Goal: Information Seeking & Learning: Find specific fact

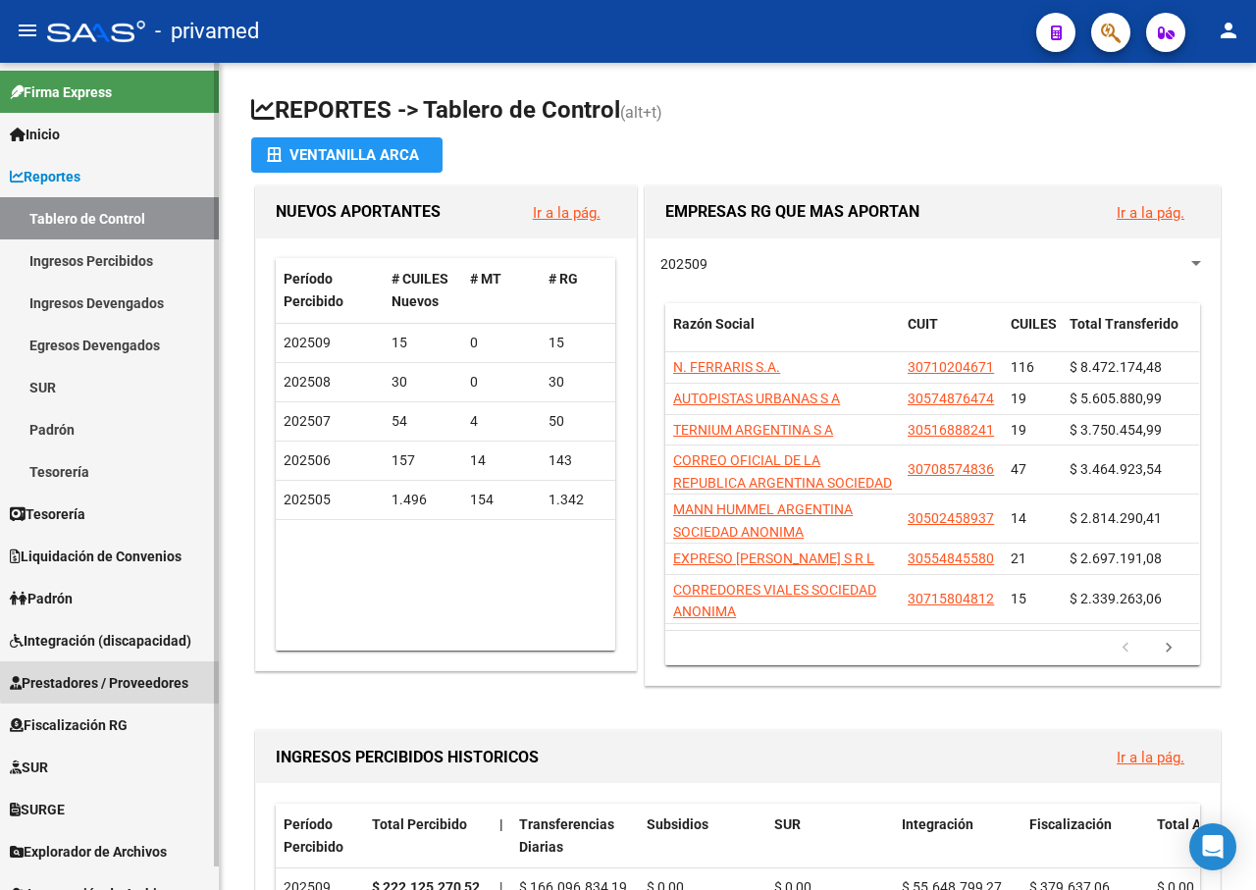
click at [164, 672] on span "Prestadores / Proveedores" at bounding box center [99, 683] width 179 height 22
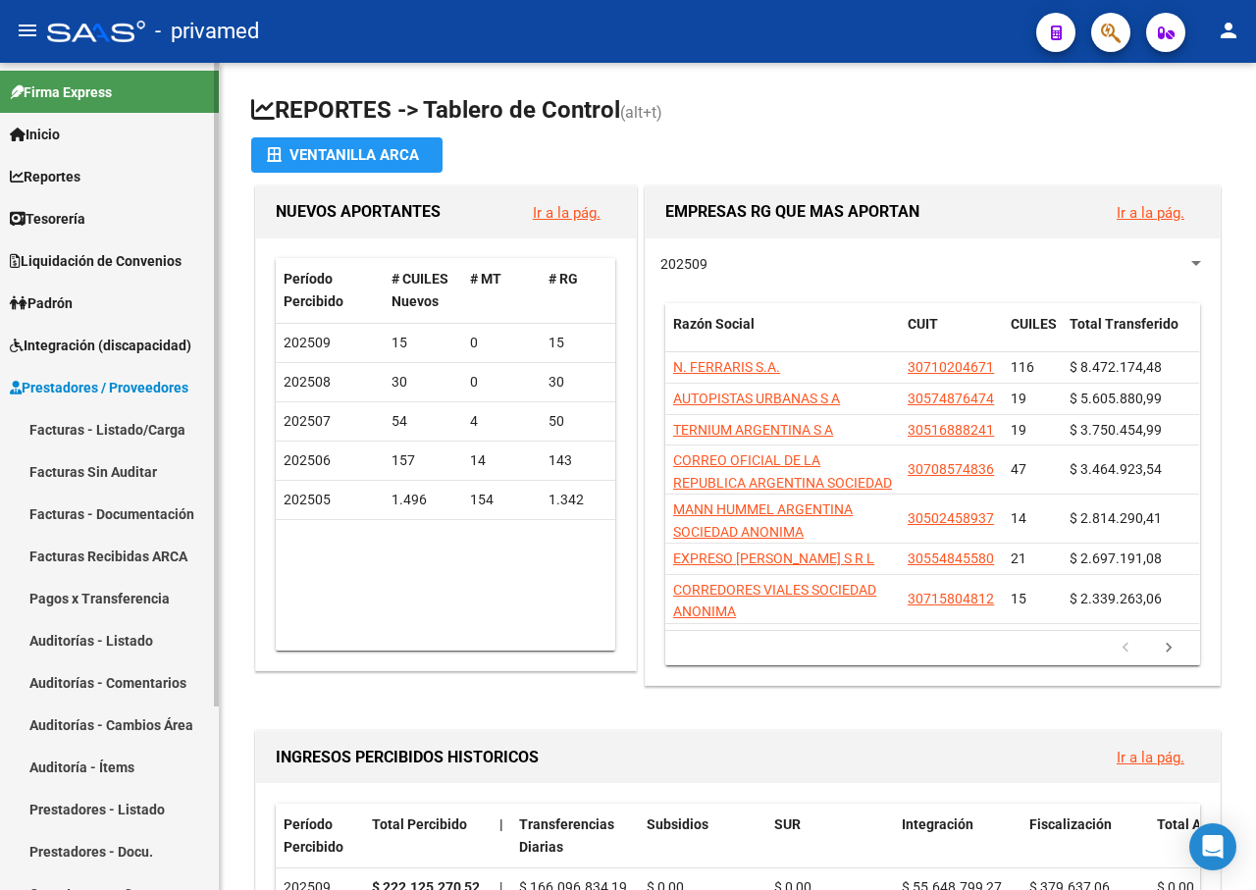
scroll to position [25, 0]
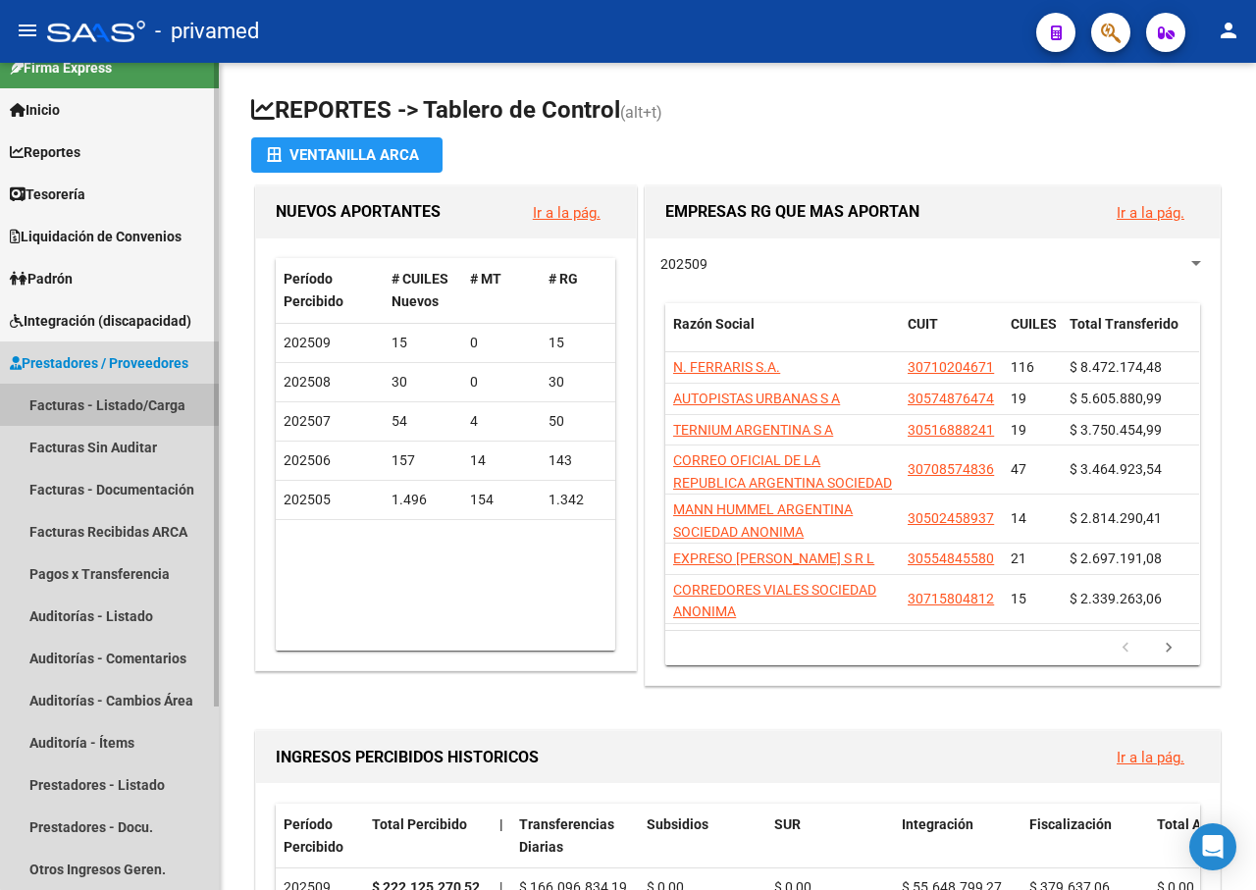
click at [154, 402] on link "Facturas - Listado/Carga" at bounding box center [109, 405] width 219 height 42
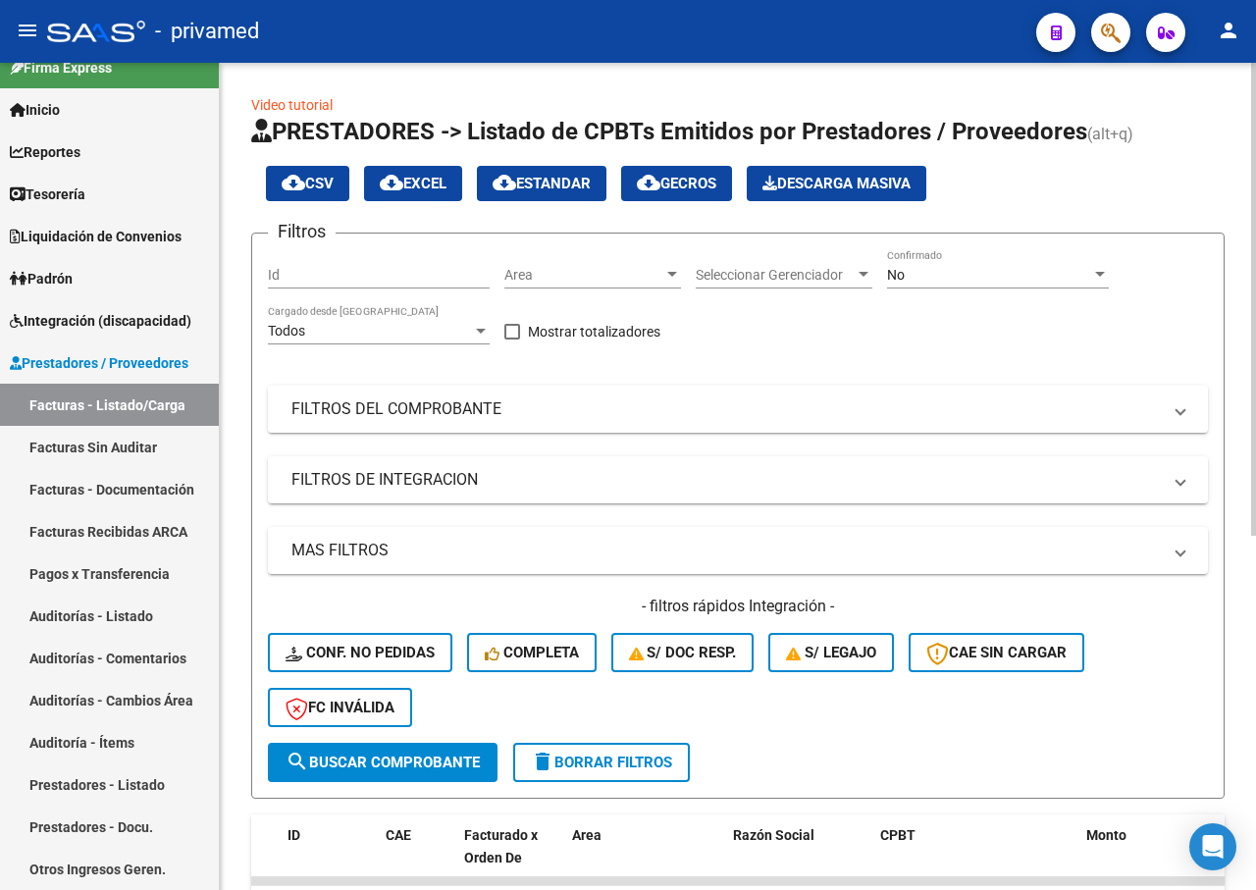
click at [1016, 270] on div "No" at bounding box center [989, 275] width 204 height 17
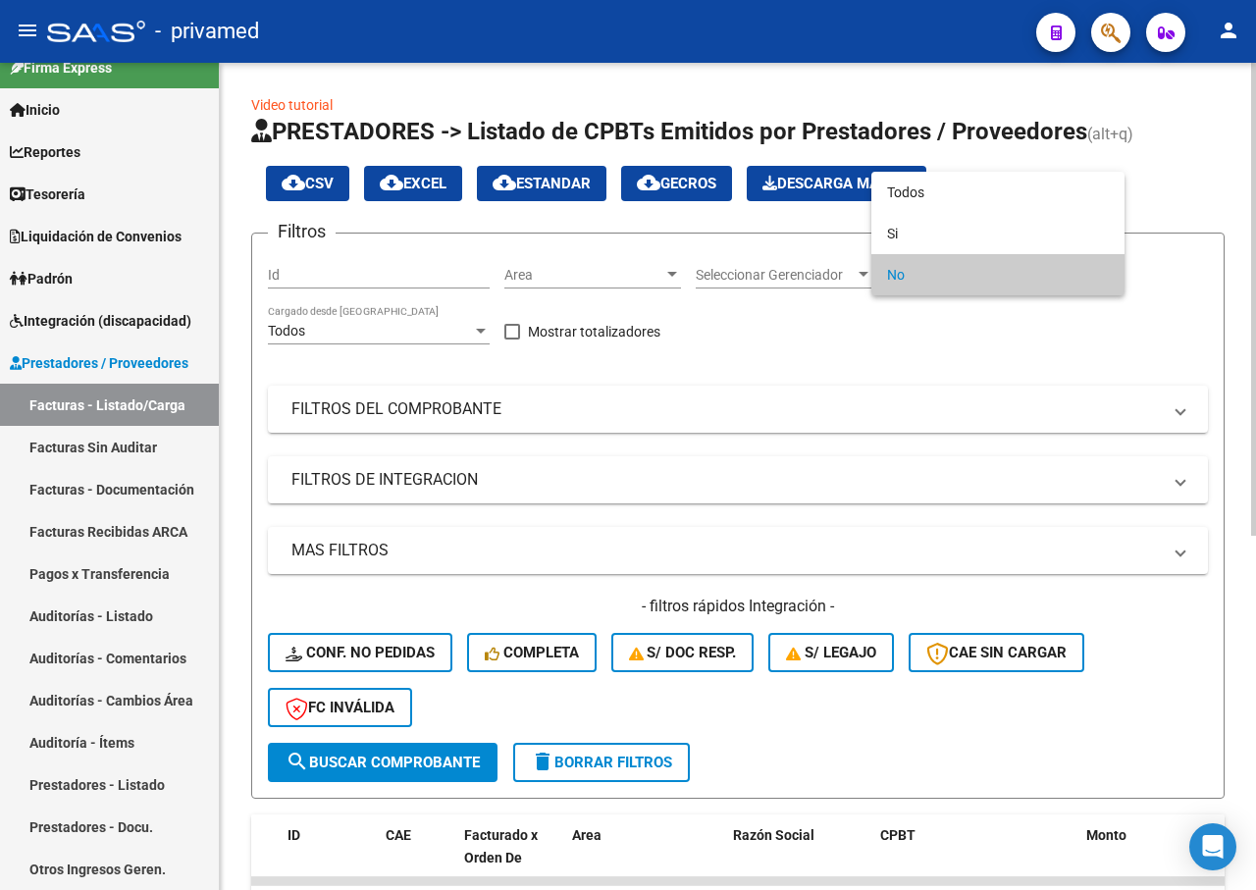
click at [1102, 278] on span "No" at bounding box center [998, 274] width 222 height 41
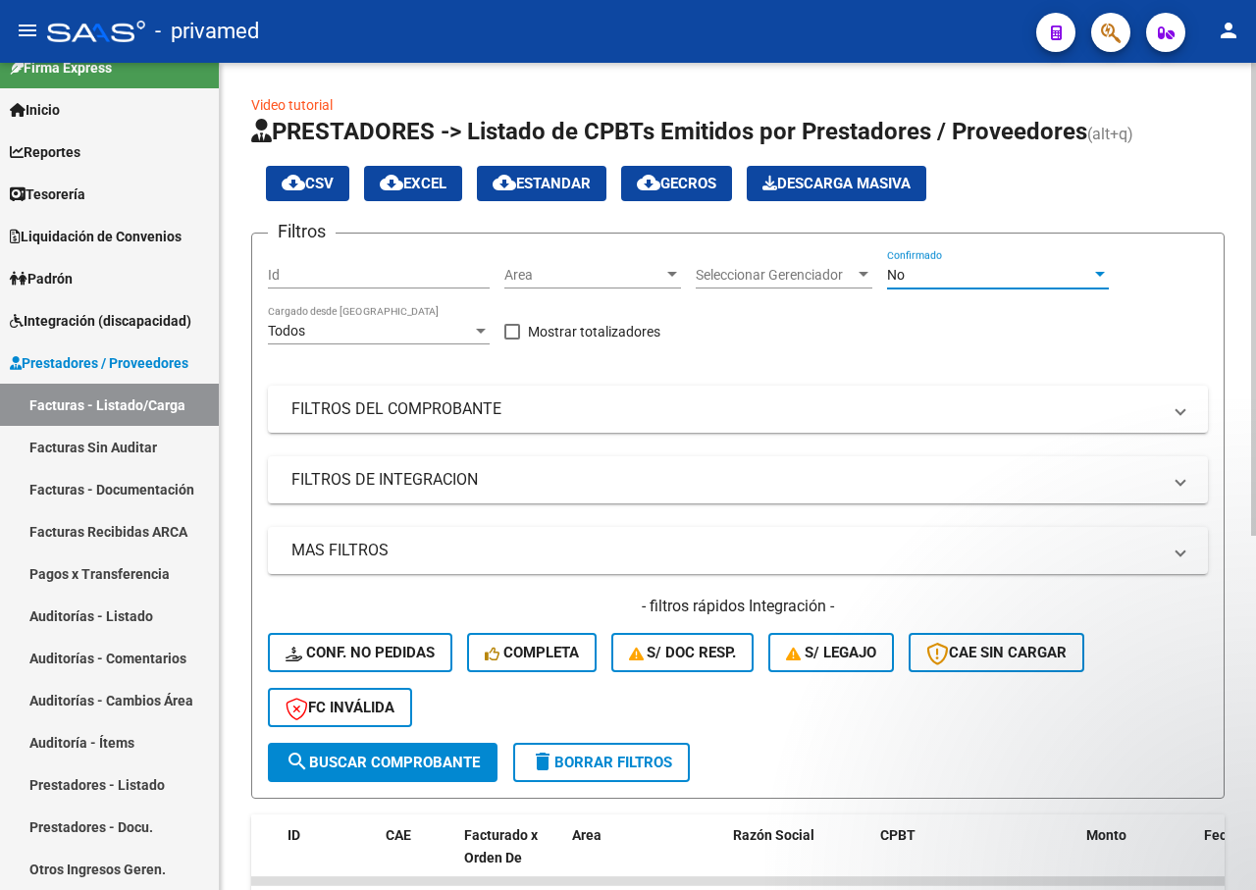
click at [1030, 274] on div "No" at bounding box center [989, 275] width 204 height 17
click at [1093, 272] on div at bounding box center [1100, 275] width 18 height 16
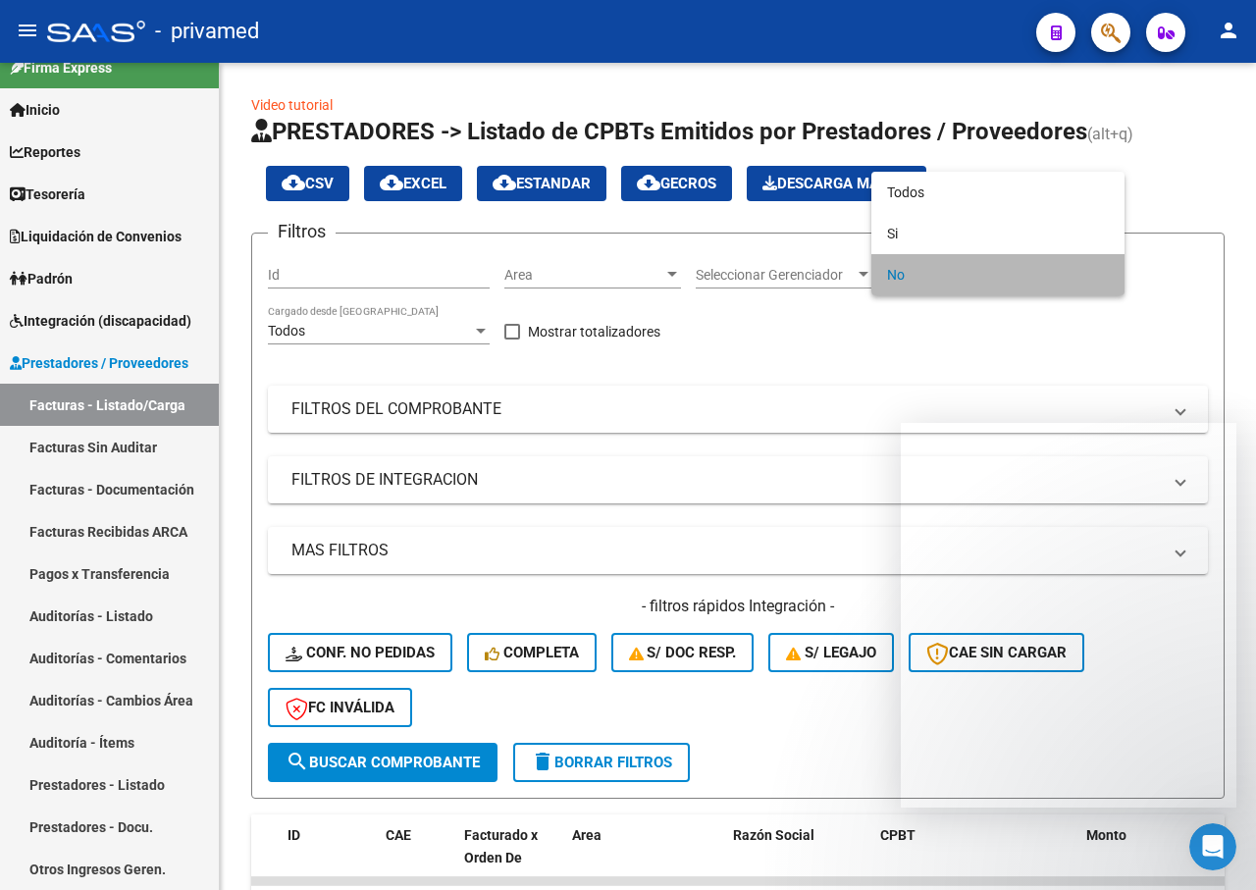
click at [1095, 270] on span "No" at bounding box center [998, 274] width 222 height 41
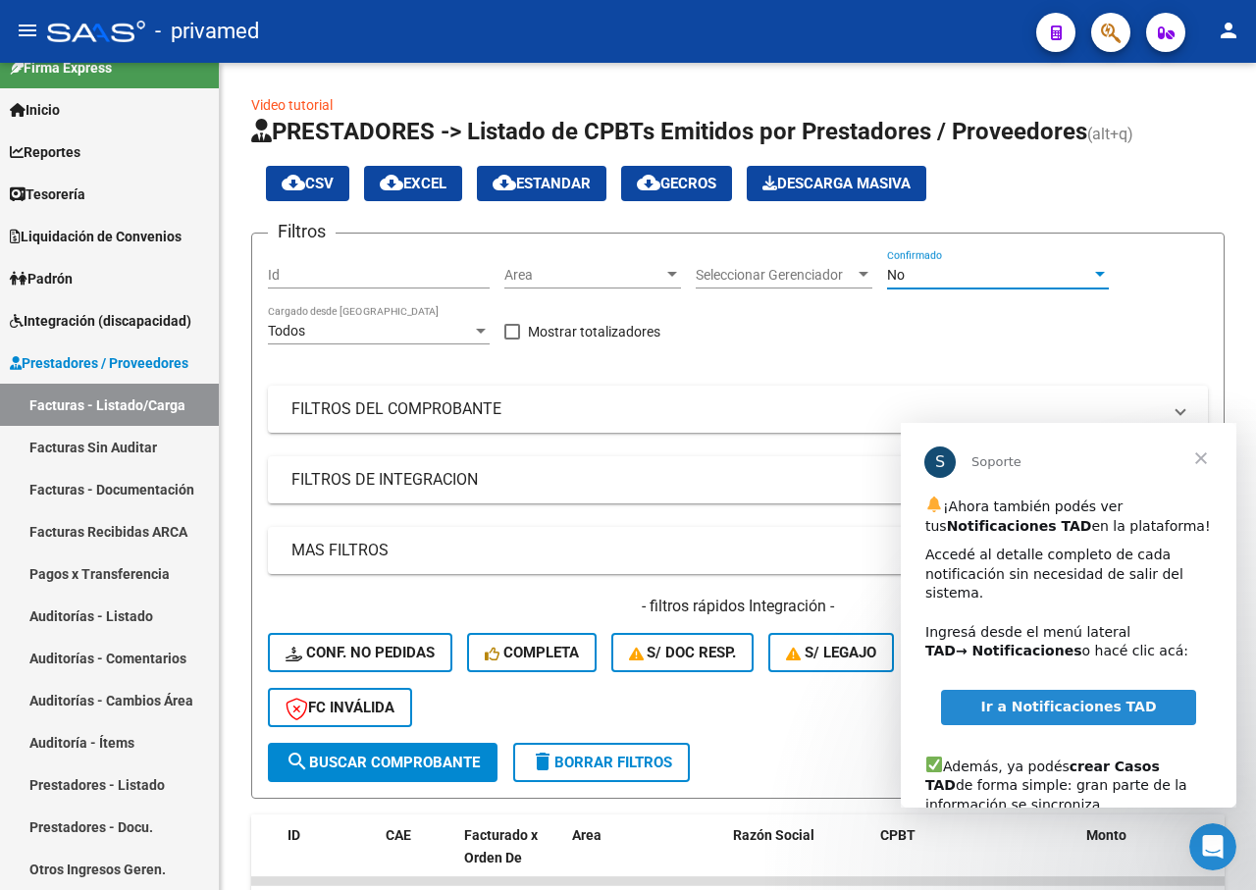
click at [1095, 270] on div at bounding box center [1100, 275] width 18 height 16
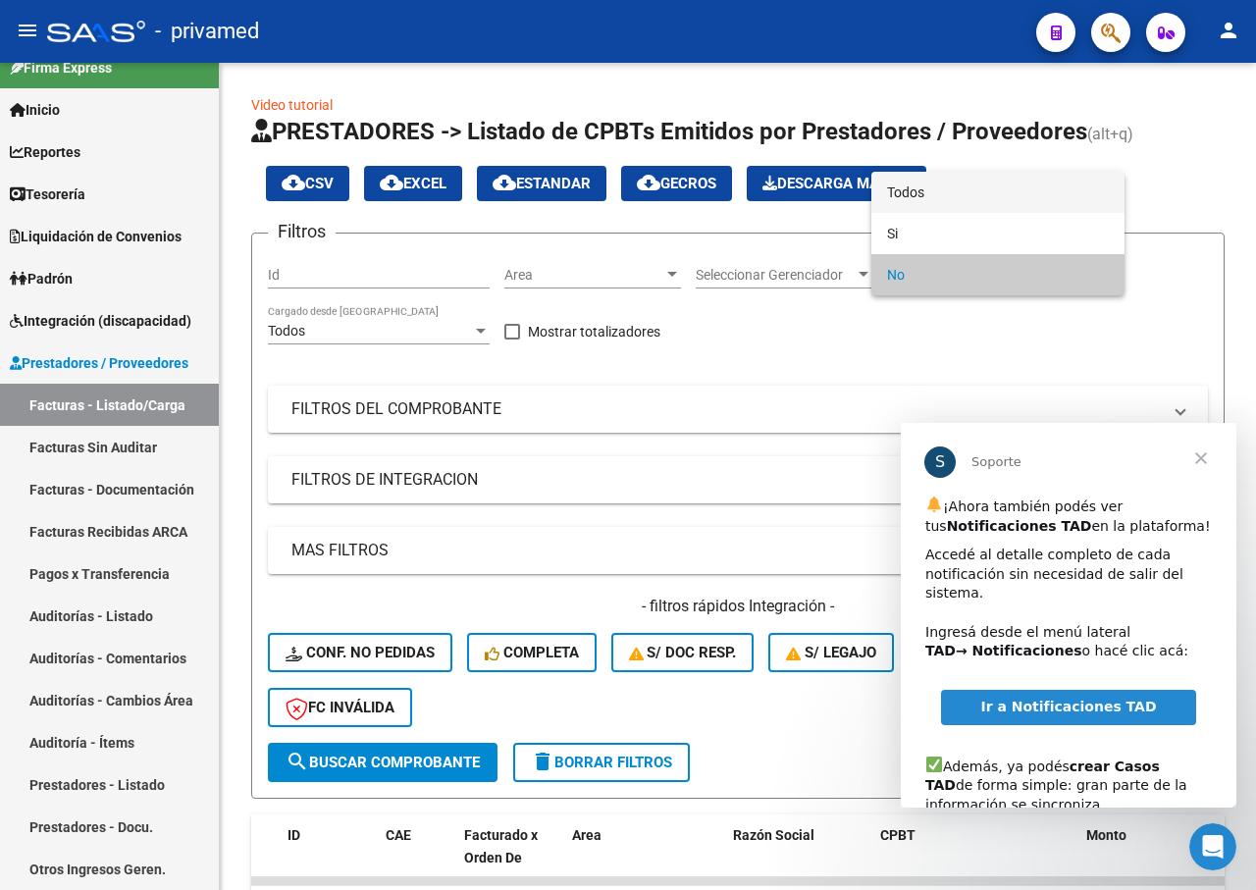
click at [913, 193] on span "Todos" at bounding box center [998, 192] width 222 height 41
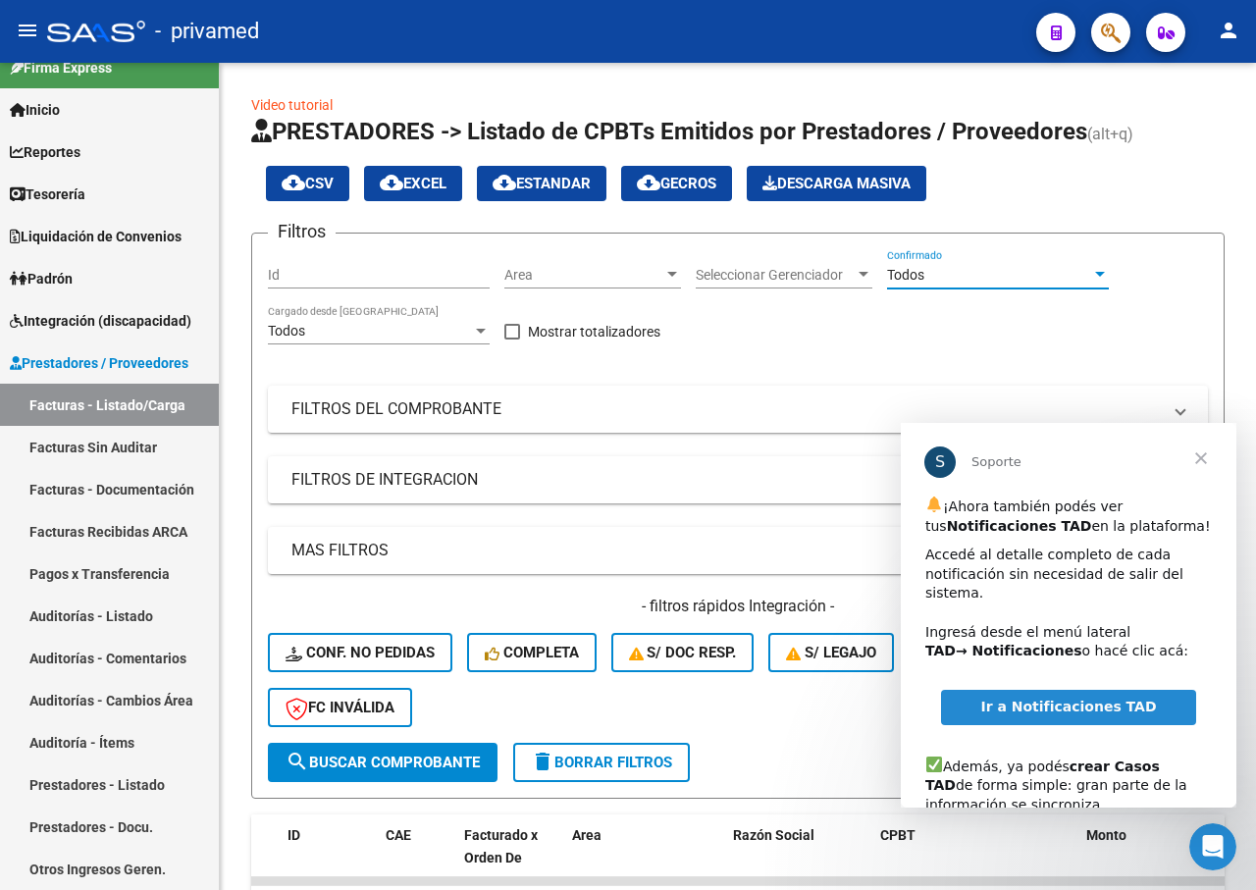
click at [1199, 450] on span "Cerrar" at bounding box center [1201, 458] width 71 height 71
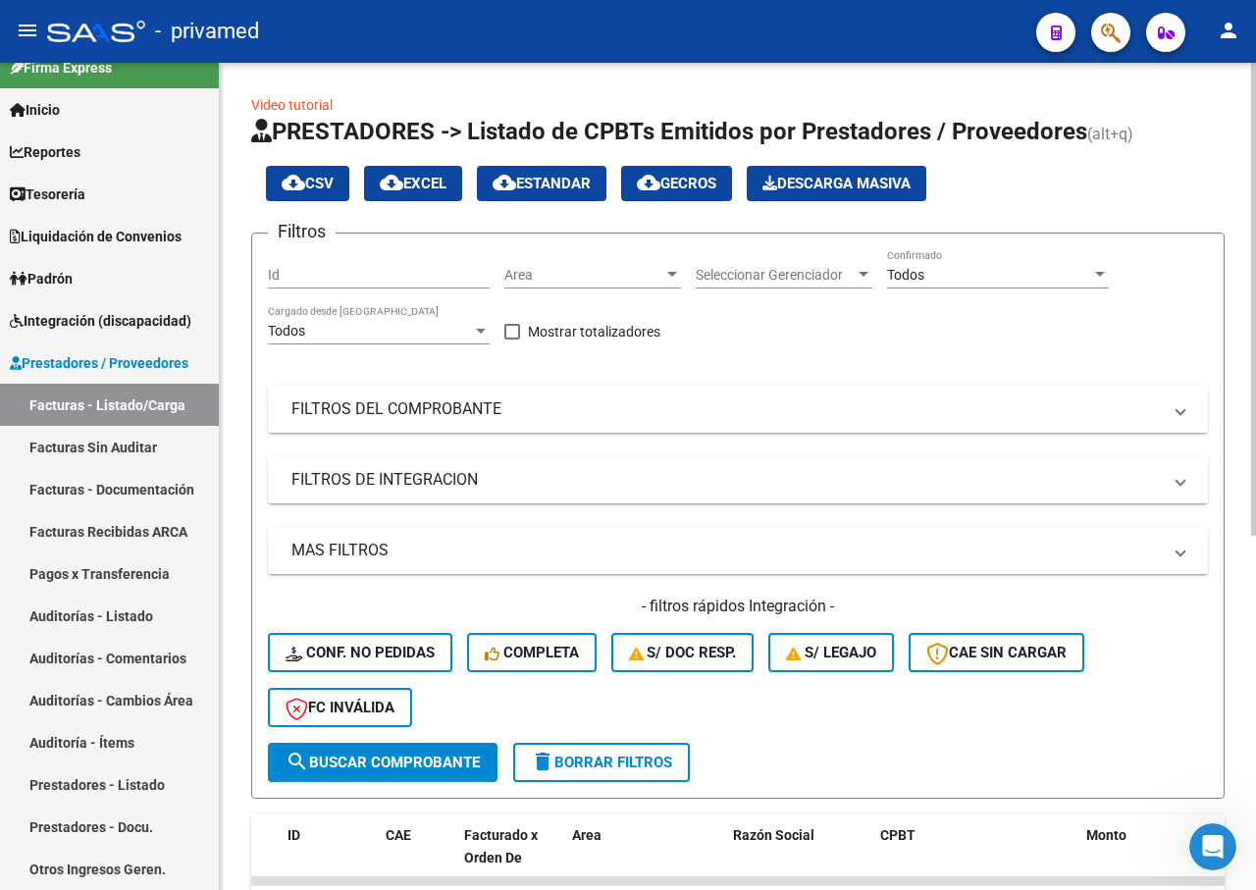
click at [472, 402] on mat-panel-title "FILTROS DEL COMPROBANTE" at bounding box center [726, 409] width 870 height 22
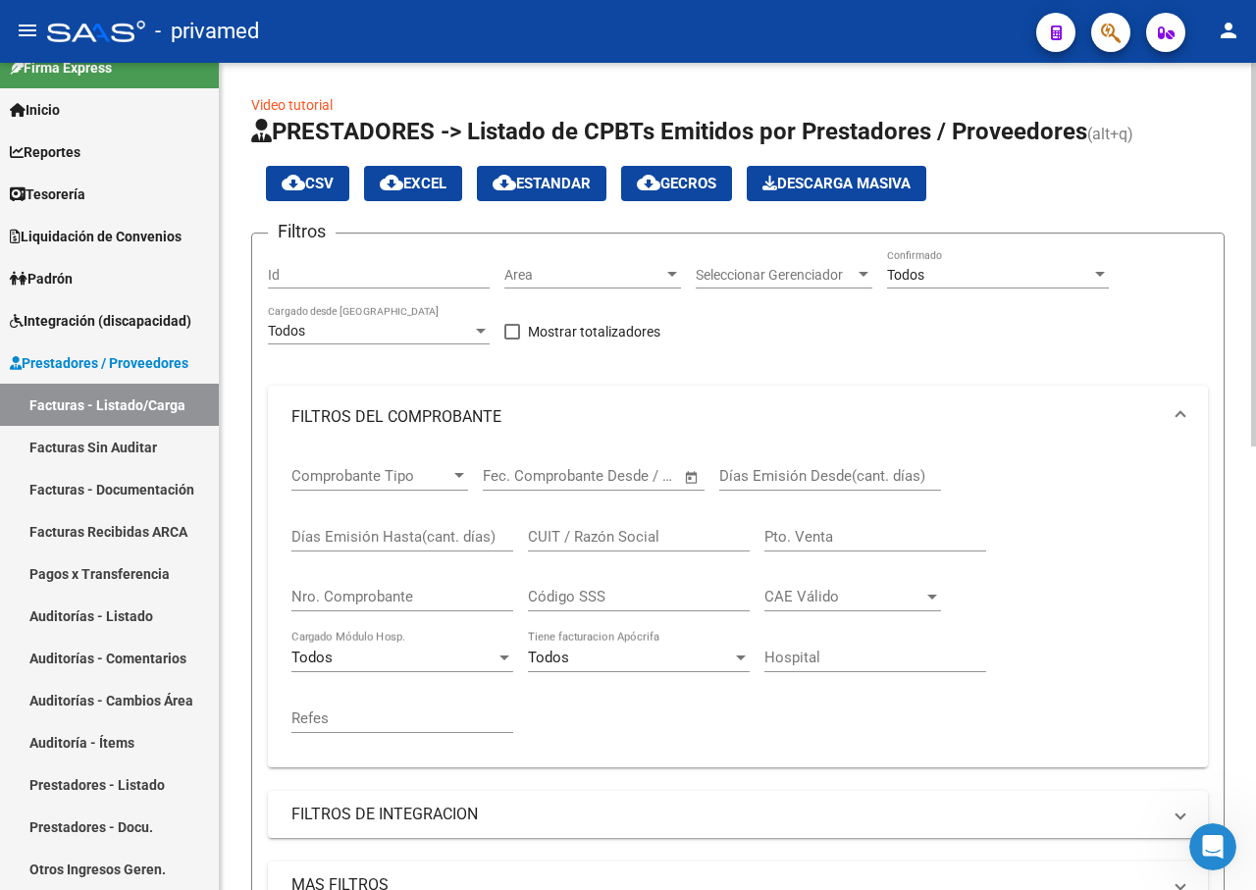
click at [614, 530] on input "CUIT / Razón Social" at bounding box center [639, 537] width 222 height 18
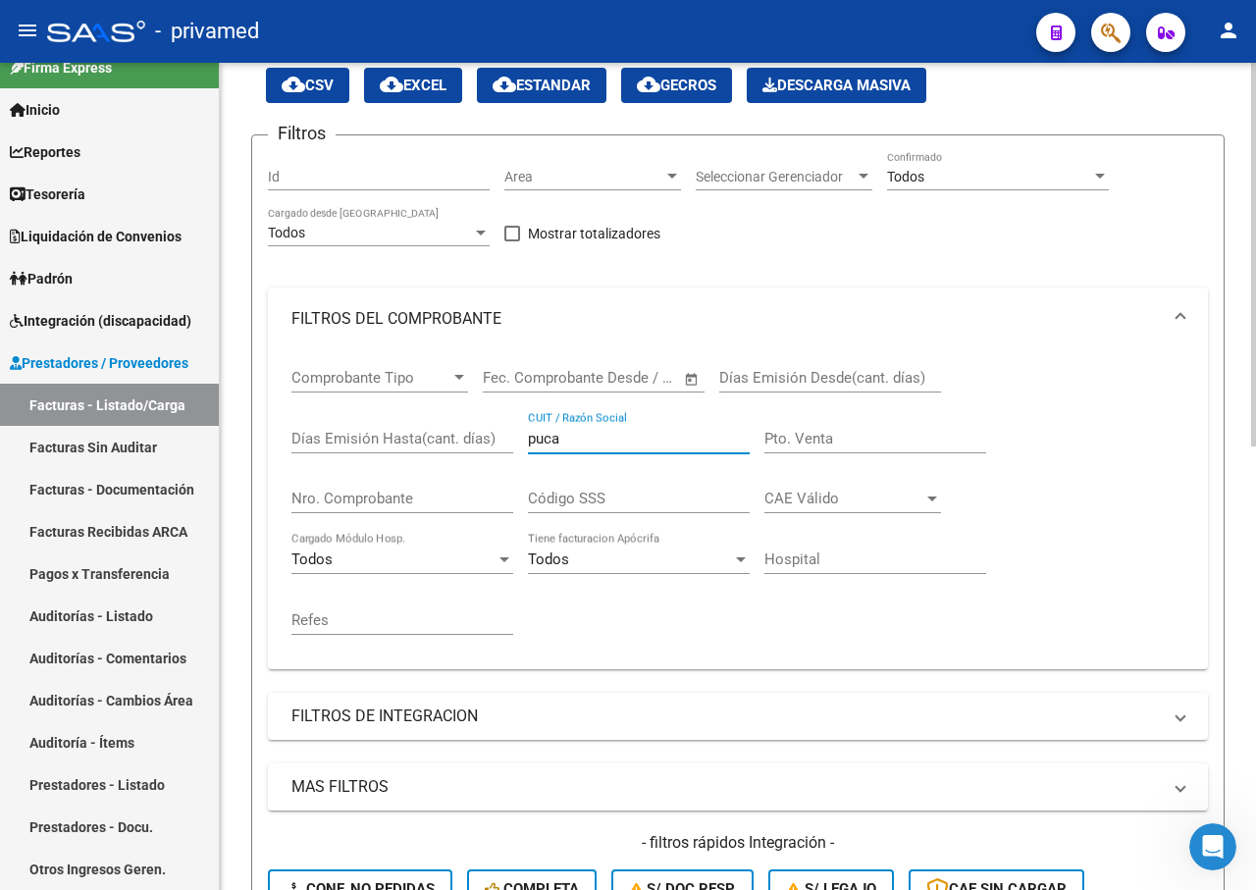
scroll to position [294, 0]
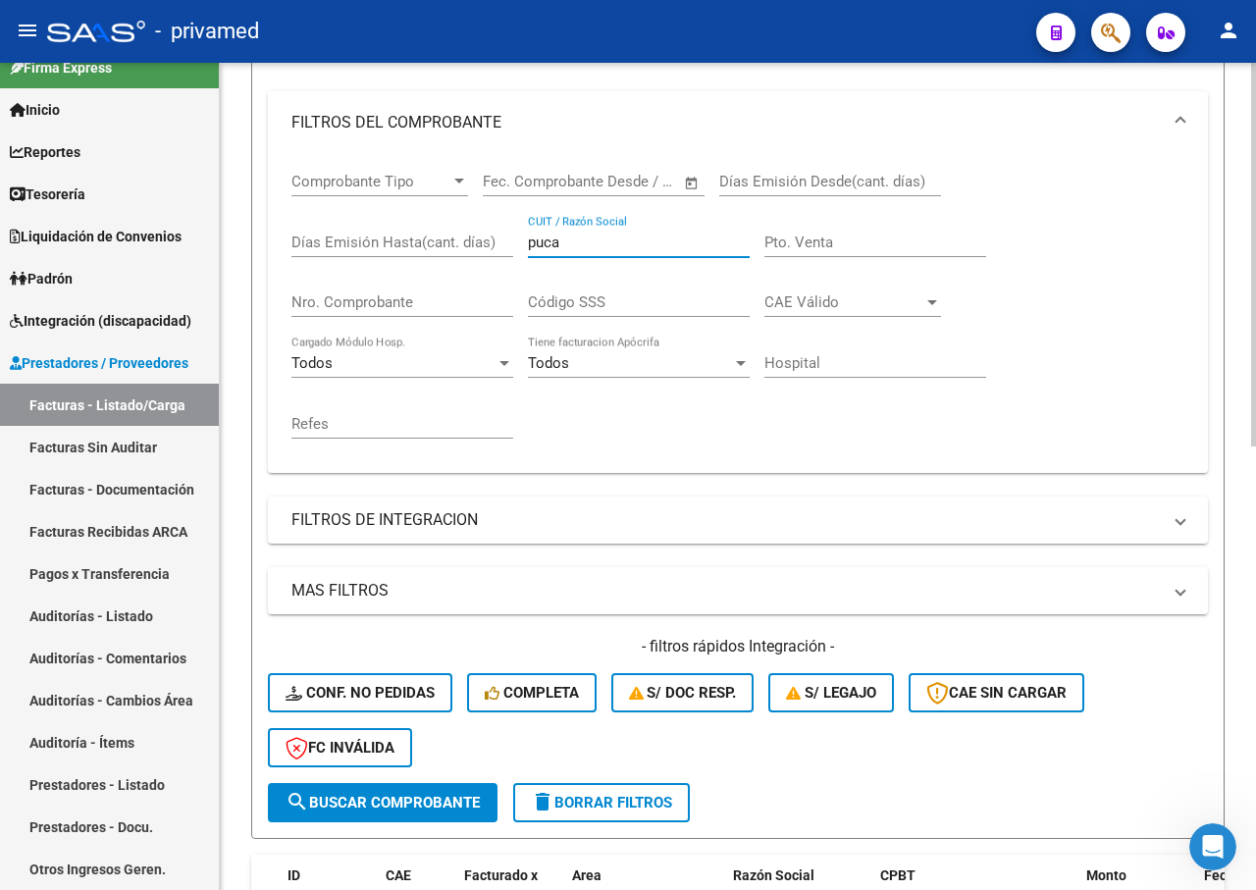
click at [448, 795] on span "search Buscar Comprobante" at bounding box center [383, 803] width 194 height 18
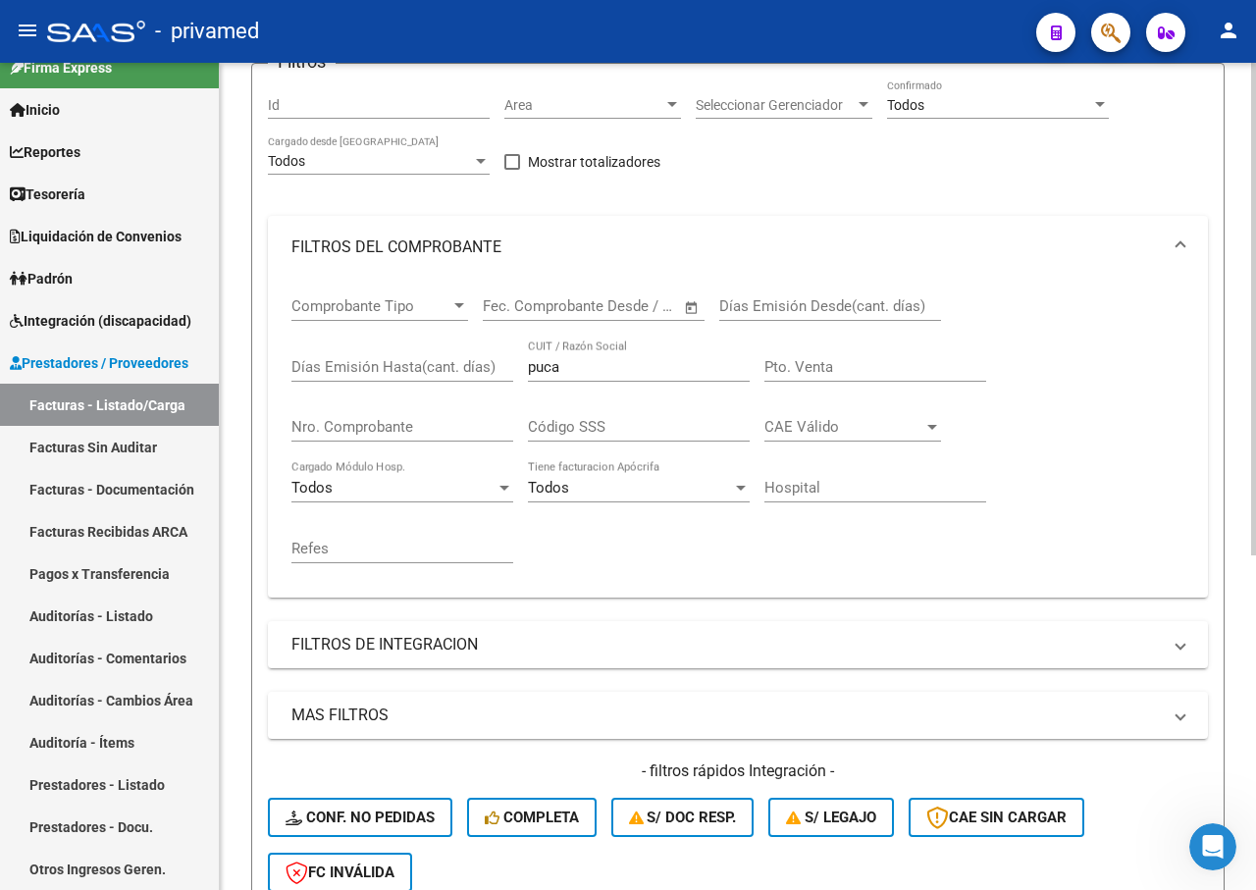
scroll to position [0, 0]
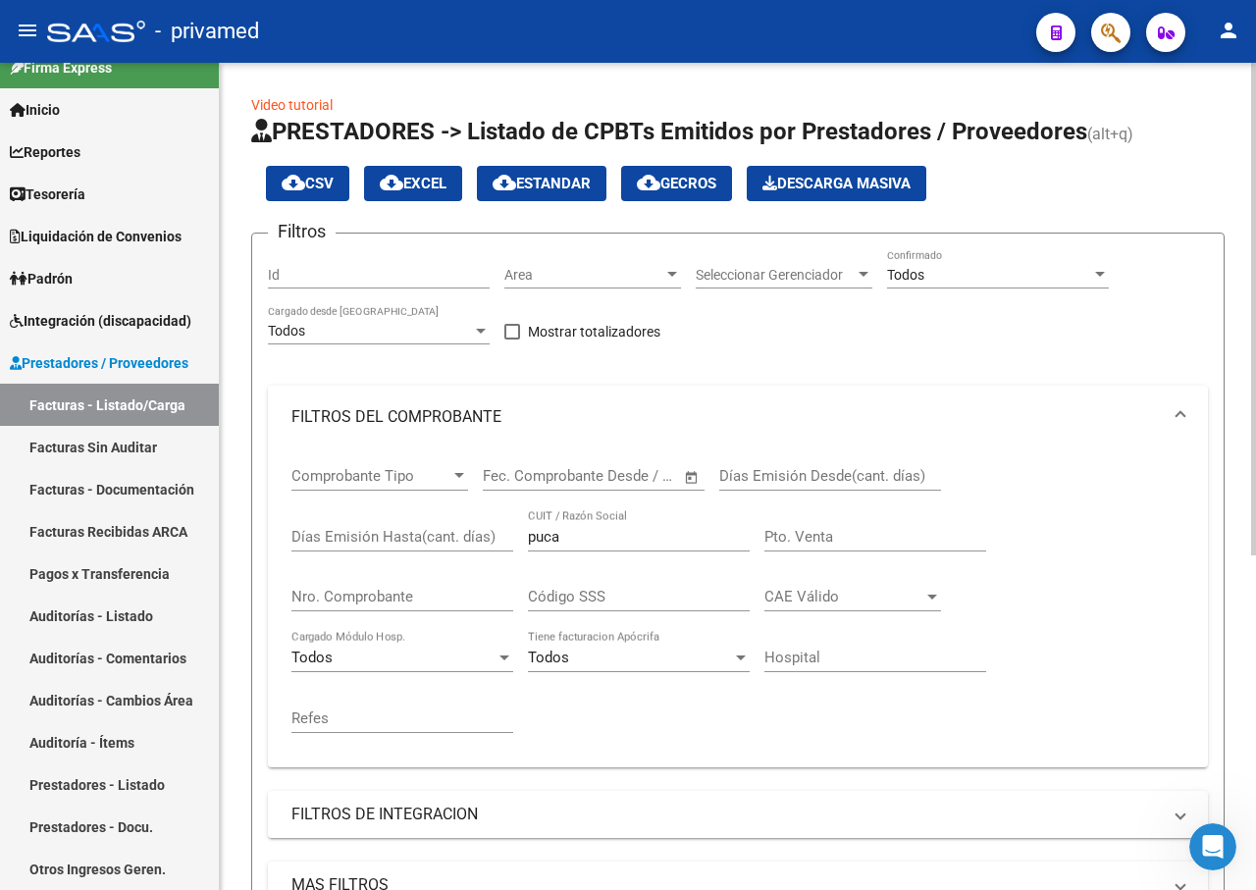
click at [433, 184] on span "cloud_download EXCEL" at bounding box center [413, 184] width 67 height 18
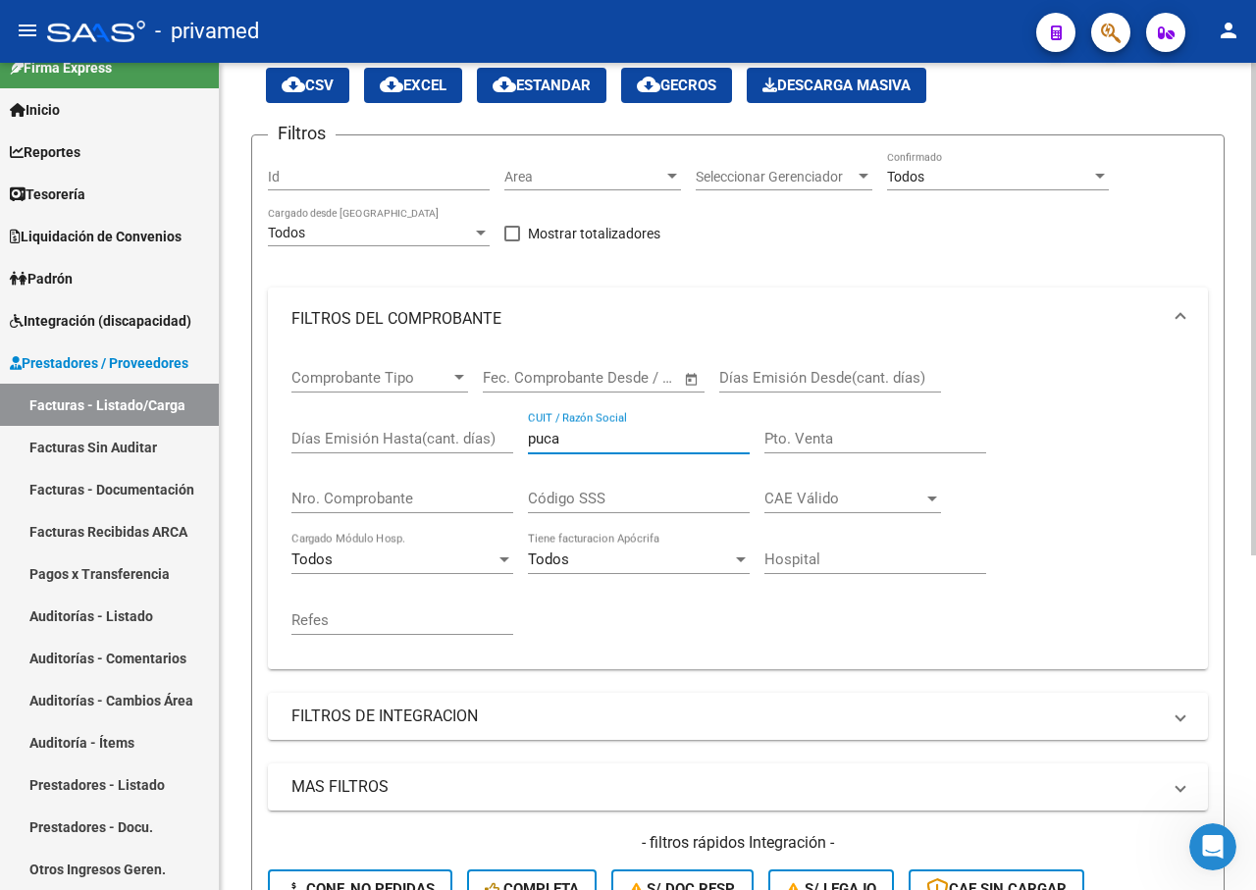
click at [501, 436] on div "Comprobante Tipo Comprobante Tipo Fecha inicio – Fecha fin Fec. Comprobante Des…" at bounding box center [737, 501] width 893 height 303
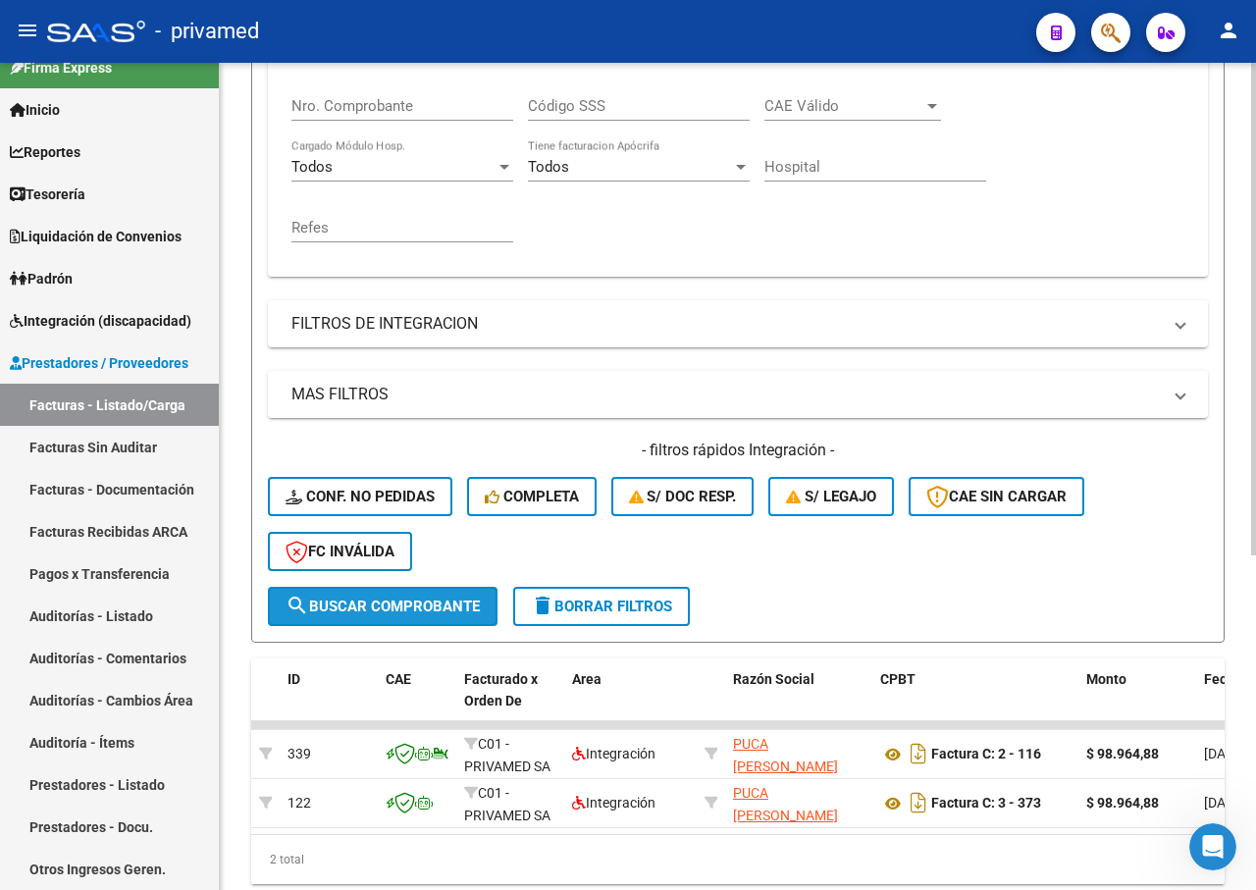
click at [407, 612] on span "search Buscar Comprobante" at bounding box center [383, 607] width 194 height 18
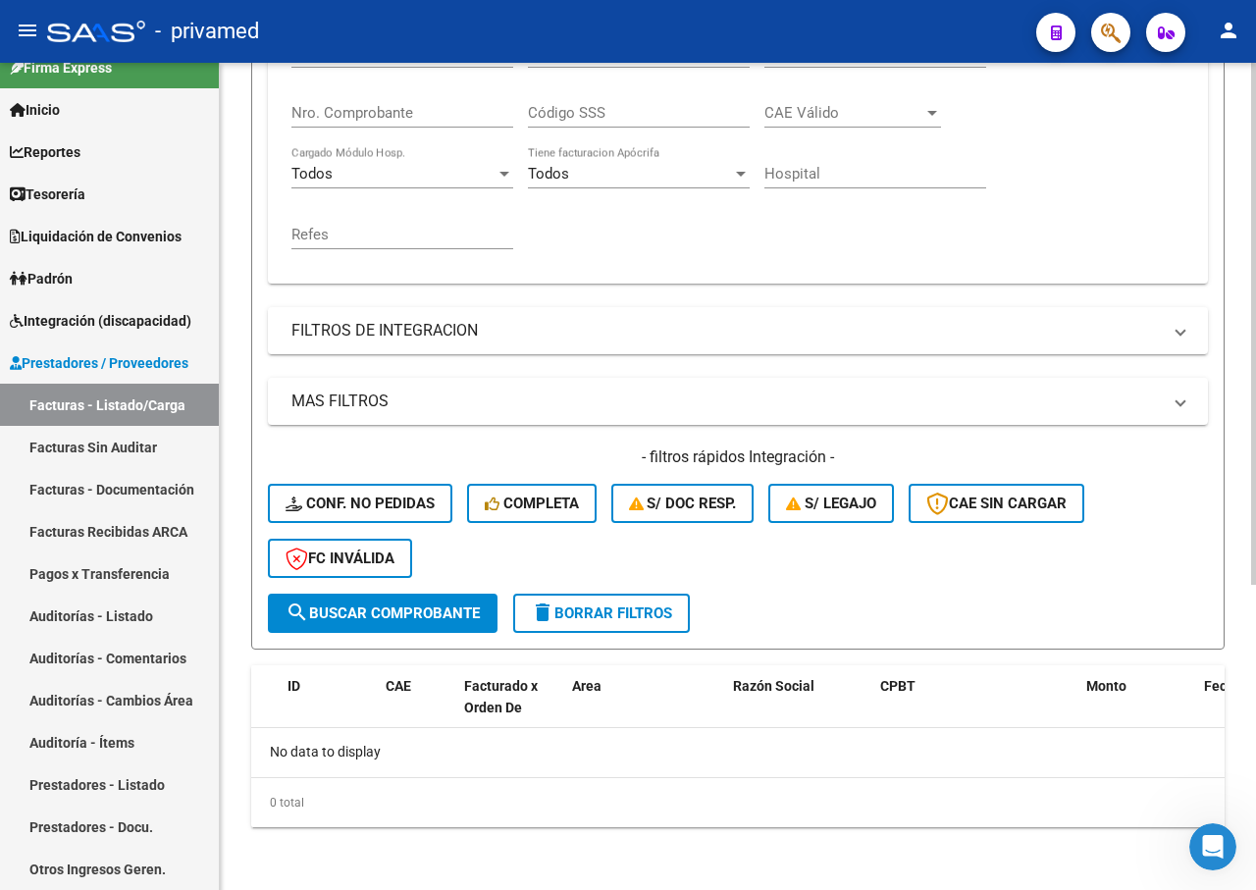
scroll to position [189, 0]
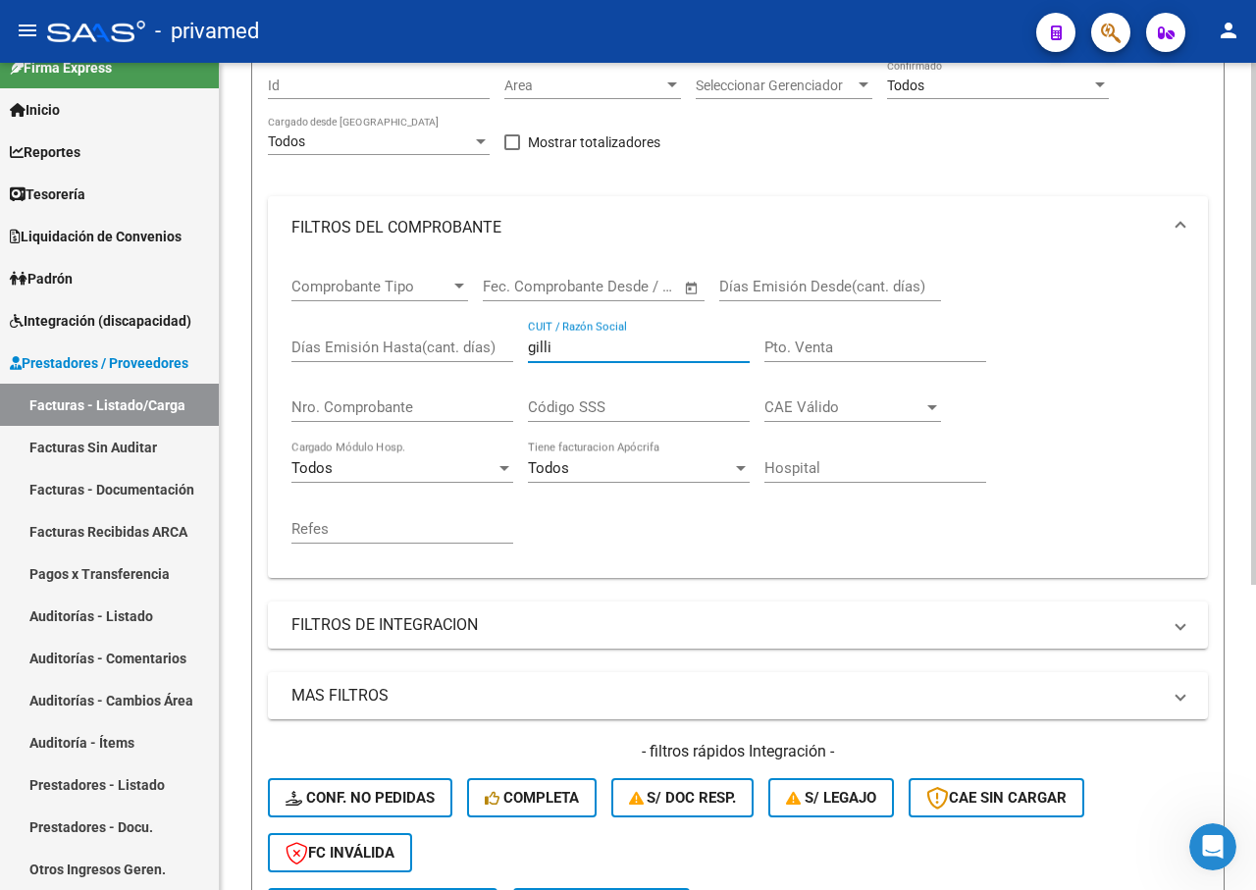
click at [568, 344] on input "gilli" at bounding box center [639, 348] width 222 height 18
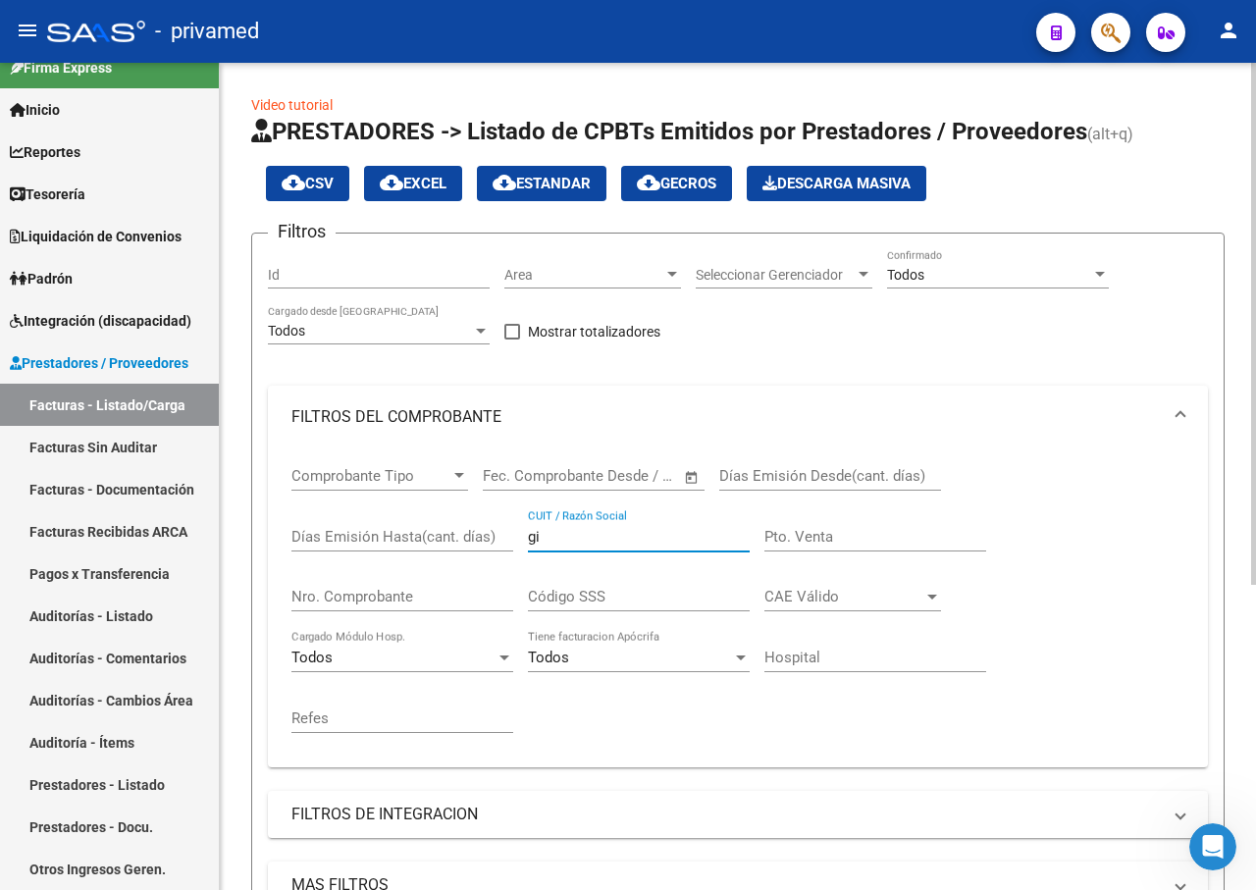
scroll to position [393, 0]
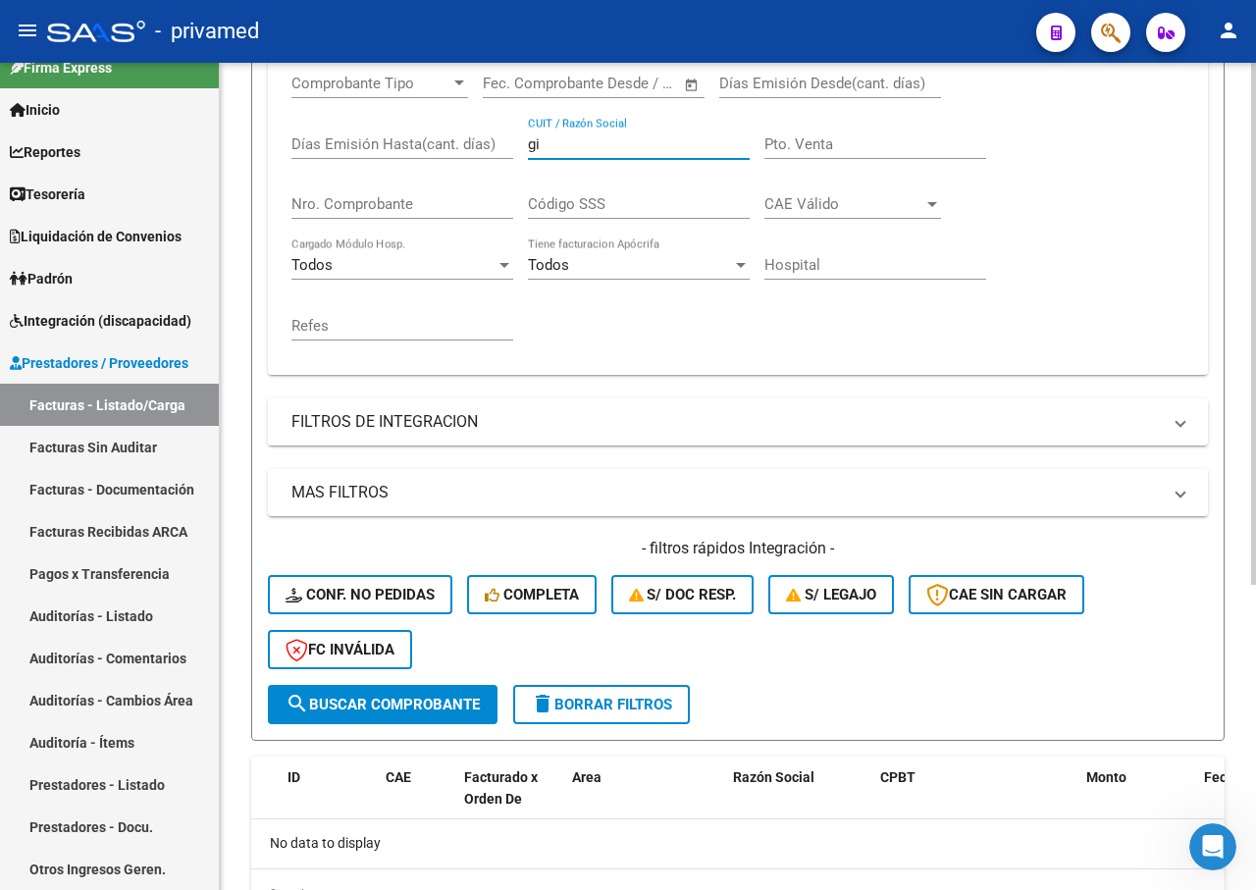
type input "gi"
click at [410, 698] on span "search Buscar Comprobante" at bounding box center [383, 705] width 194 height 18
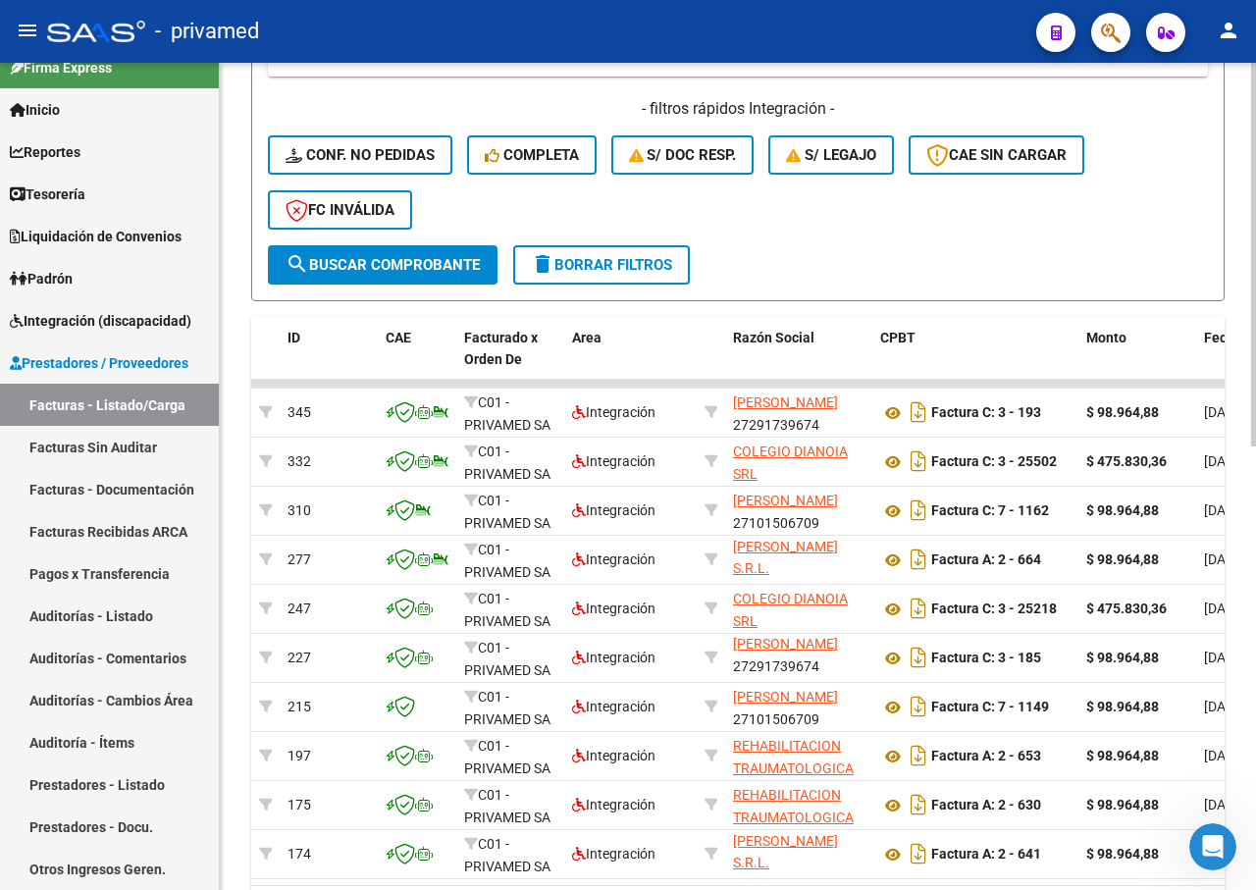
scroll to position [955, 0]
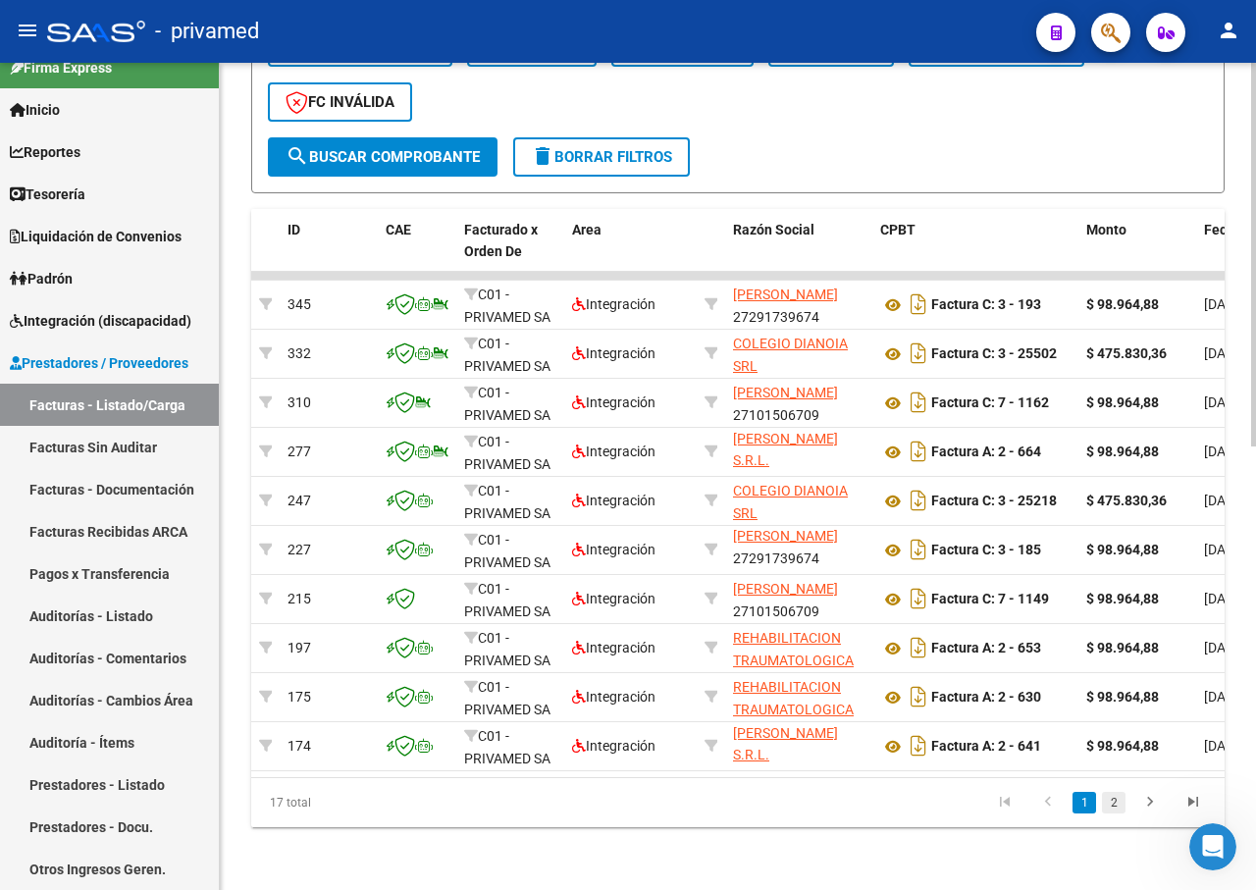
click at [1118, 803] on link "2" at bounding box center [1114, 803] width 24 height 22
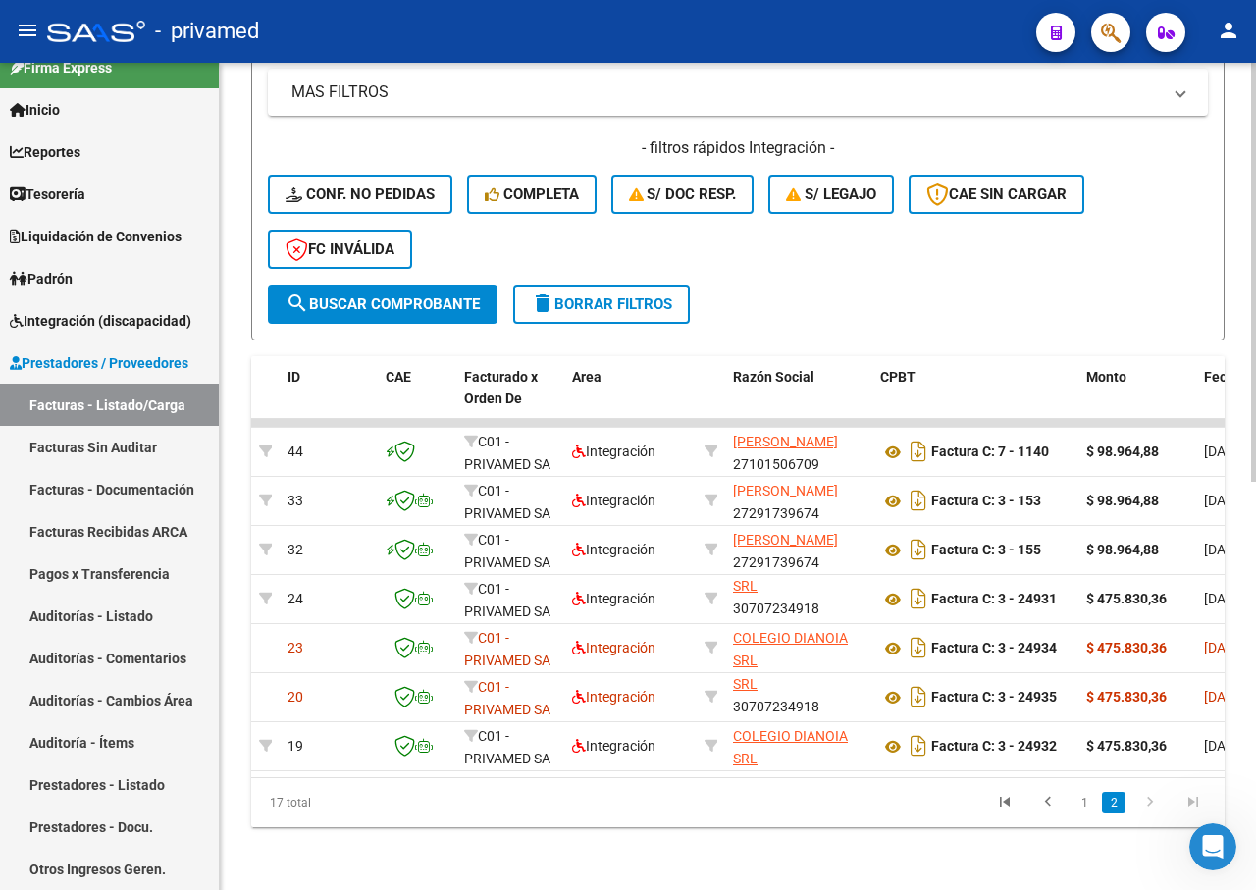
scroll to position [808, 0]
click at [1084, 802] on link "1" at bounding box center [1085, 803] width 24 height 22
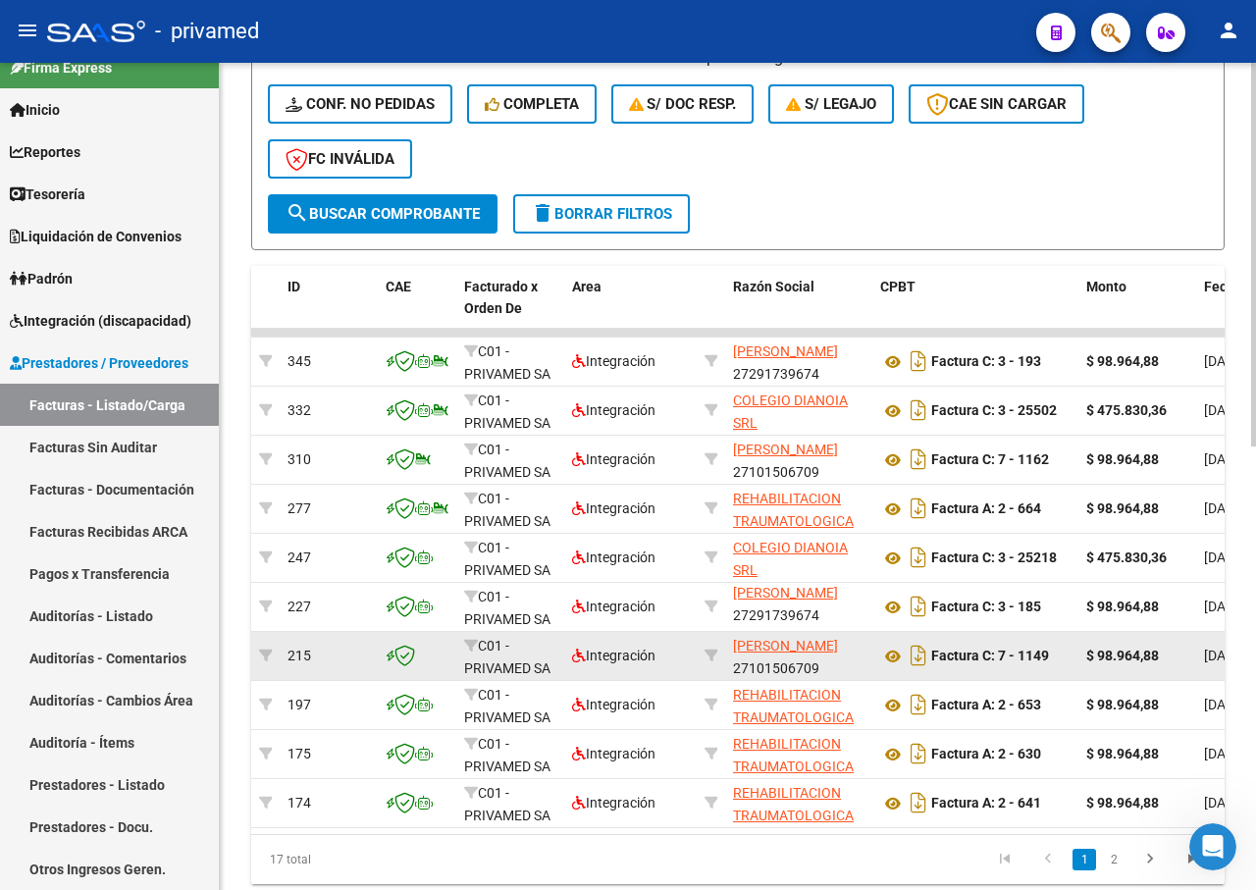
scroll to position [955, 0]
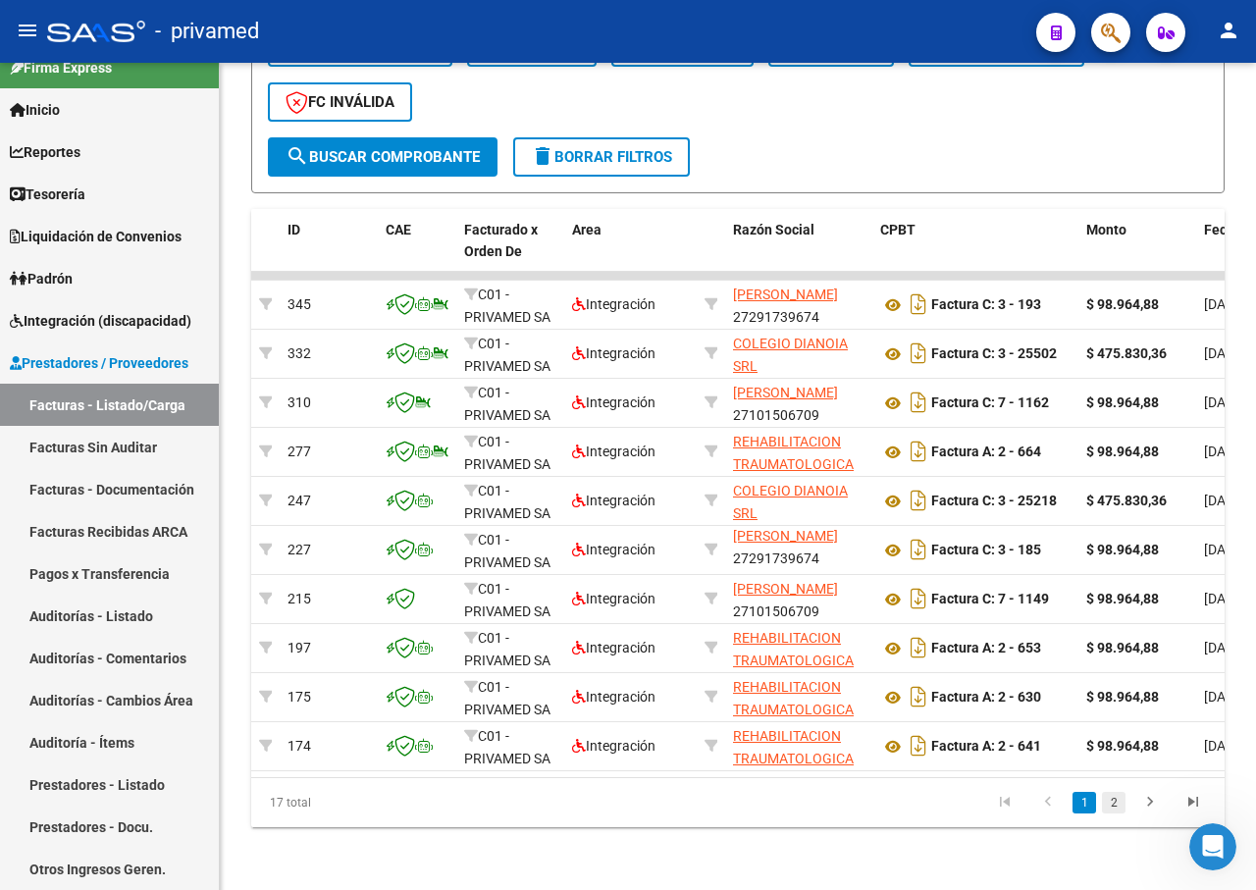
click at [1114, 793] on link "2" at bounding box center [1114, 803] width 24 height 22
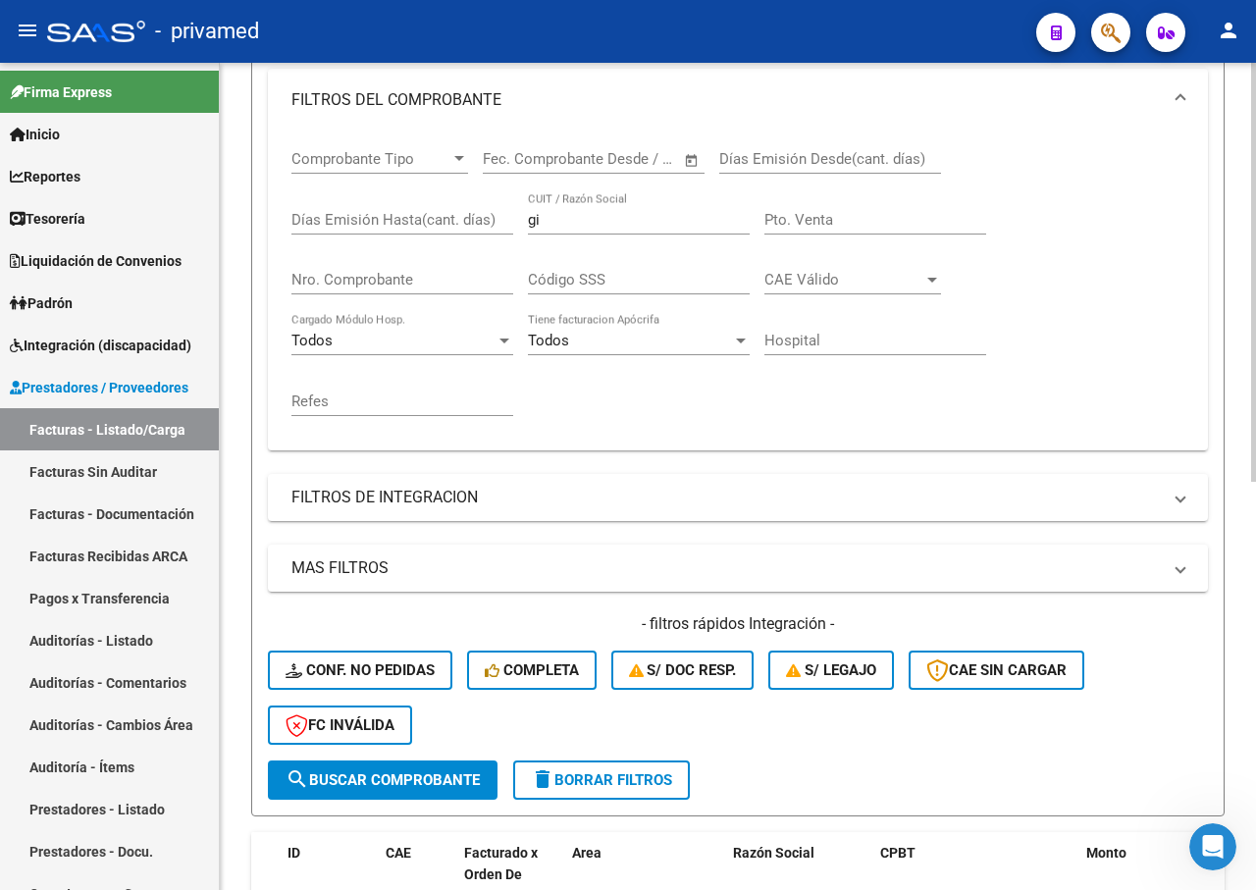
scroll to position [0, 0]
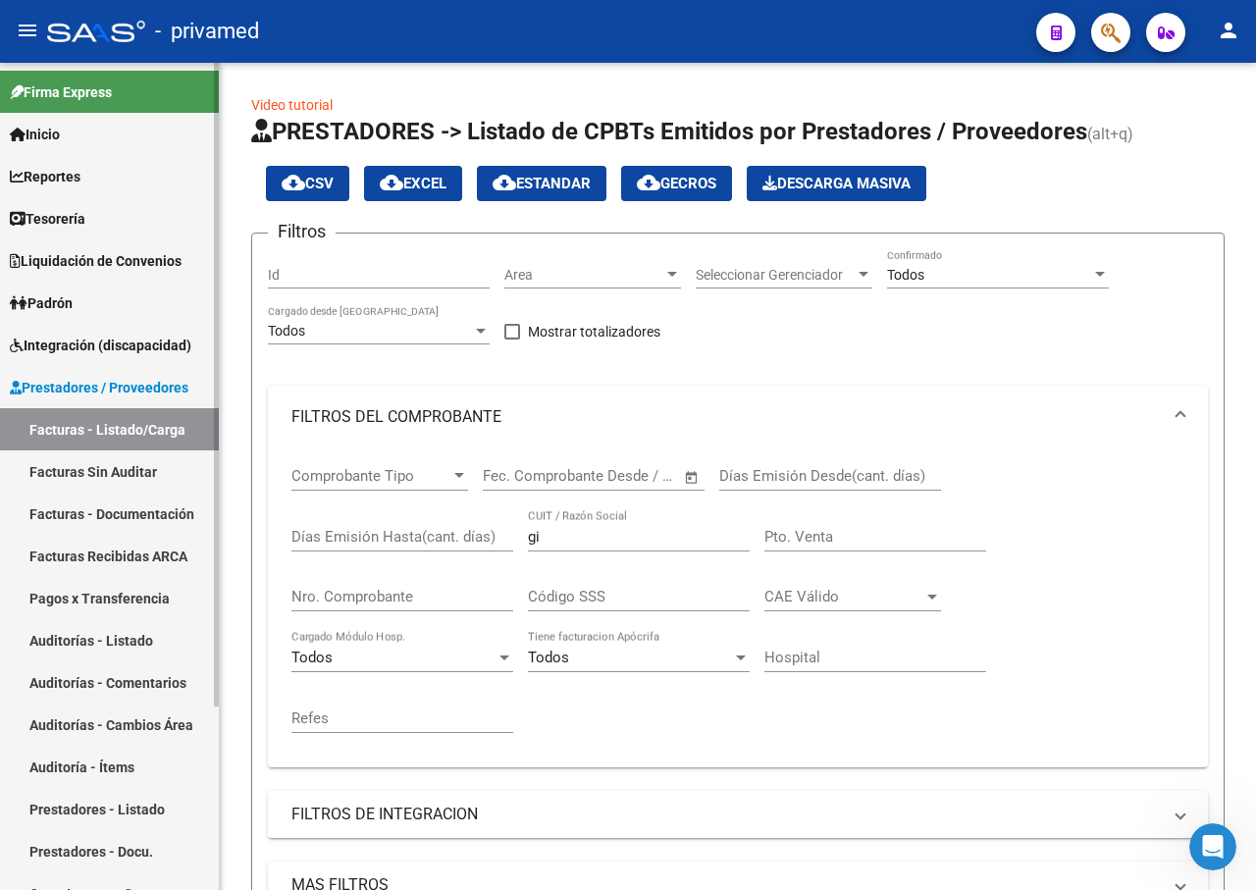
click at [119, 556] on link "Facturas Recibidas ARCA" at bounding box center [109, 556] width 219 height 42
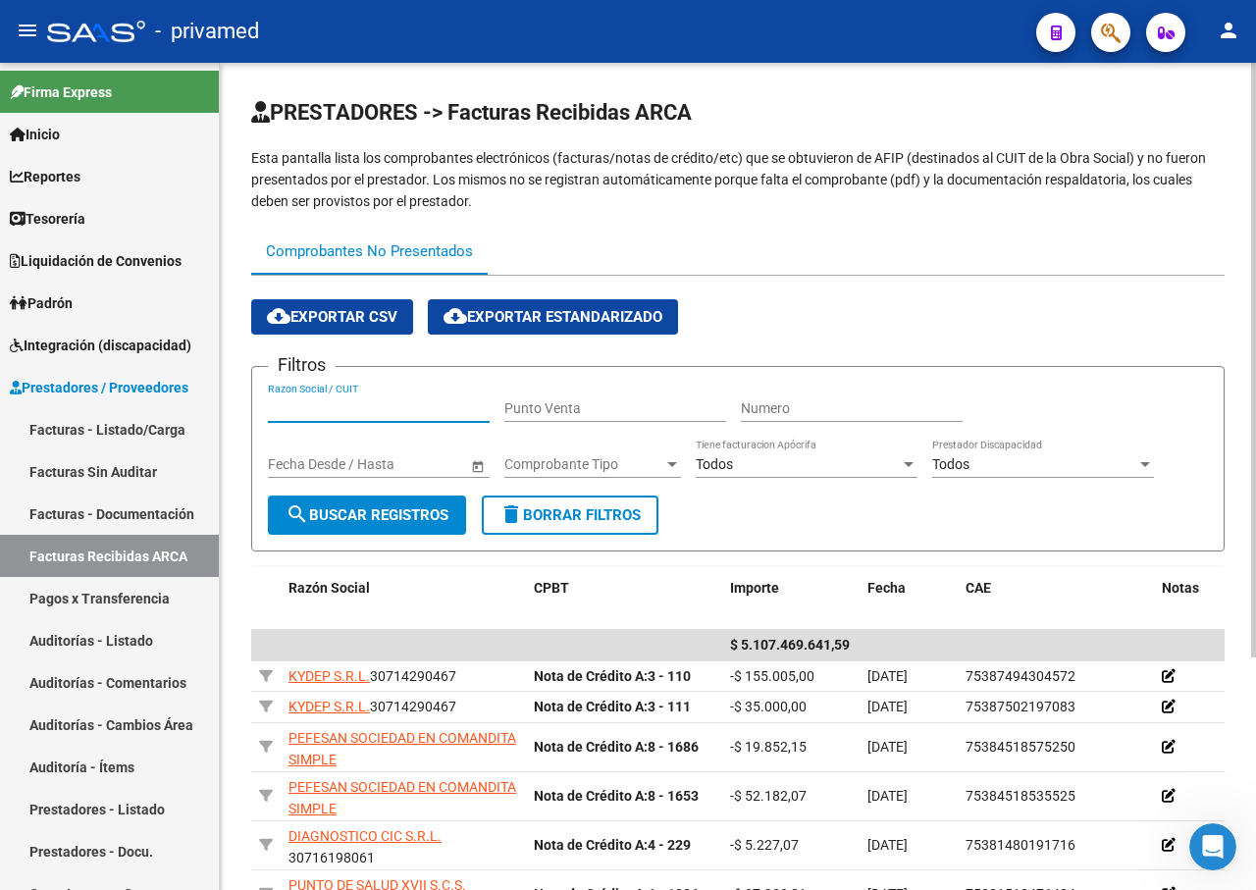
click at [364, 408] on input "Razon Social / CUIT" at bounding box center [379, 408] width 222 height 17
click at [387, 507] on span "search Buscar Registros" at bounding box center [367, 515] width 163 height 18
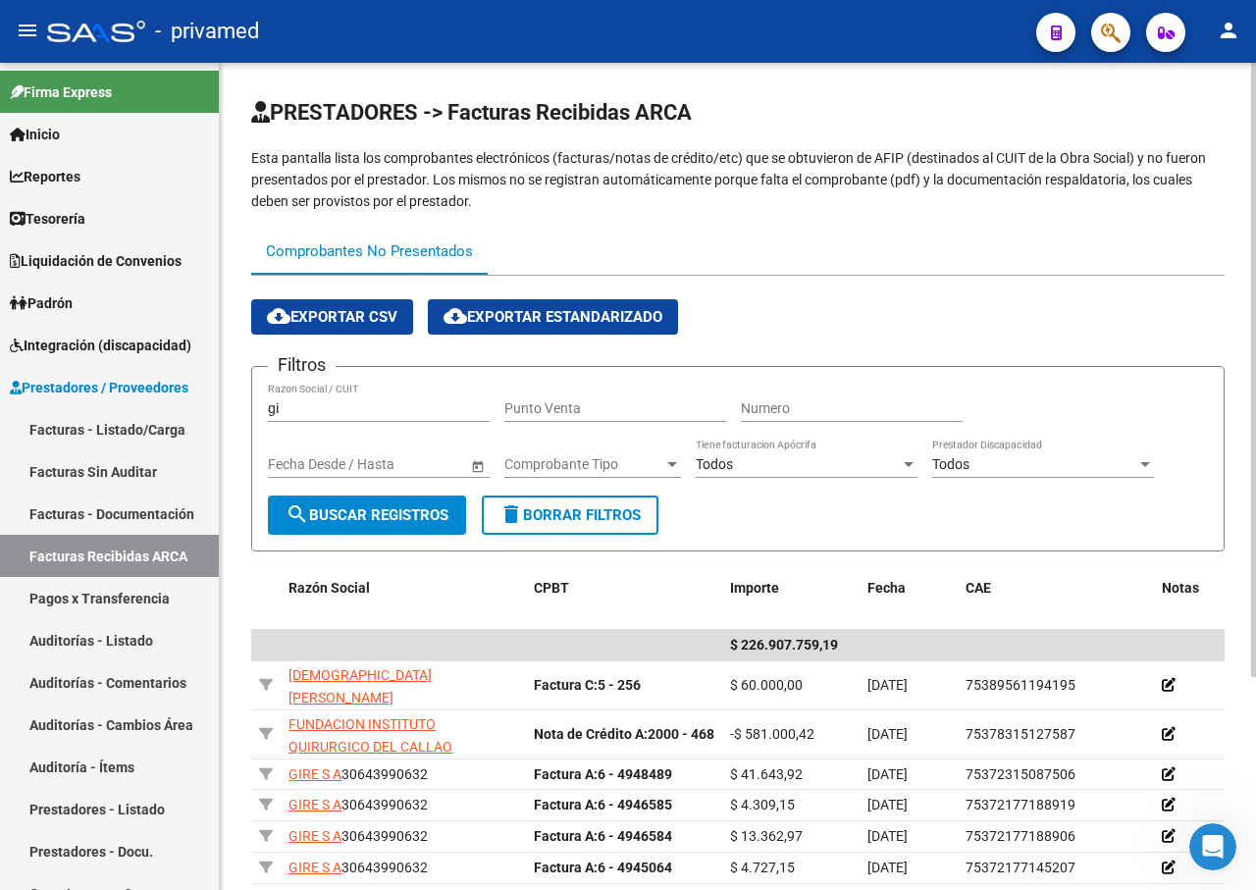
click at [340, 397] on div "gi Razon Social / CUIT" at bounding box center [379, 402] width 222 height 39
type input "gil"
click at [433, 509] on span "search Buscar Registros" at bounding box center [367, 515] width 163 height 18
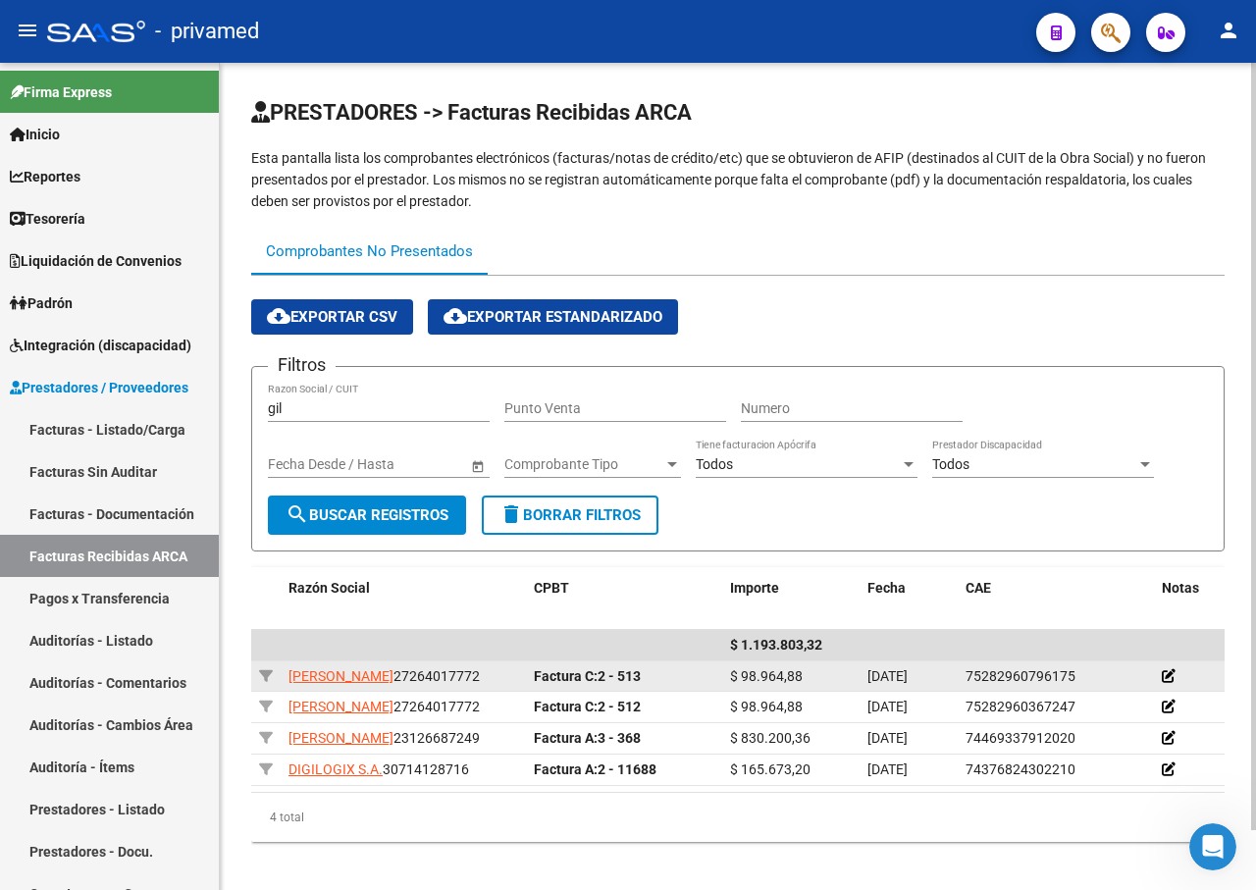
scroll to position [1, 0]
drag, startPoint x: 376, startPoint y: 698, endPoint x: 281, endPoint y: 696, distance: 95.2
click at [281, 692] on datatable-body-cell "[PERSON_NAME] 27264017772" at bounding box center [403, 676] width 245 height 30
copy div "27264017772"
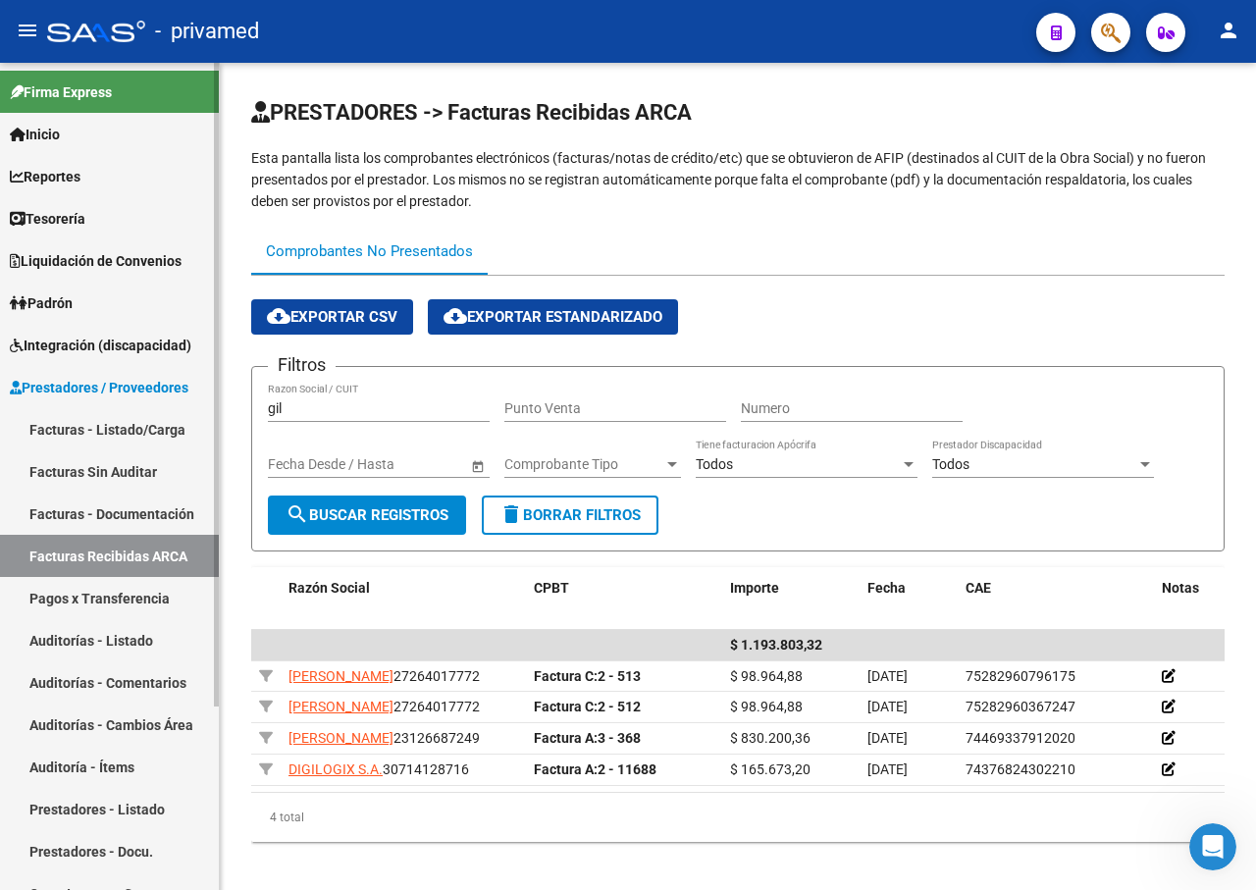
click at [147, 429] on link "Facturas - Listado/Carga" at bounding box center [109, 429] width 219 height 42
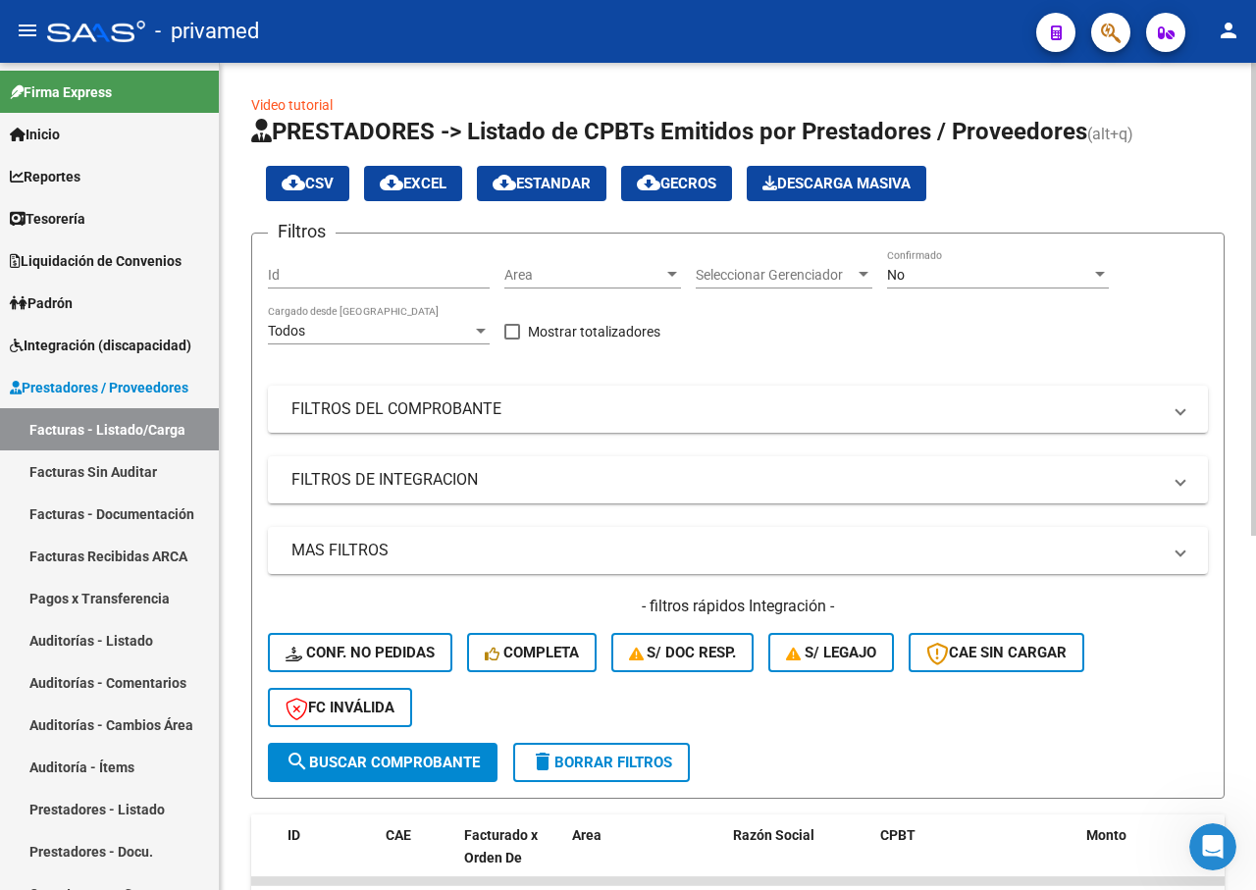
click at [1100, 274] on div at bounding box center [1100, 274] width 10 height 5
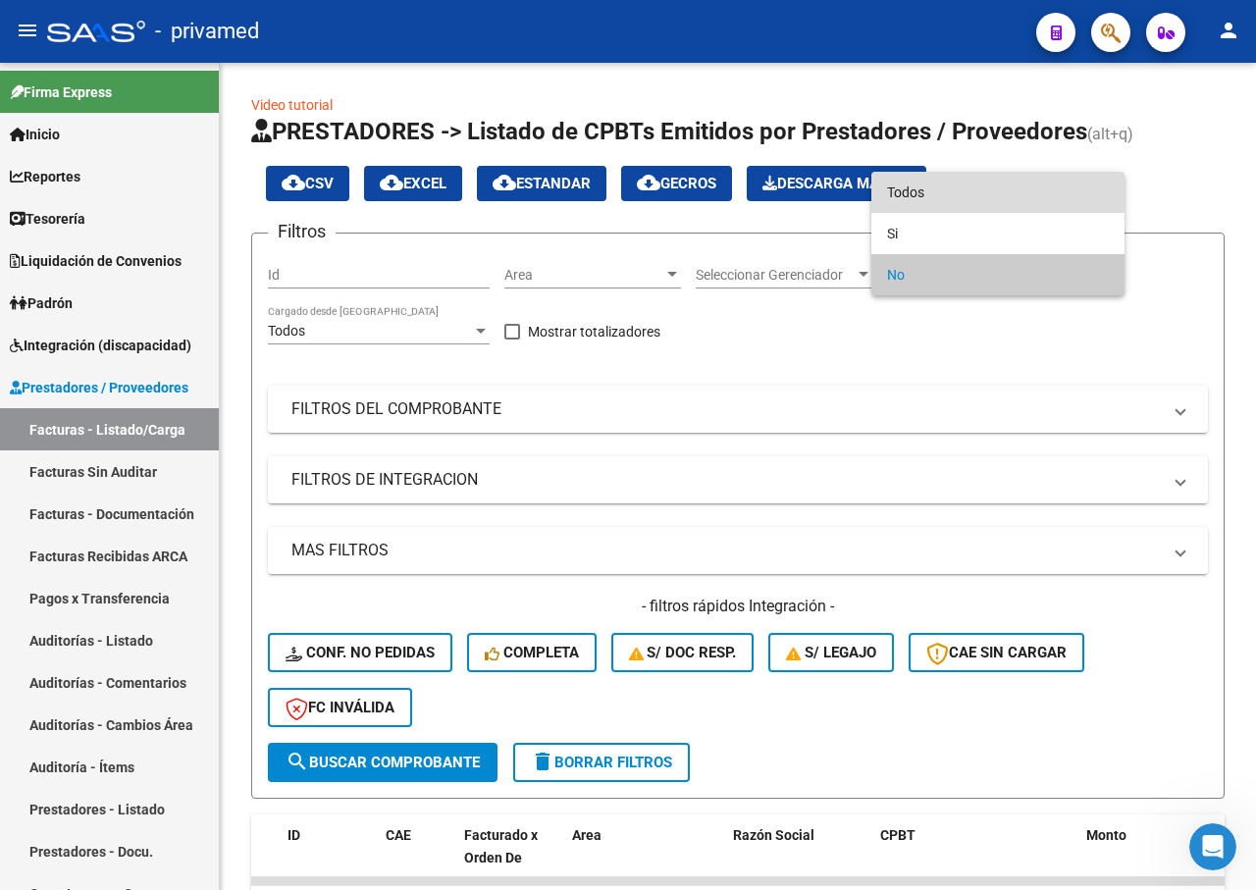
click at [927, 189] on span "Todos" at bounding box center [998, 192] width 222 height 41
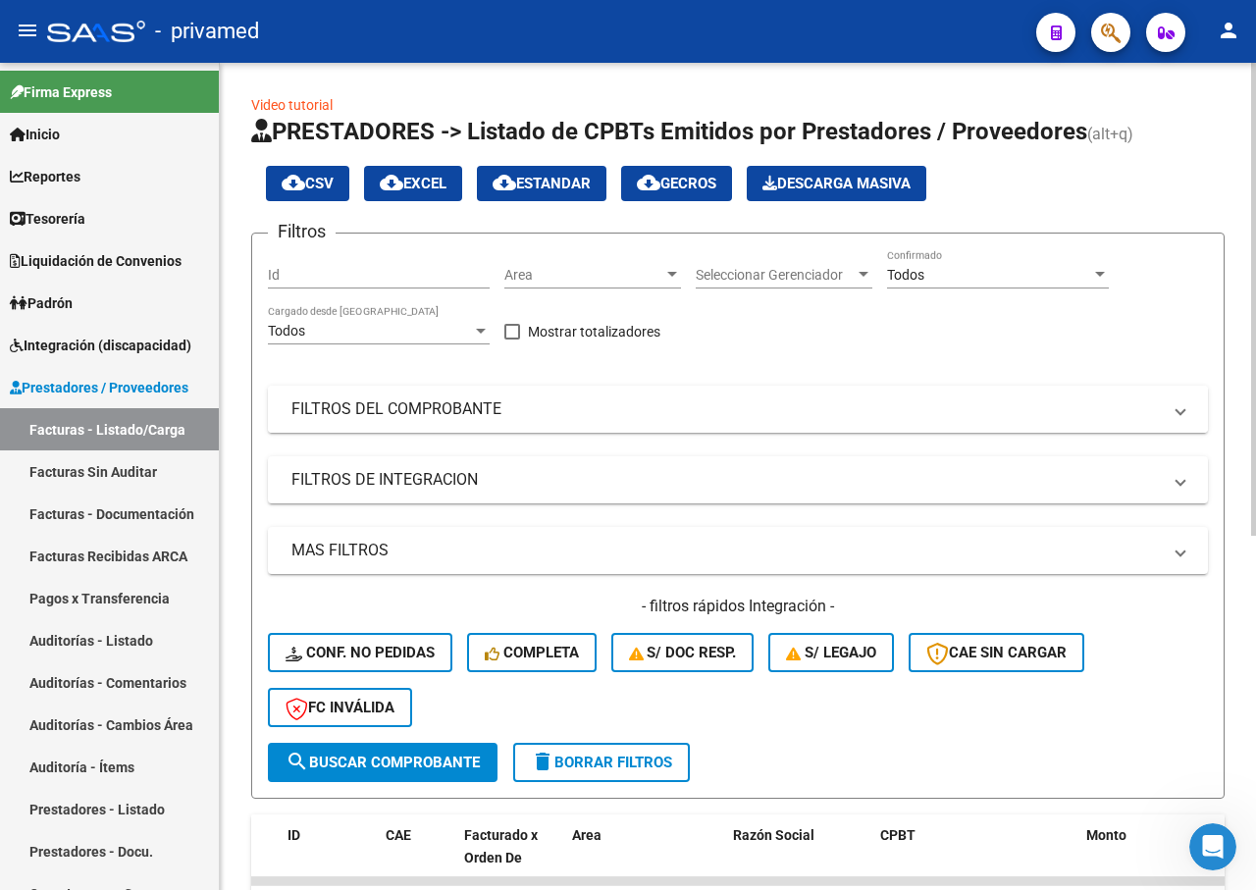
click at [645, 415] on mat-panel-title "FILTROS DEL COMPROBANTE" at bounding box center [726, 409] width 870 height 22
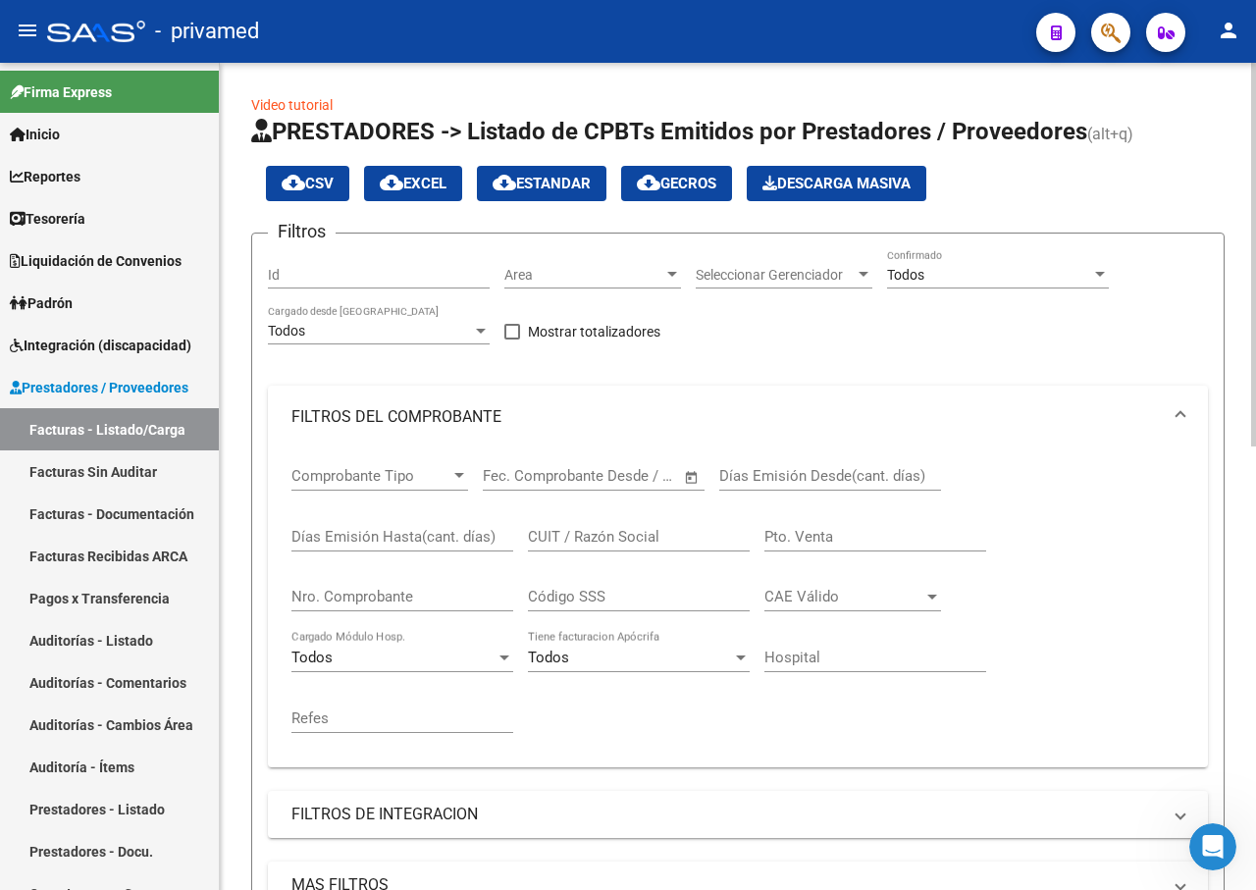
click at [594, 529] on input "CUIT / Razón Social" at bounding box center [639, 537] width 222 height 18
drag, startPoint x: 595, startPoint y: 529, endPoint x: 1184, endPoint y: 564, distance: 589.9
click at [1215, 561] on form "Filtros Id Area Area Seleccionar Gerenciador Seleccionar Gerenciador Todos Conf…" at bounding box center [738, 683] width 974 height 901
paste input "27264017772"
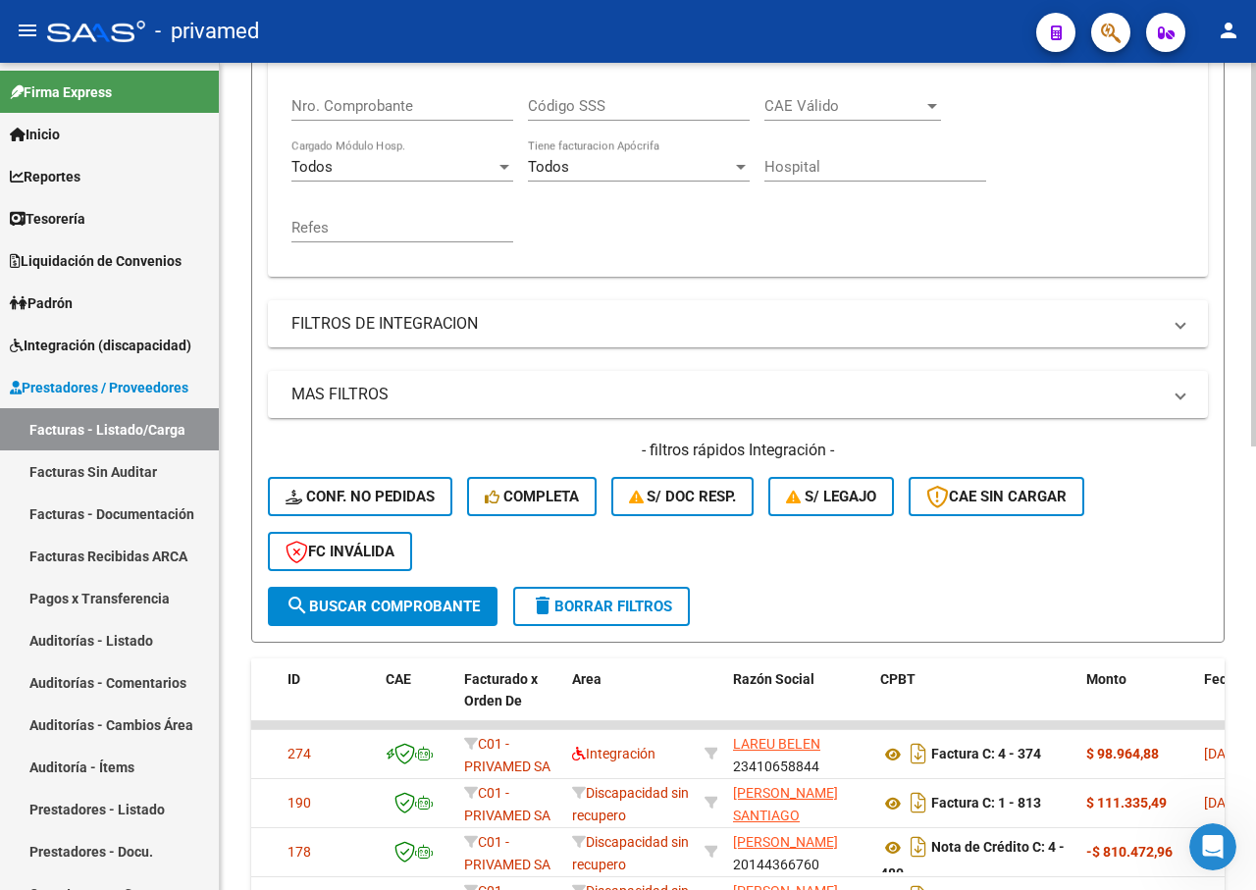
type input "27264017772"
click at [431, 610] on span "search Buscar Comprobante" at bounding box center [383, 607] width 194 height 18
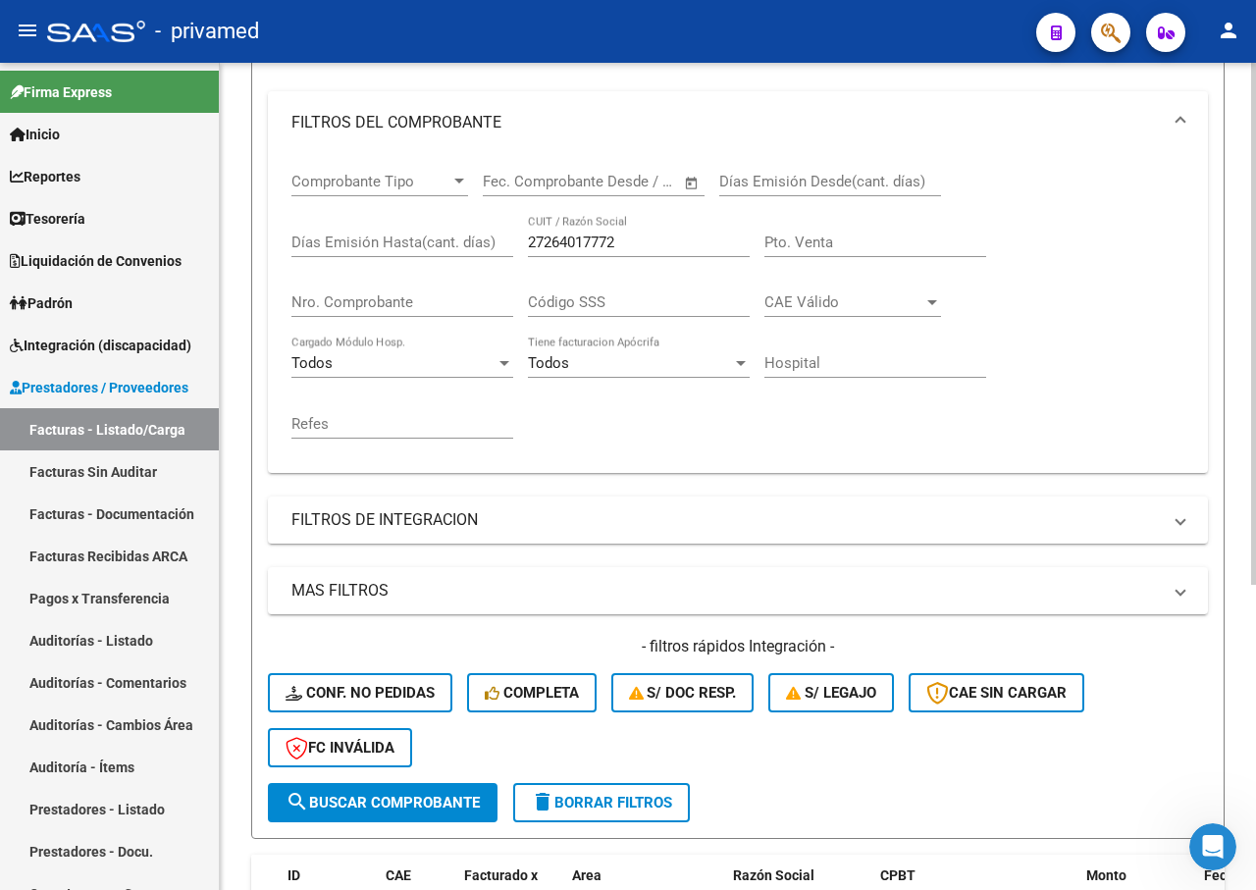
scroll to position [0, 0]
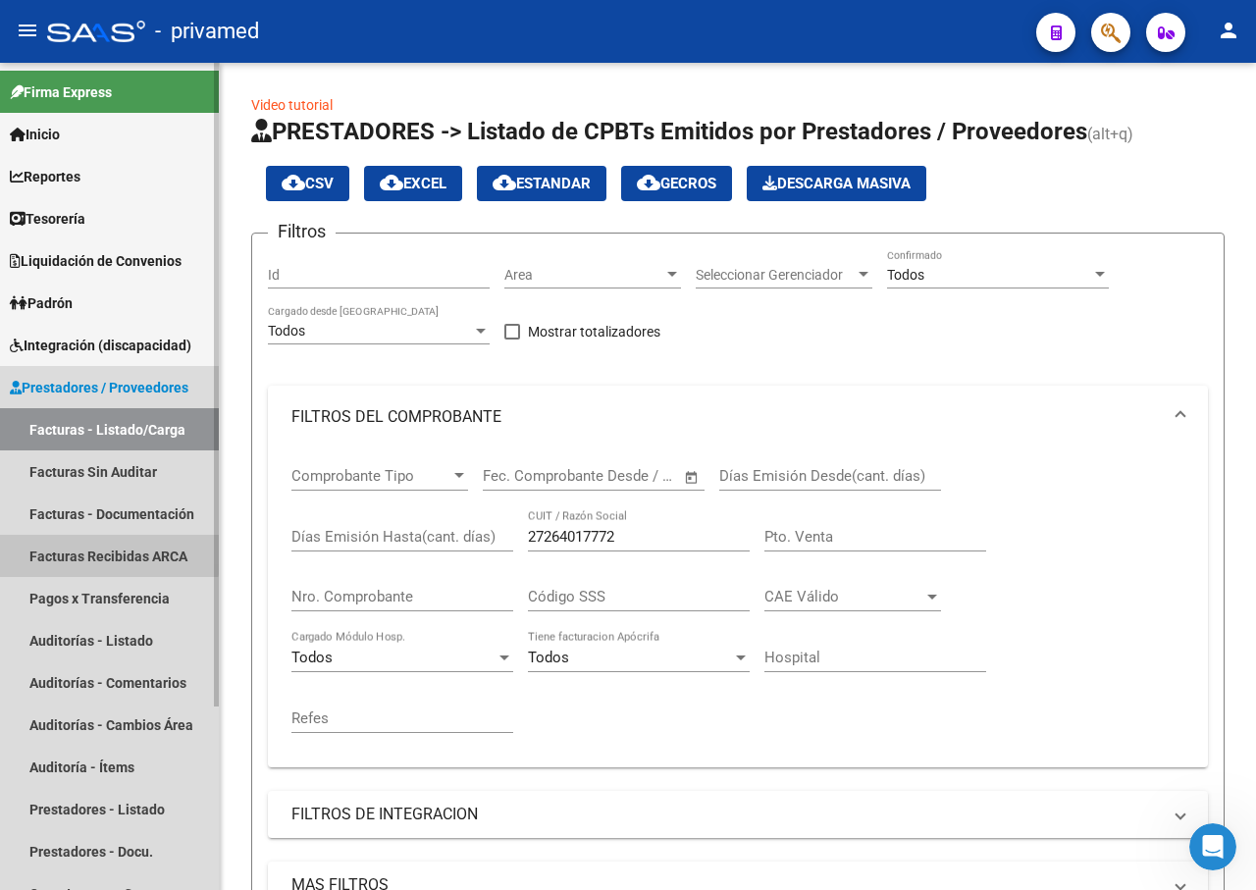
click at [108, 550] on link "Facturas Recibidas ARCA" at bounding box center [109, 556] width 219 height 42
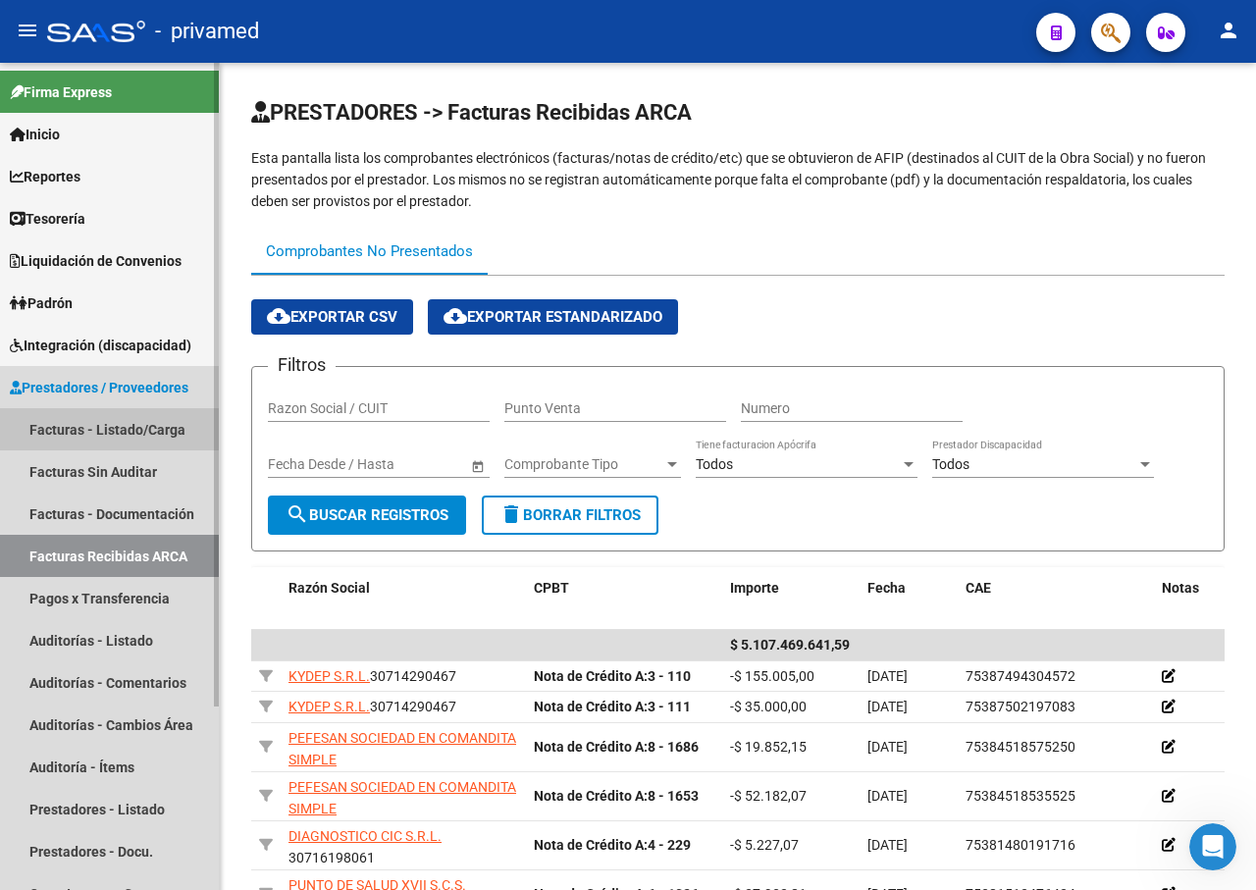
click at [131, 429] on link "Facturas - Listado/Carga" at bounding box center [109, 429] width 219 height 42
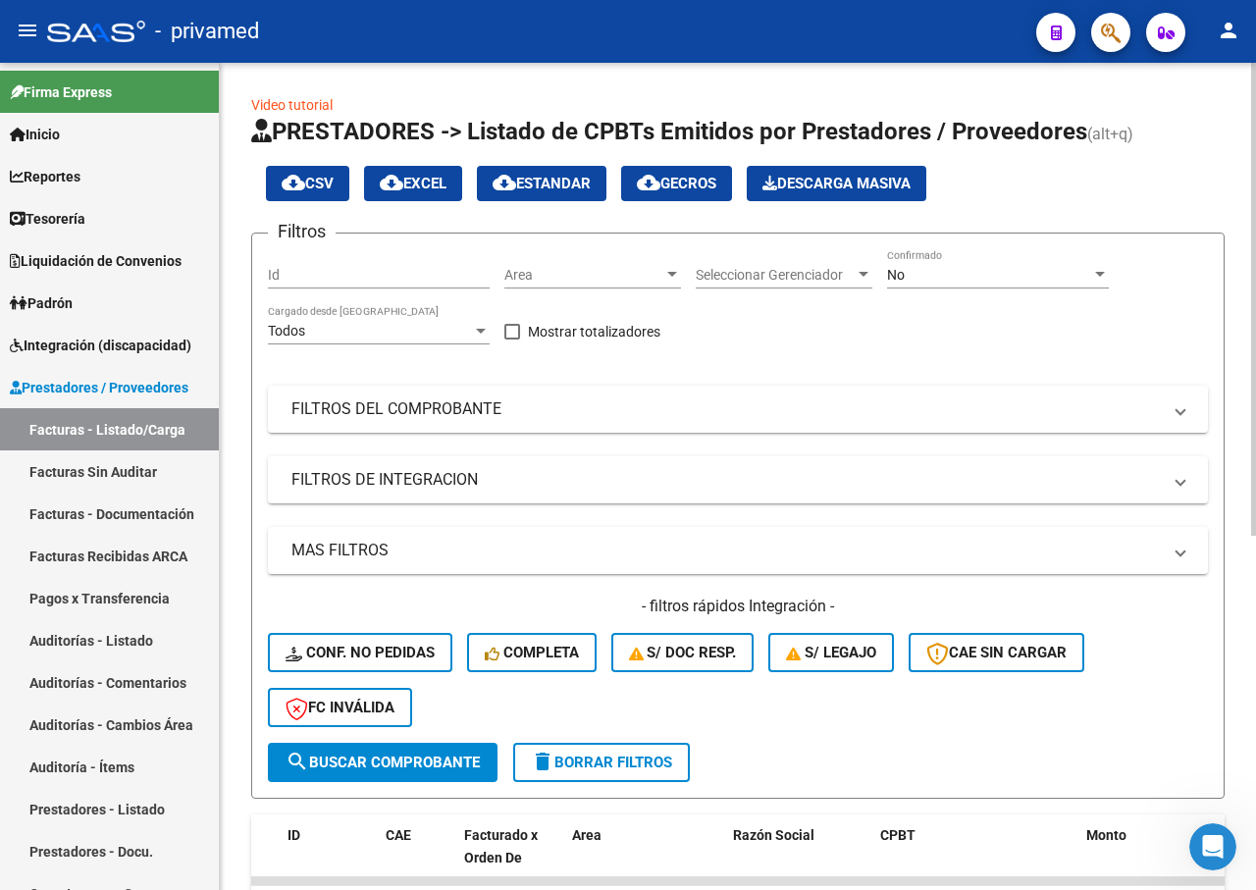
click at [1029, 273] on div "No" at bounding box center [989, 275] width 204 height 17
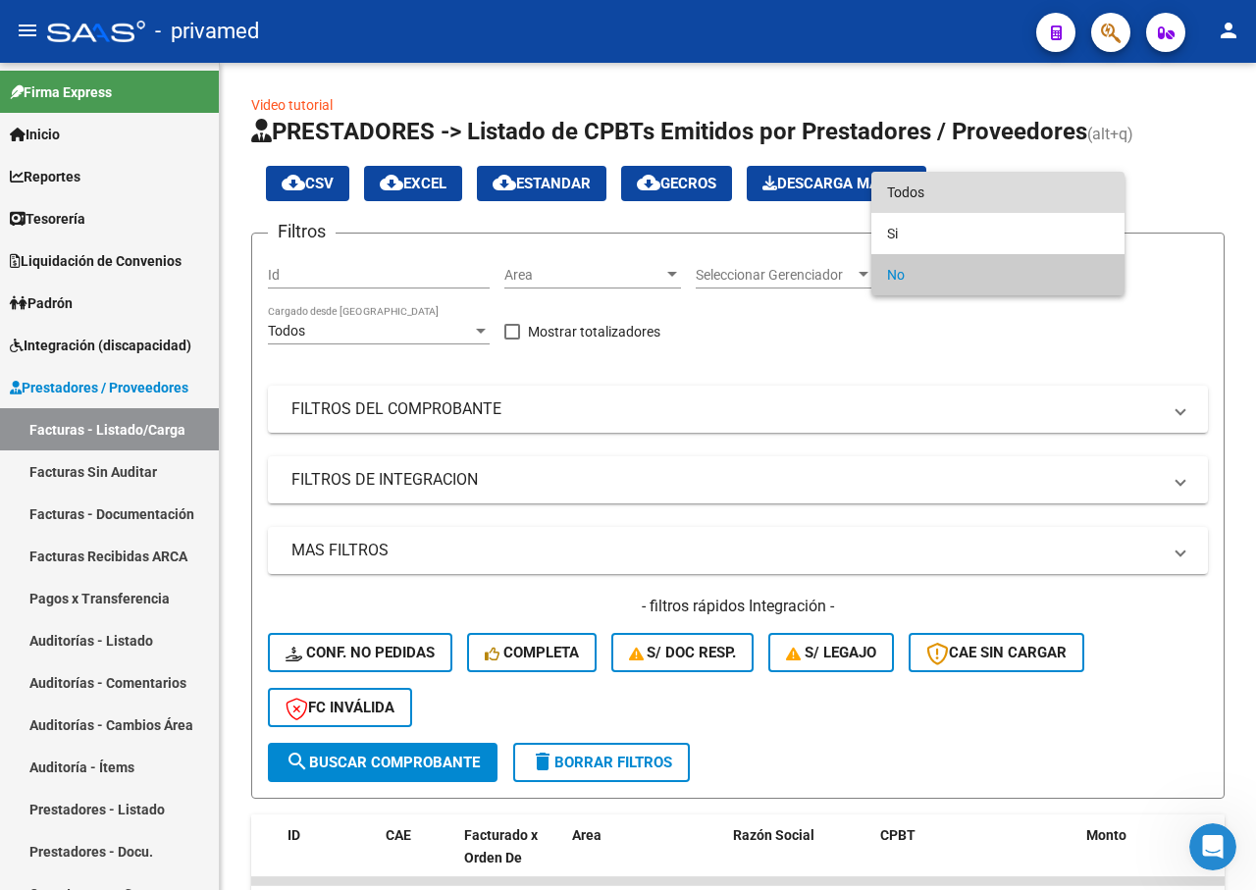
click at [940, 185] on span "Todos" at bounding box center [998, 192] width 222 height 41
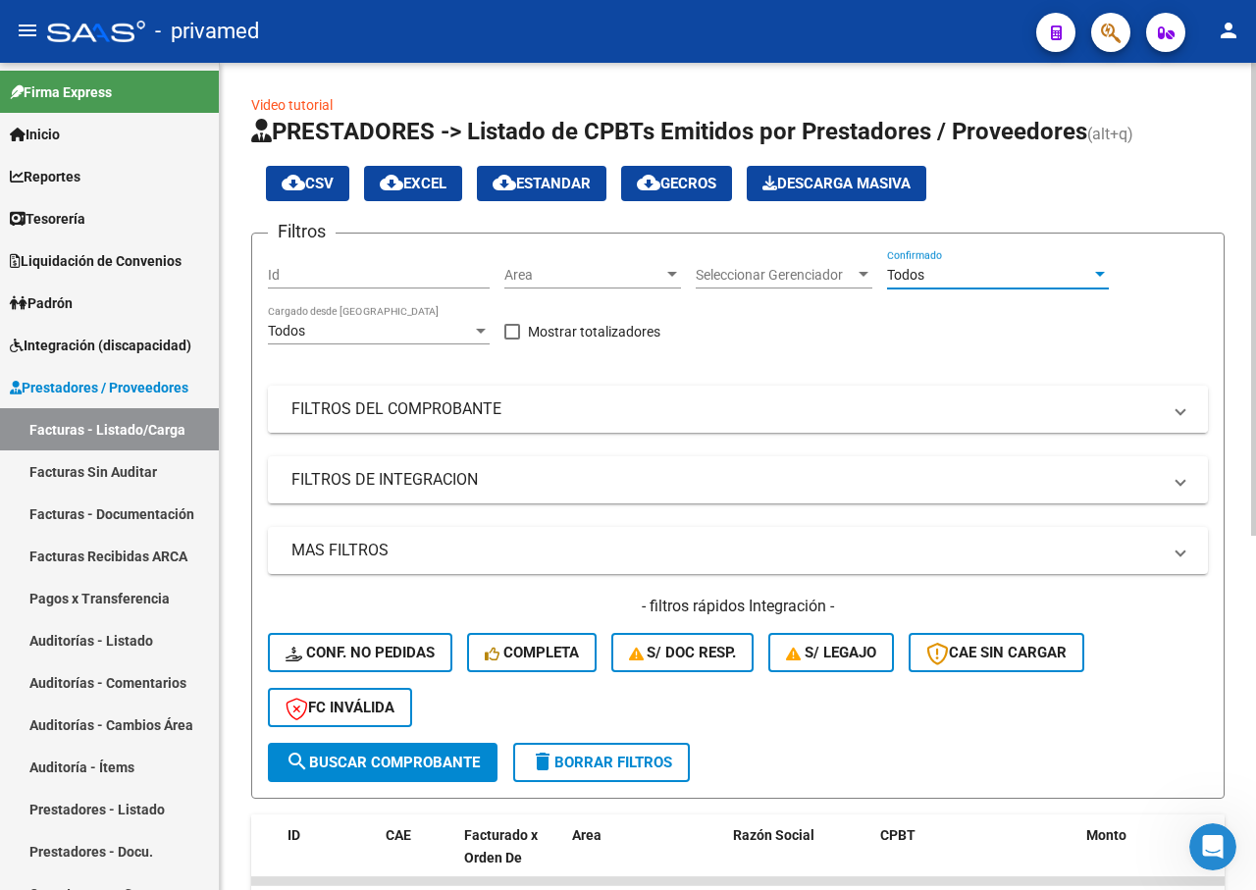
click at [539, 407] on mat-panel-title "FILTROS DEL COMPROBANTE" at bounding box center [726, 409] width 870 height 22
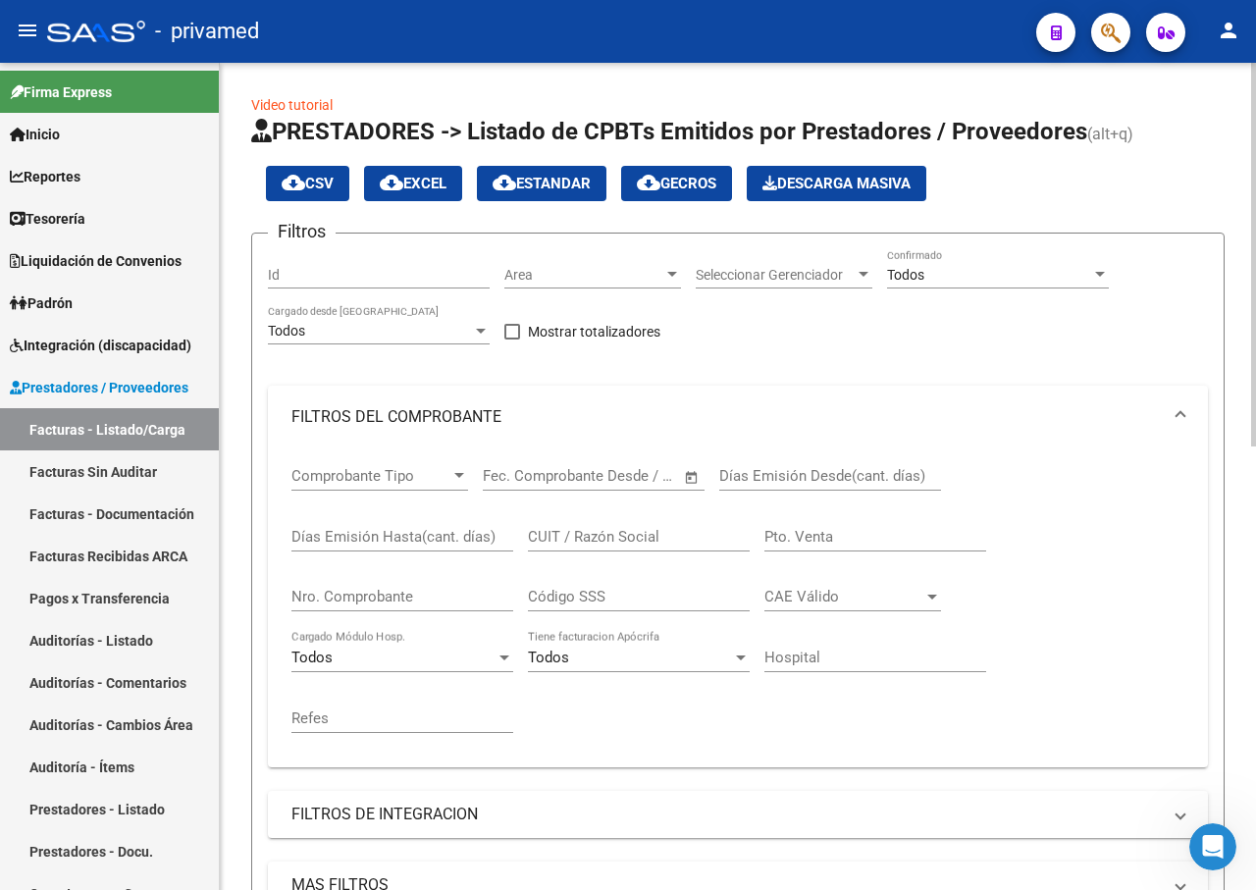
click at [591, 526] on div "CUIT / Razón Social" at bounding box center [639, 530] width 222 height 42
click at [588, 541] on input "CUIT / Razón Social" at bounding box center [639, 537] width 222 height 18
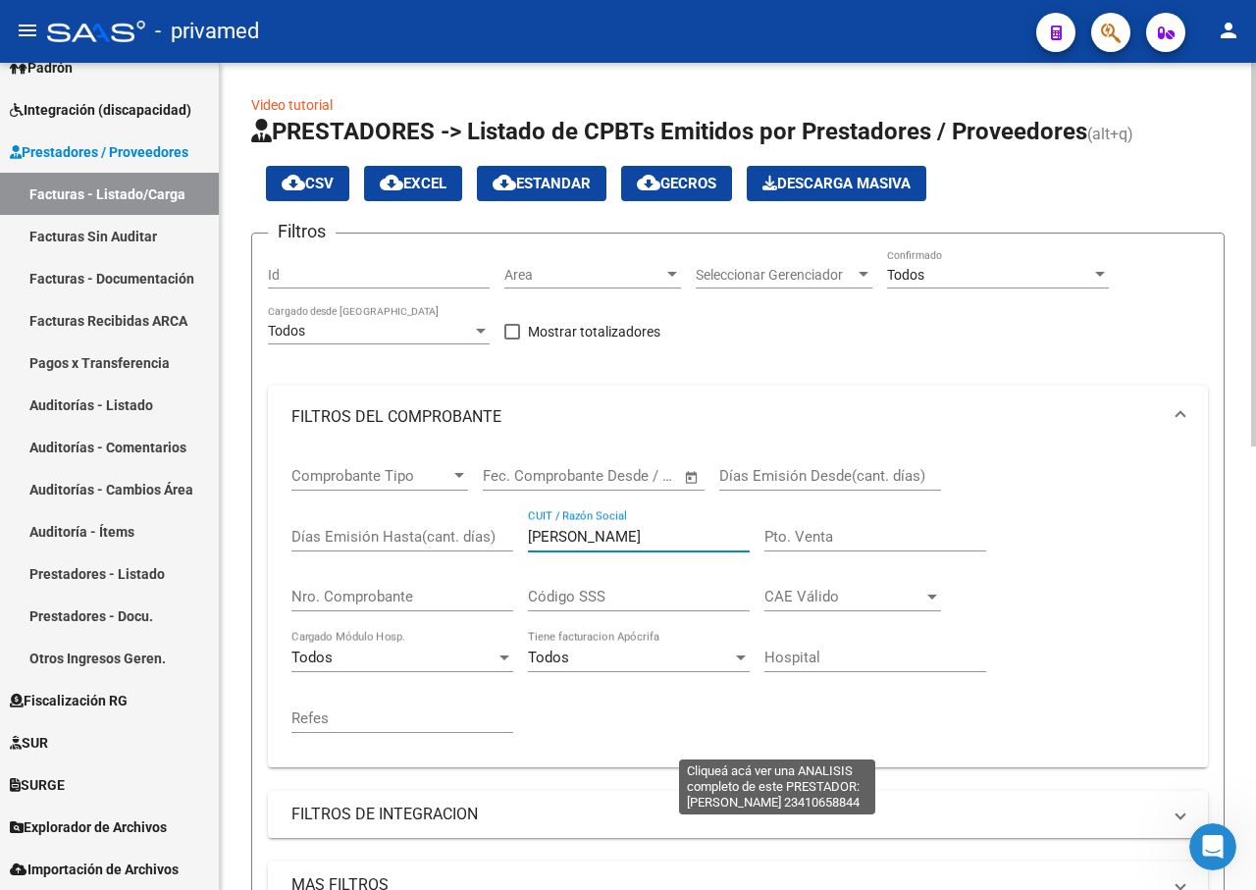
scroll to position [491, 0]
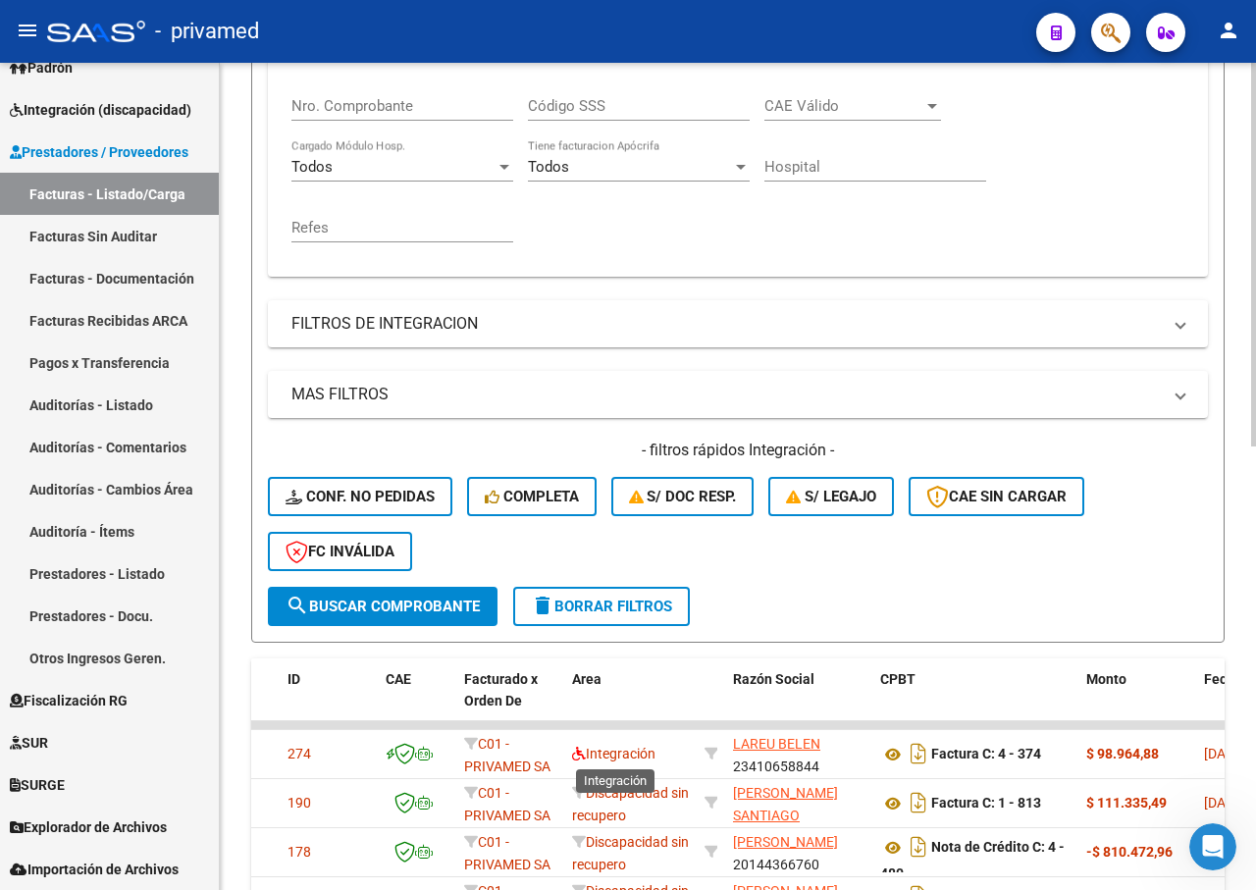
type input "[PERSON_NAME]"
click at [458, 612] on span "search Buscar Comprobante" at bounding box center [383, 607] width 194 height 18
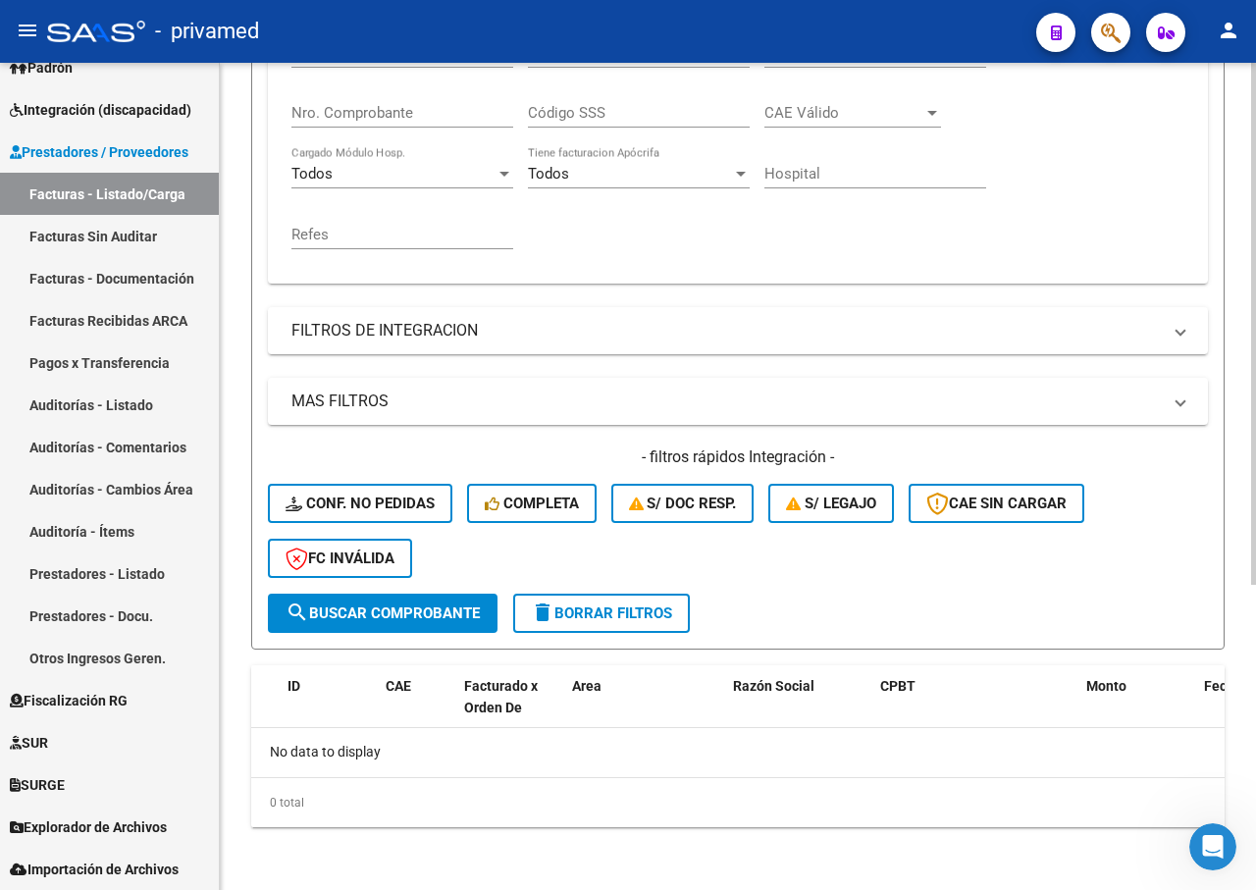
scroll to position [0, 0]
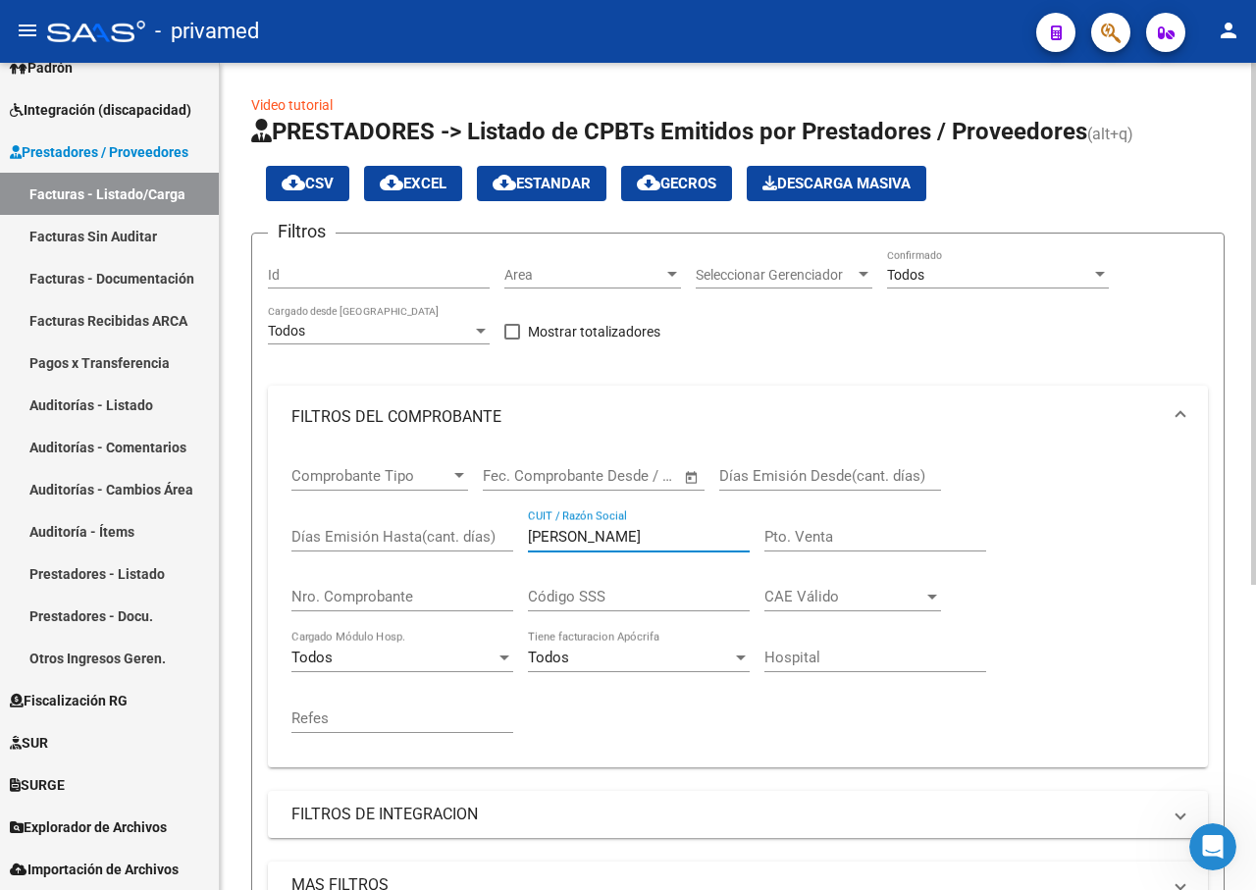
drag, startPoint x: 586, startPoint y: 530, endPoint x: 503, endPoint y: 525, distance: 82.6
click at [503, 525] on div "Comprobante Tipo Comprobante Tipo Fecha inicio – Fecha fin Fec. Comprobante Des…" at bounding box center [737, 600] width 893 height 303
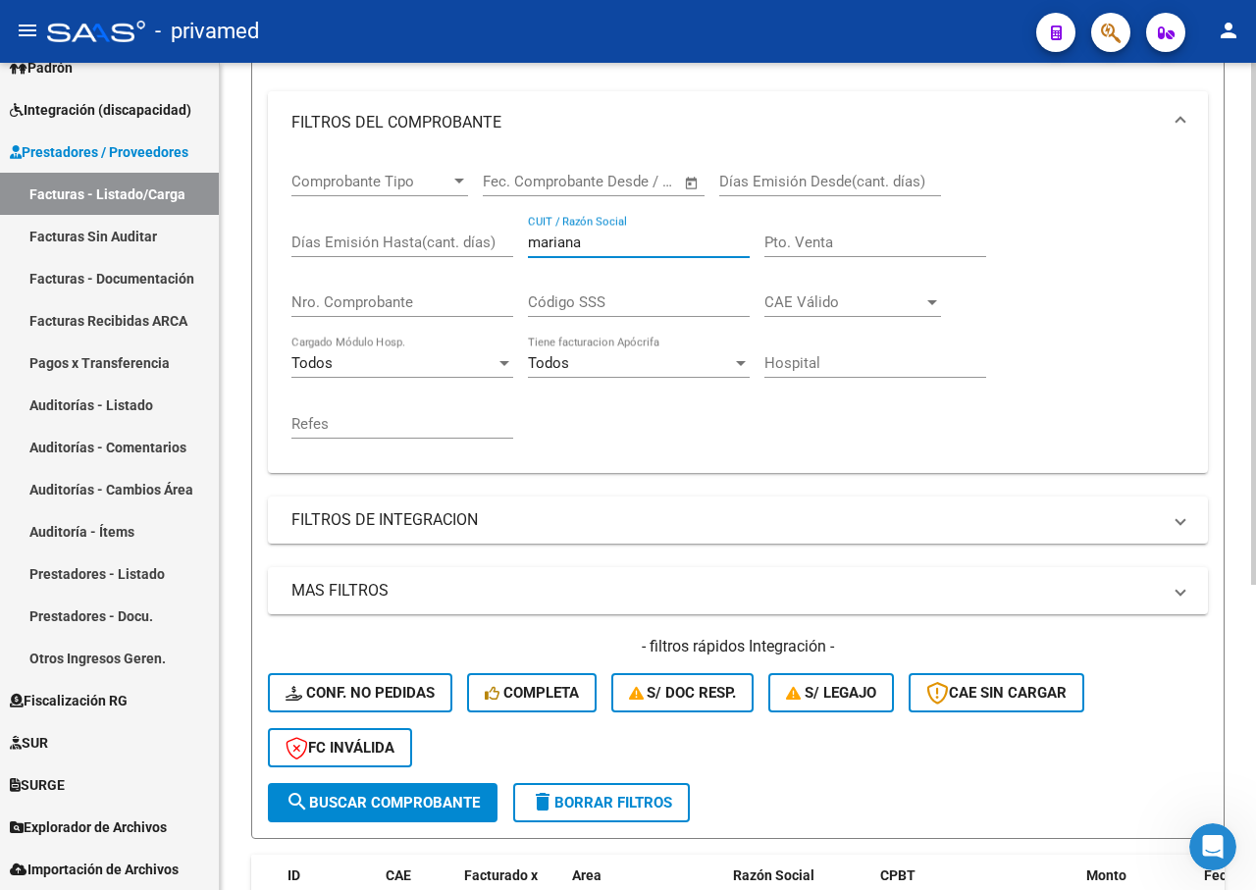
type input "mariana"
click at [444, 798] on span "search Buscar Comprobante" at bounding box center [383, 803] width 194 height 18
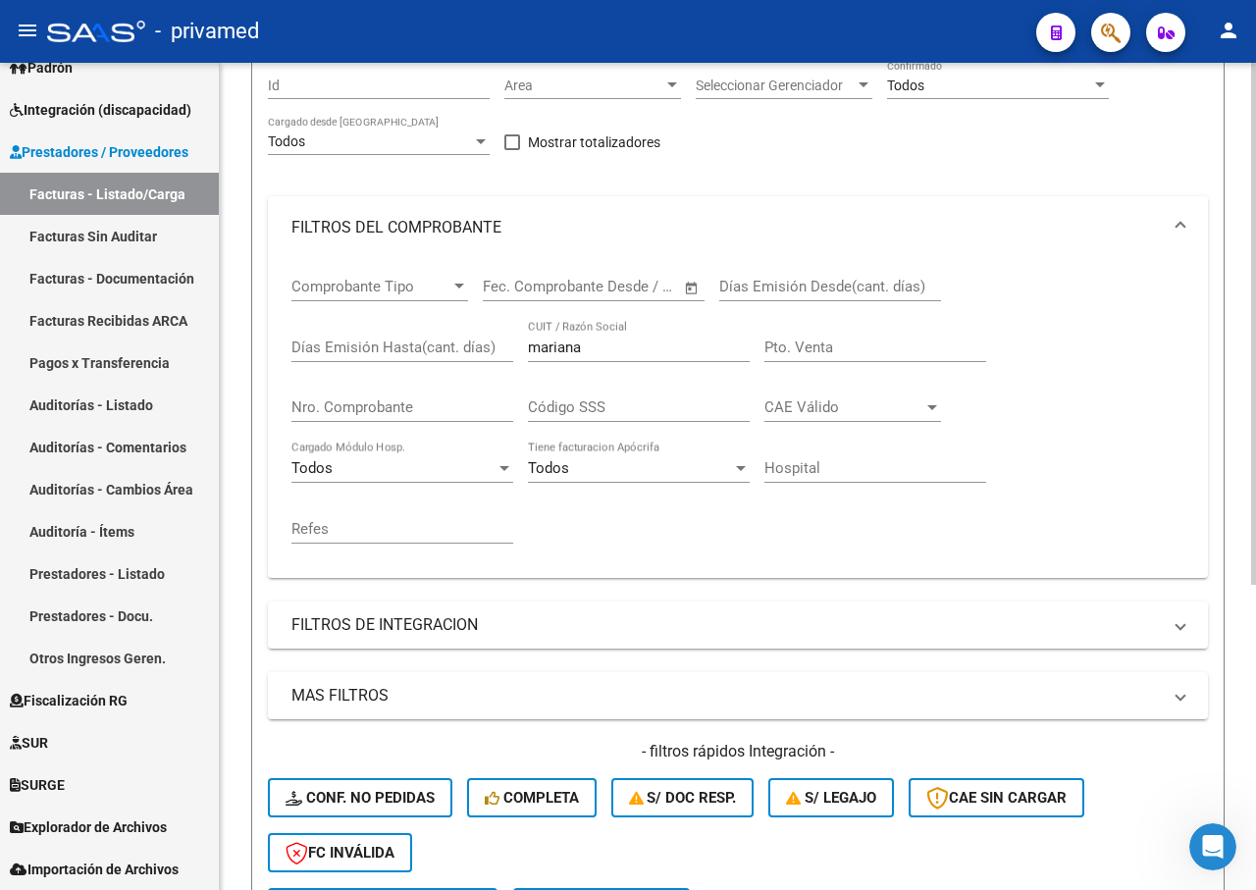
scroll to position [484, 0]
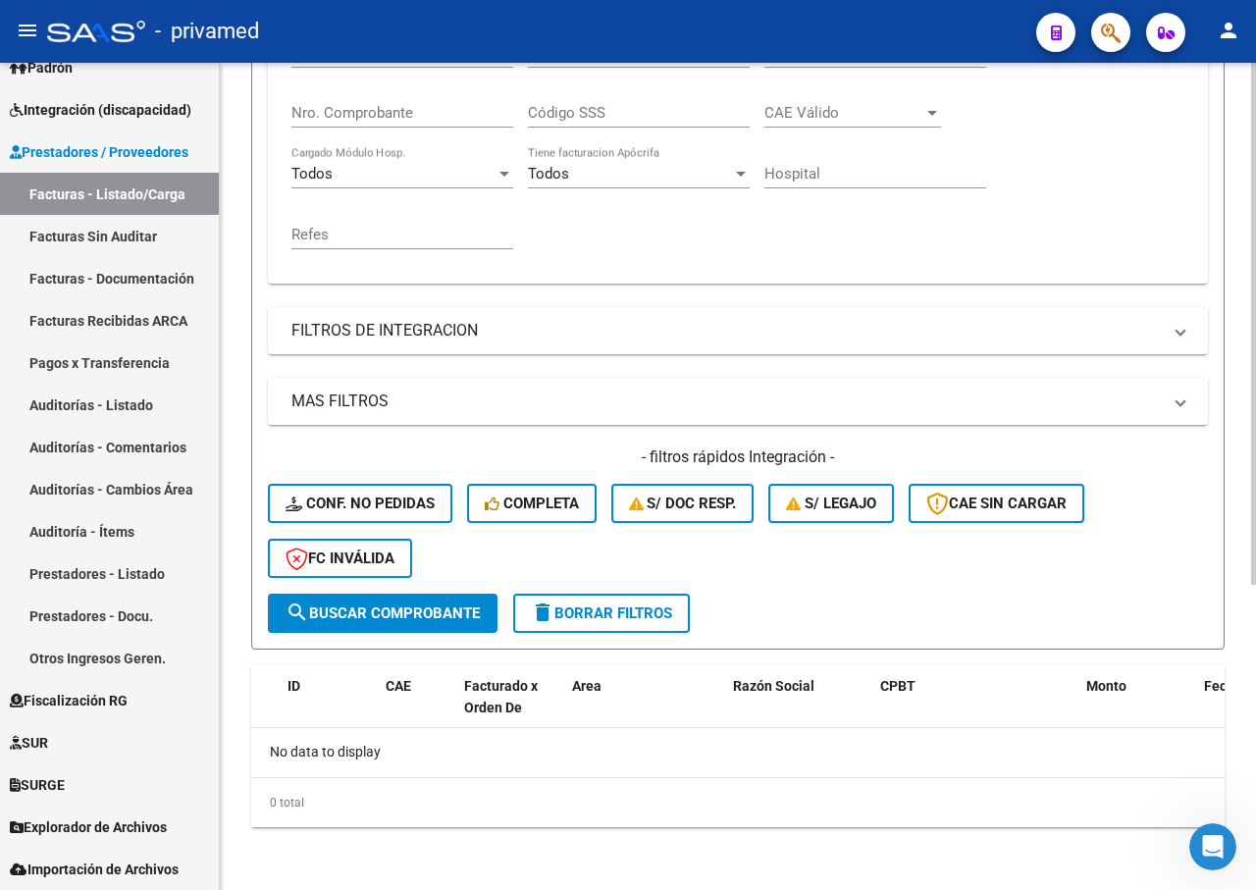
click at [416, 617] on span "search Buscar Comprobante" at bounding box center [383, 614] width 194 height 18
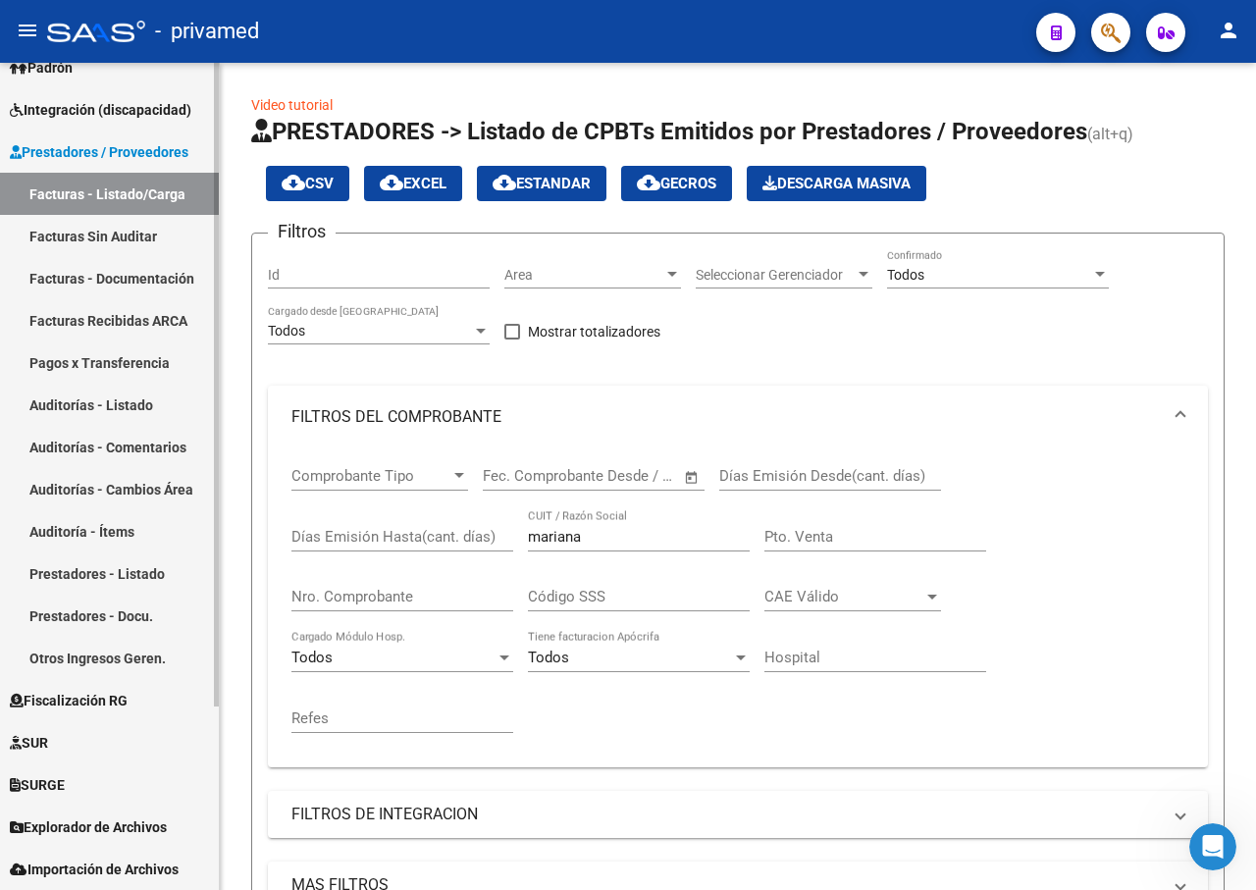
scroll to position [0, 0]
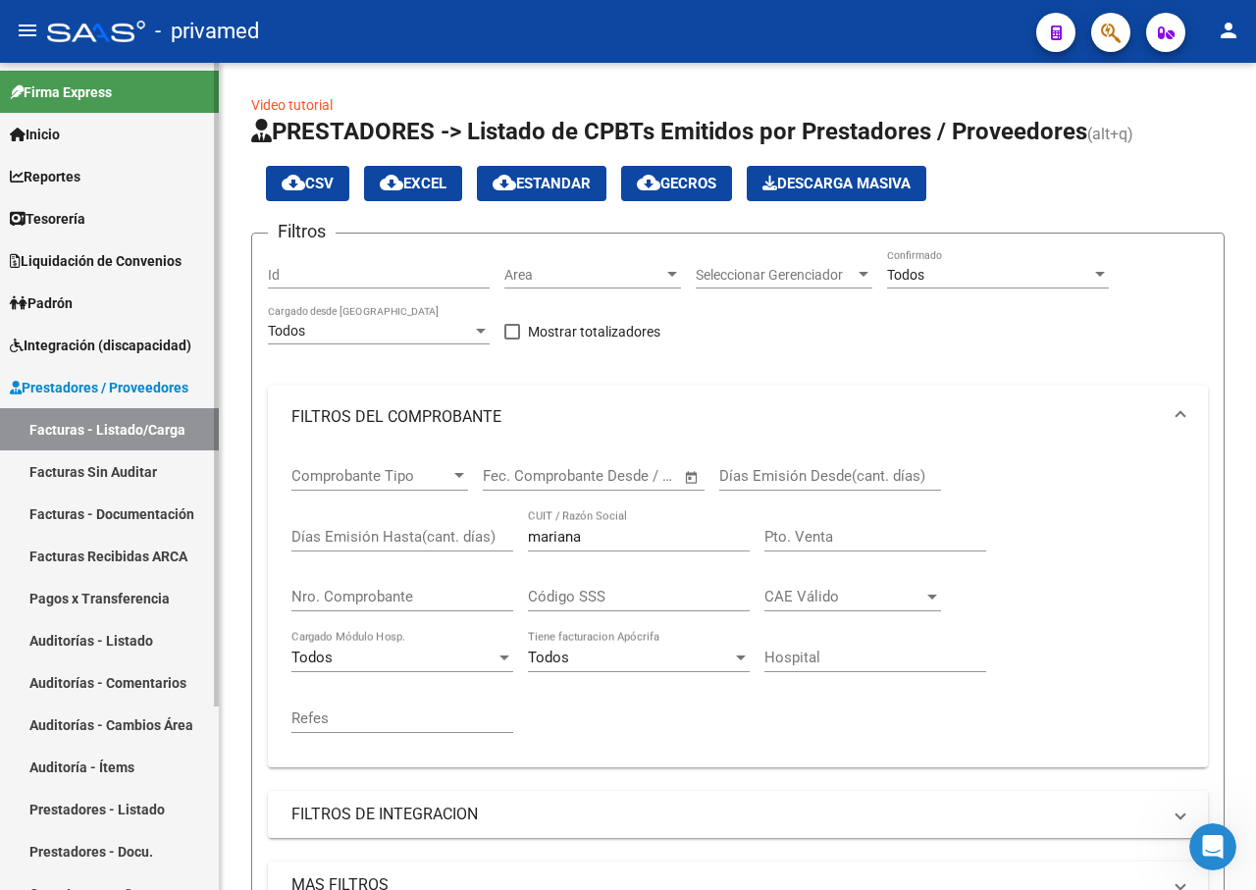
click at [146, 421] on link "Facturas - Listado/Carga" at bounding box center [109, 429] width 219 height 42
click at [452, 284] on div "Id" at bounding box center [379, 268] width 222 height 39
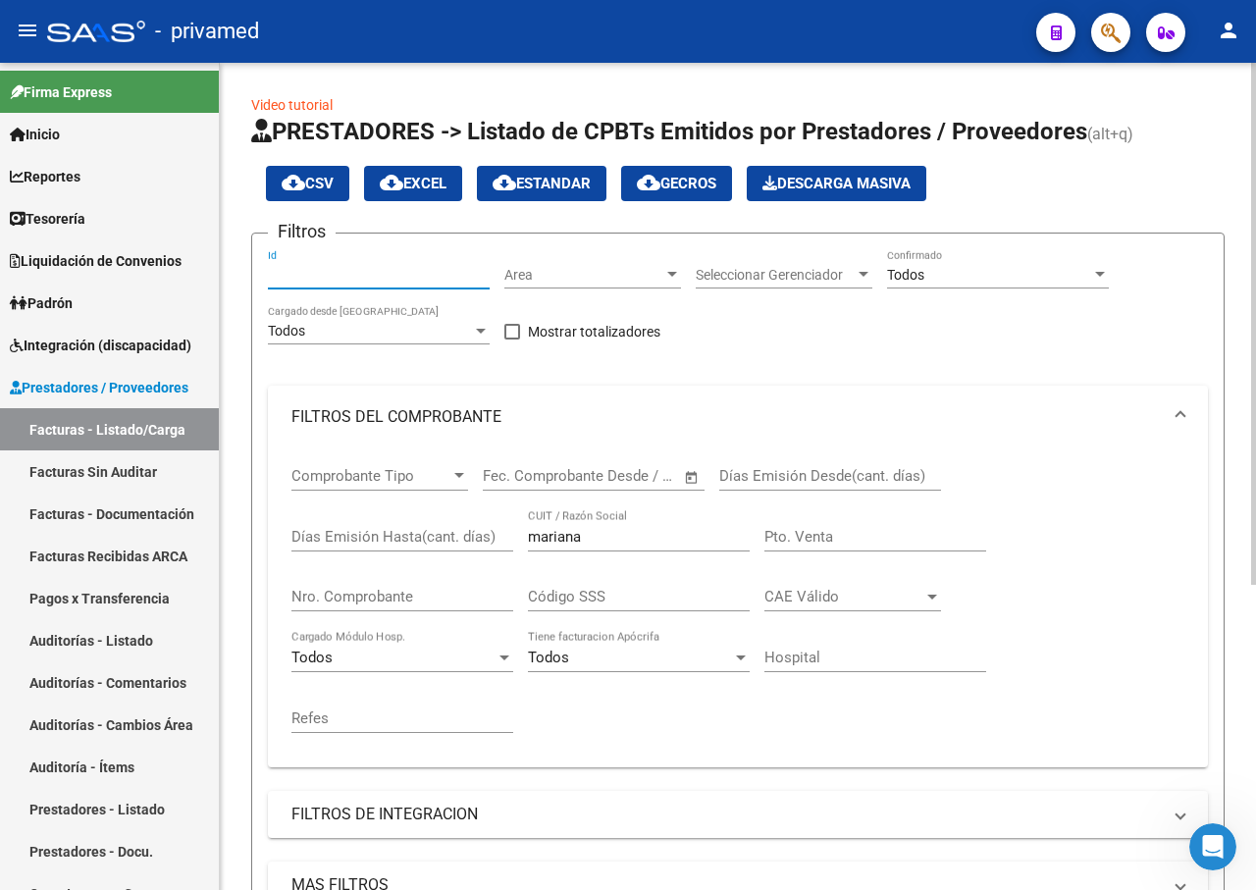
click at [550, 276] on span "Area" at bounding box center [583, 275] width 159 height 17
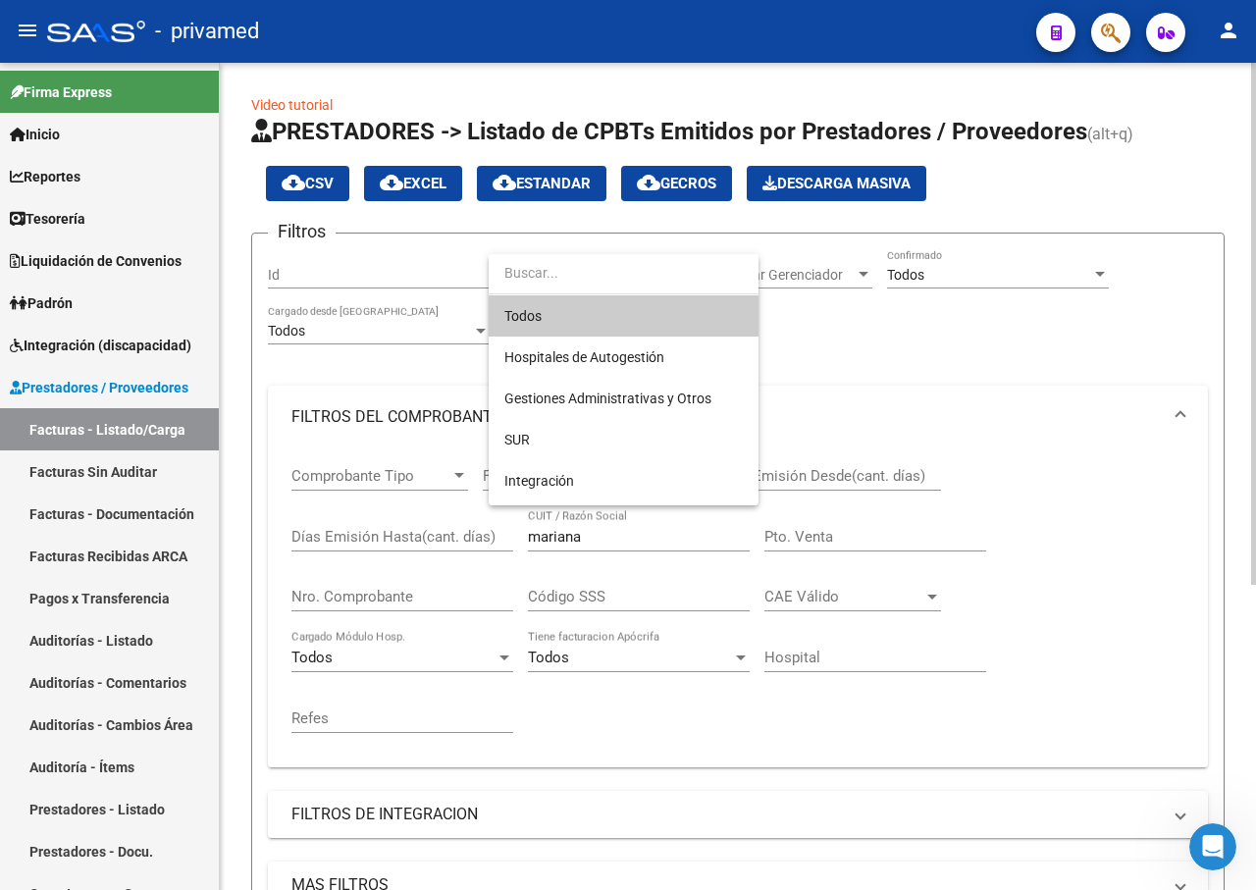
click at [614, 308] on span "Todos" at bounding box center [623, 315] width 238 height 41
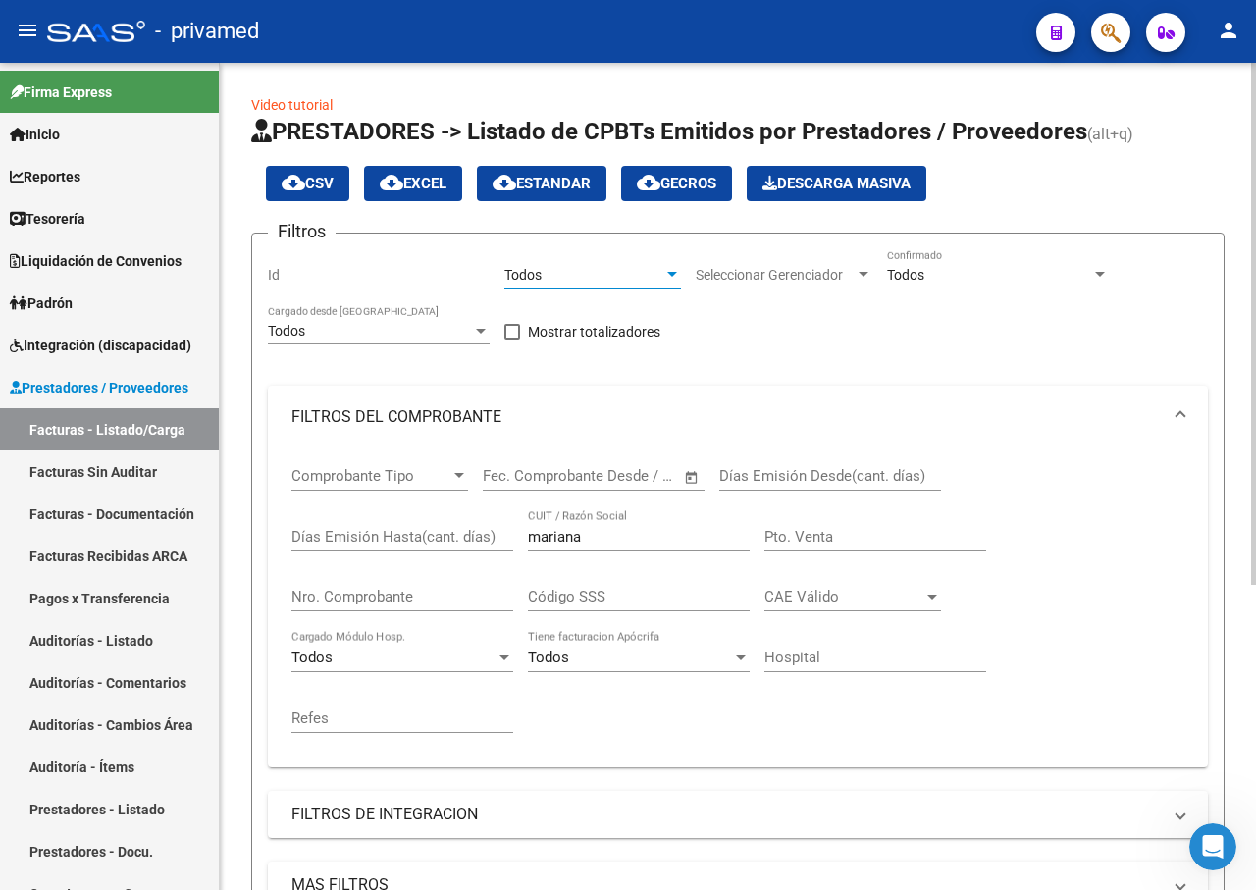
click at [850, 270] on span "Seleccionar Gerenciador" at bounding box center [775, 275] width 159 height 17
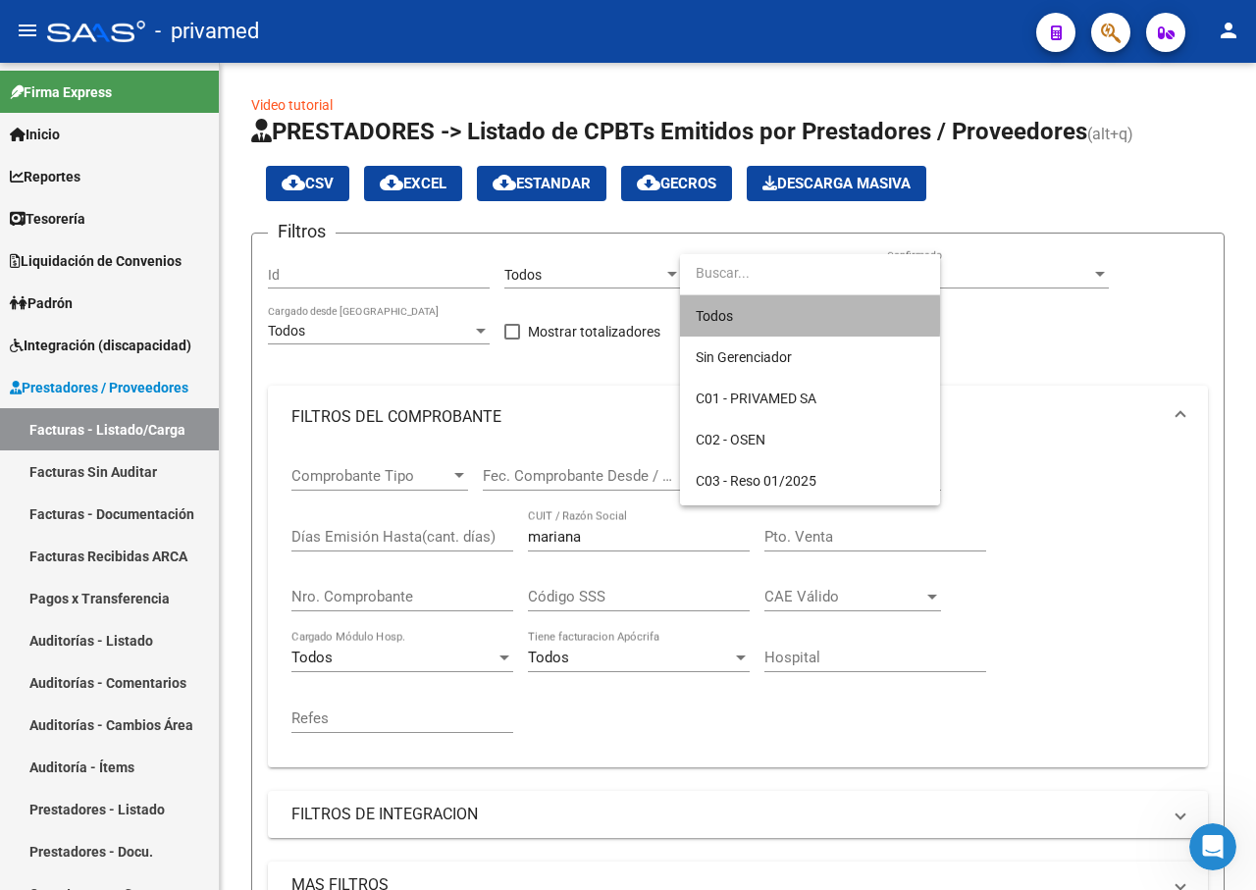
click at [784, 315] on span "Todos" at bounding box center [810, 315] width 229 height 41
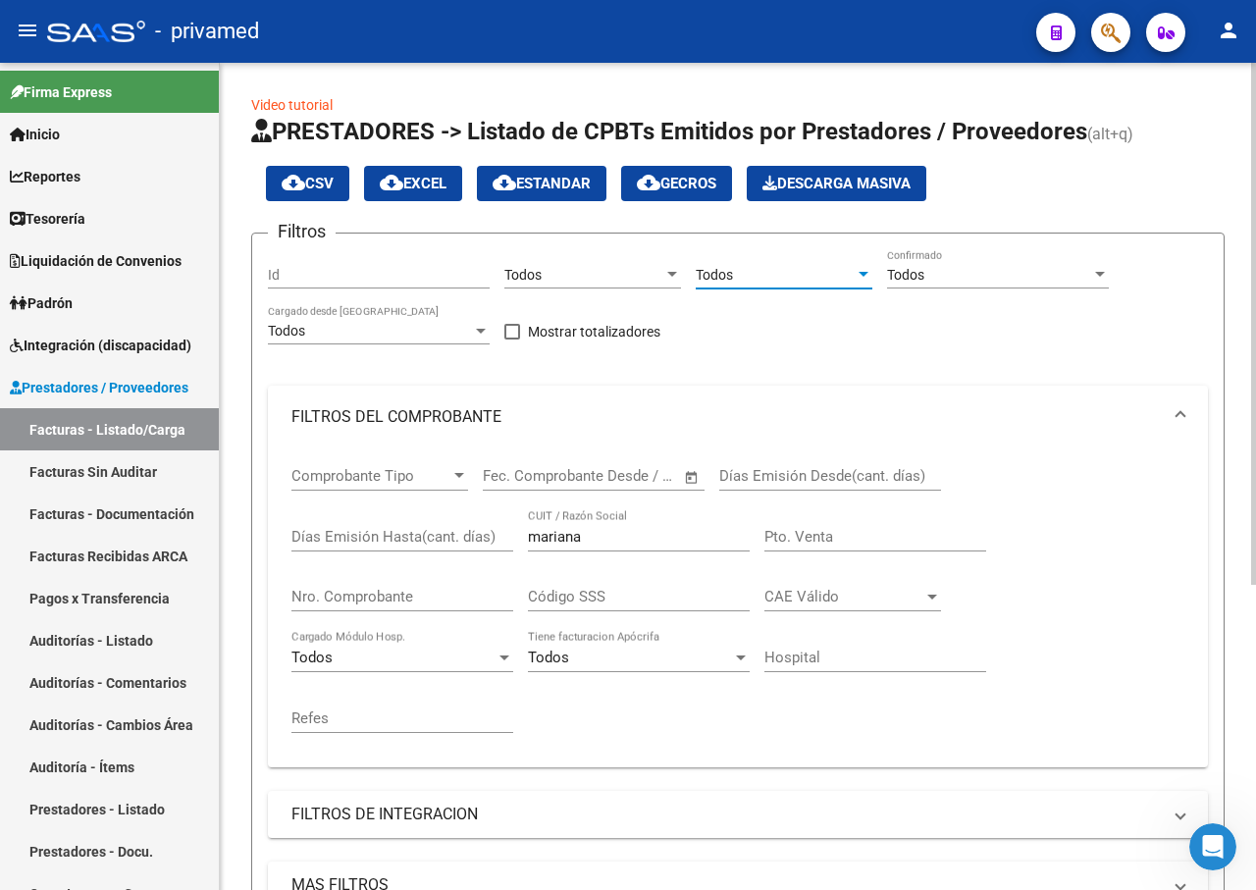
scroll to position [294, 0]
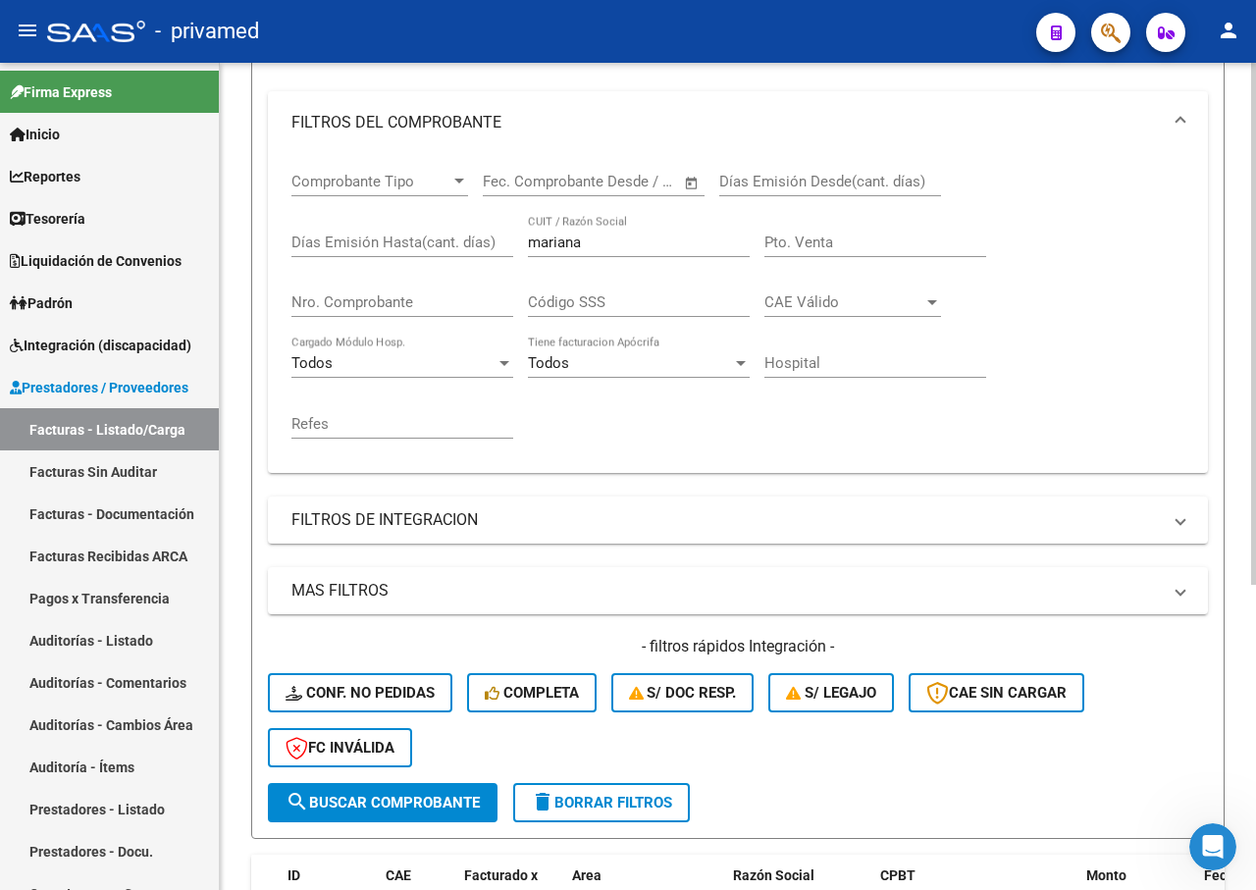
click at [410, 796] on span "search Buscar Comprobante" at bounding box center [383, 803] width 194 height 18
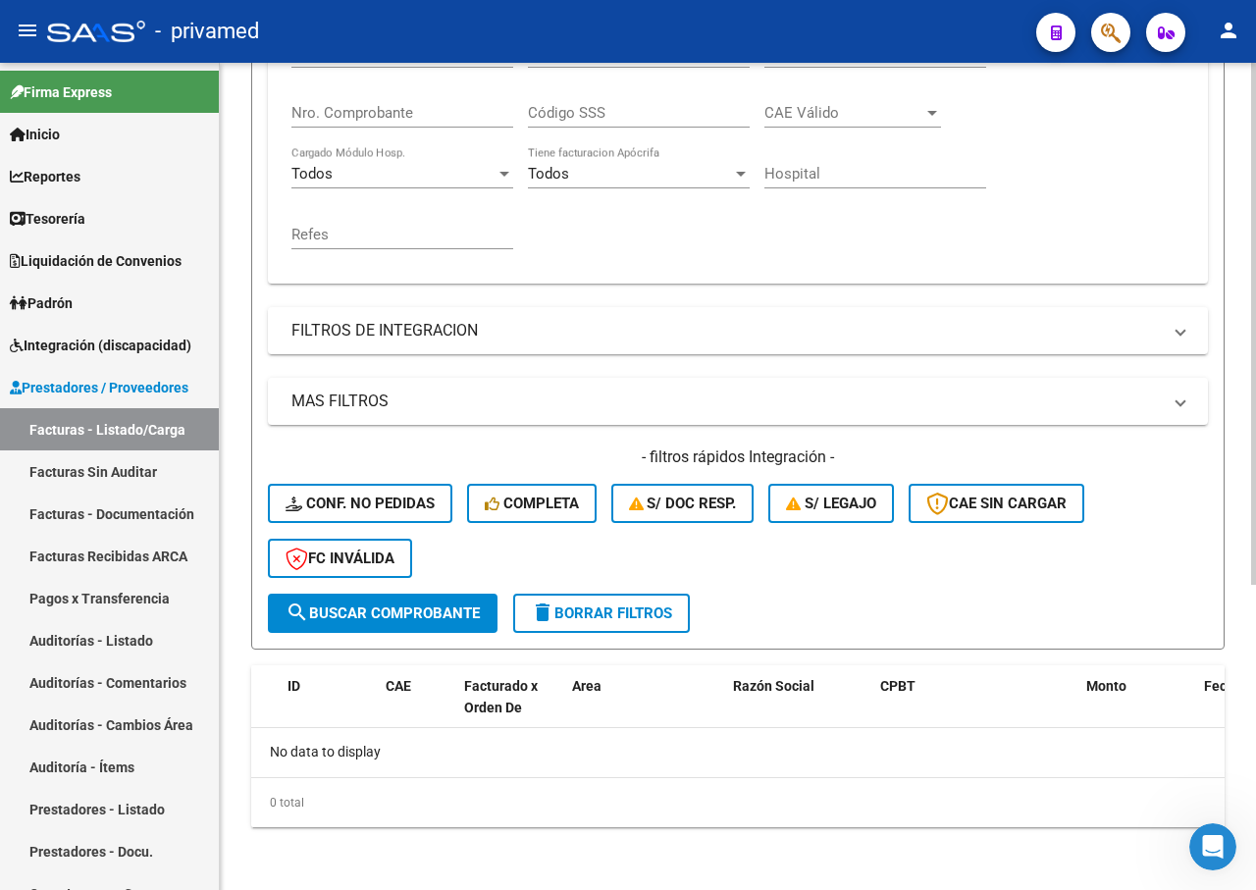
scroll to position [0, 0]
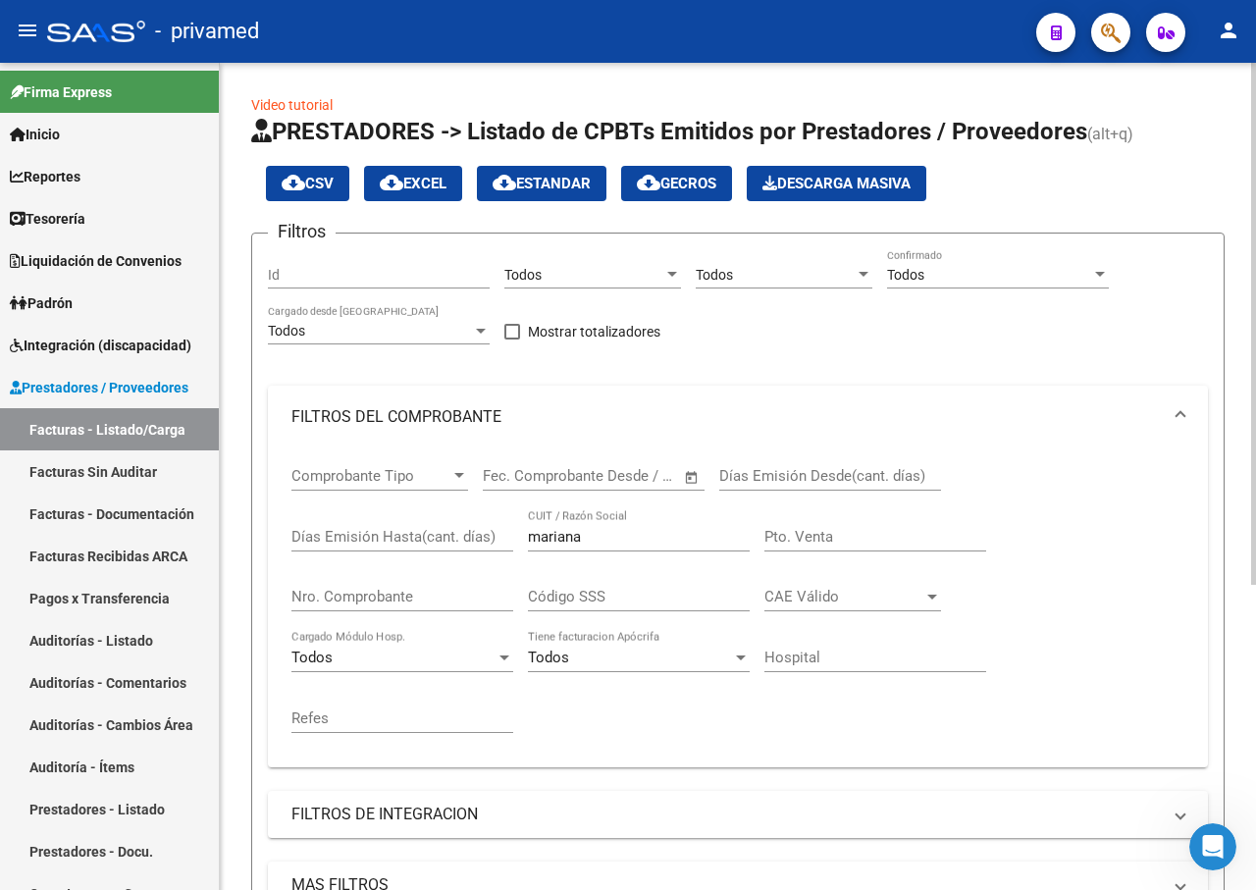
click at [513, 332] on span at bounding box center [512, 332] width 16 height 16
click at [512, 340] on input "Mostrar totalizadores" at bounding box center [511, 340] width 1 height 1
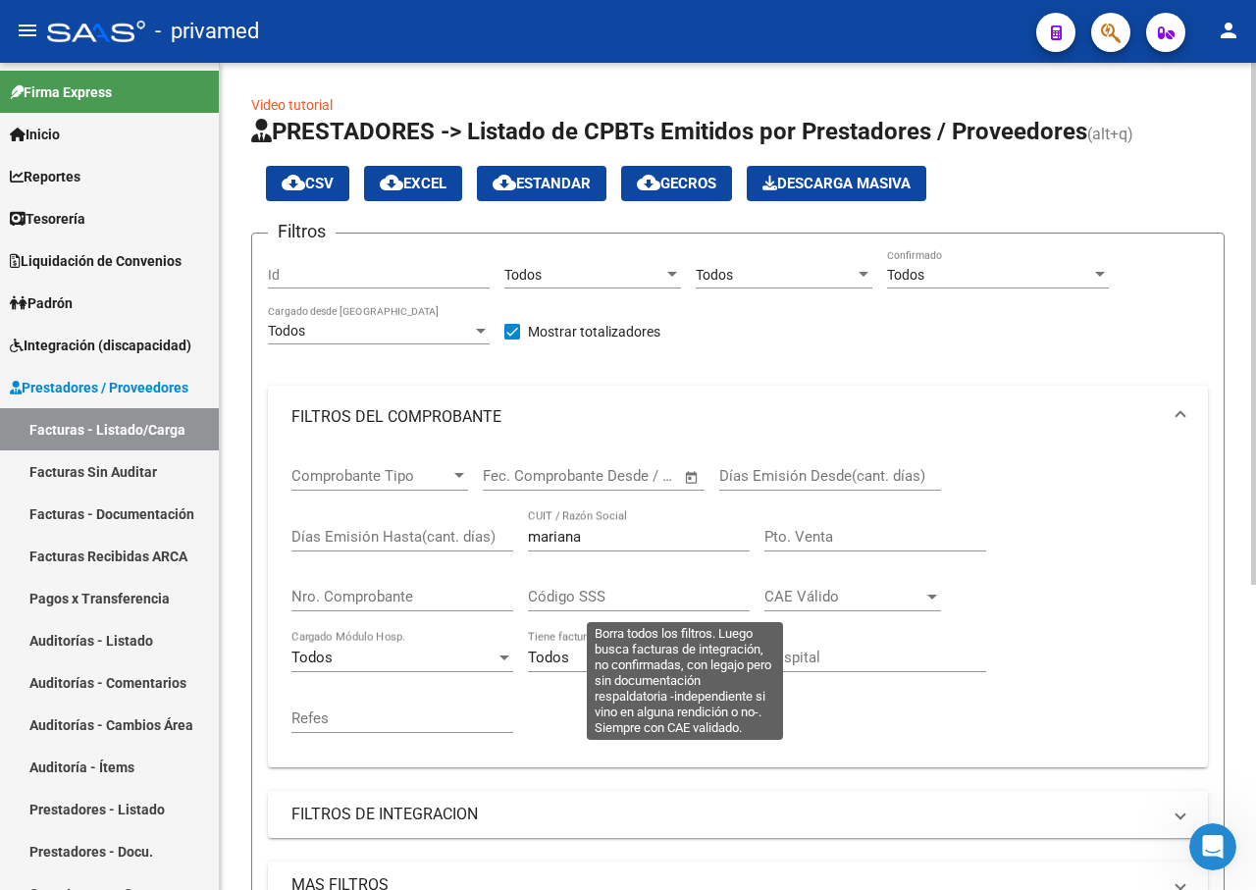
scroll to position [393, 0]
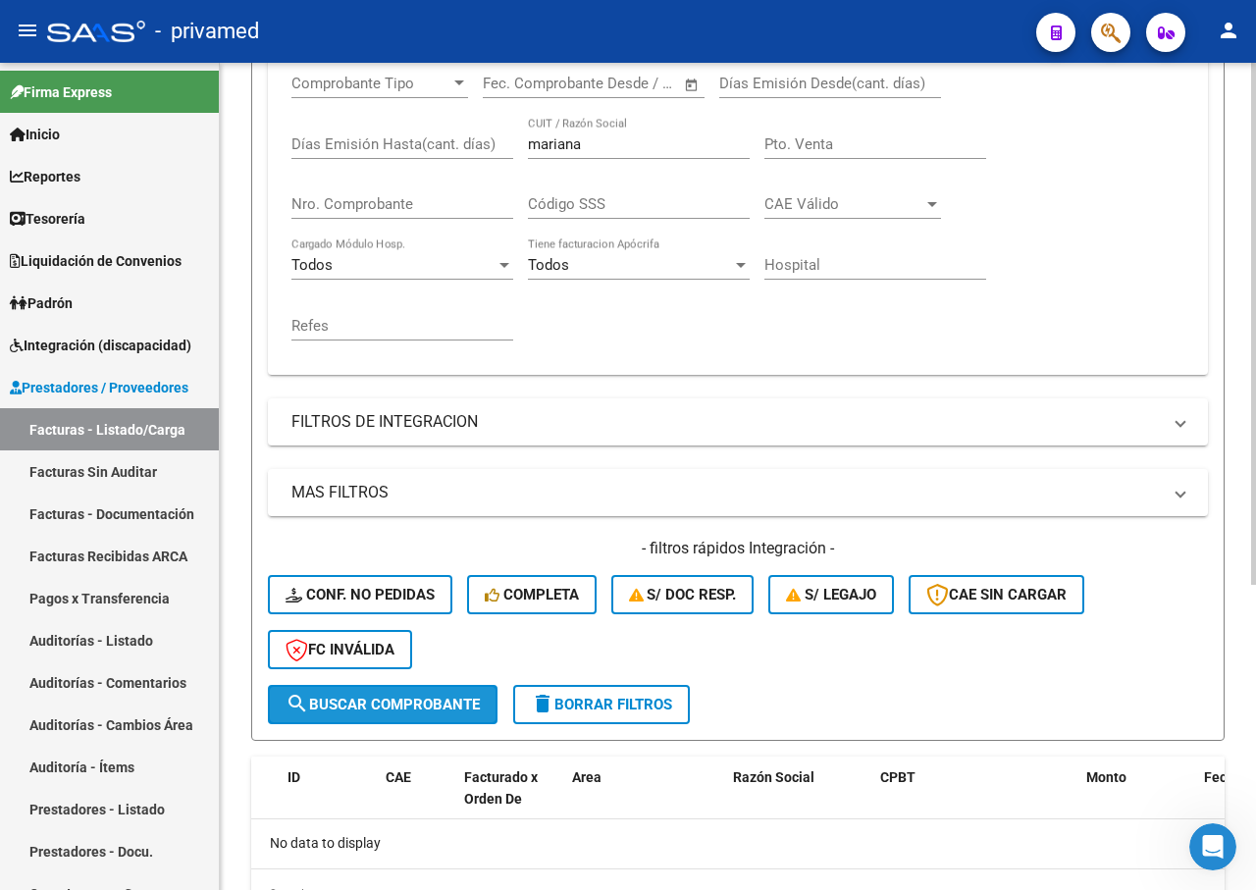
click at [402, 698] on span "search Buscar Comprobante" at bounding box center [383, 705] width 194 height 18
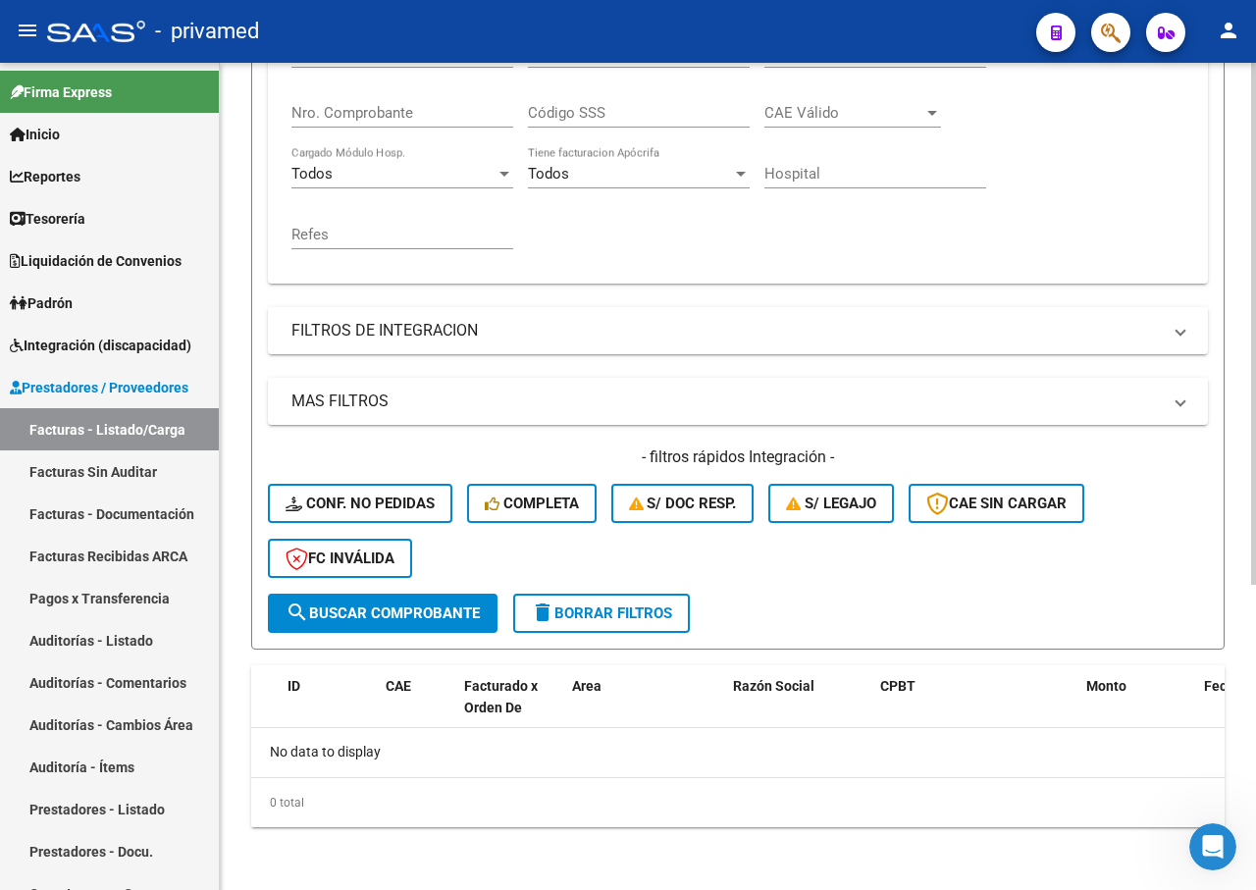
scroll to position [0, 0]
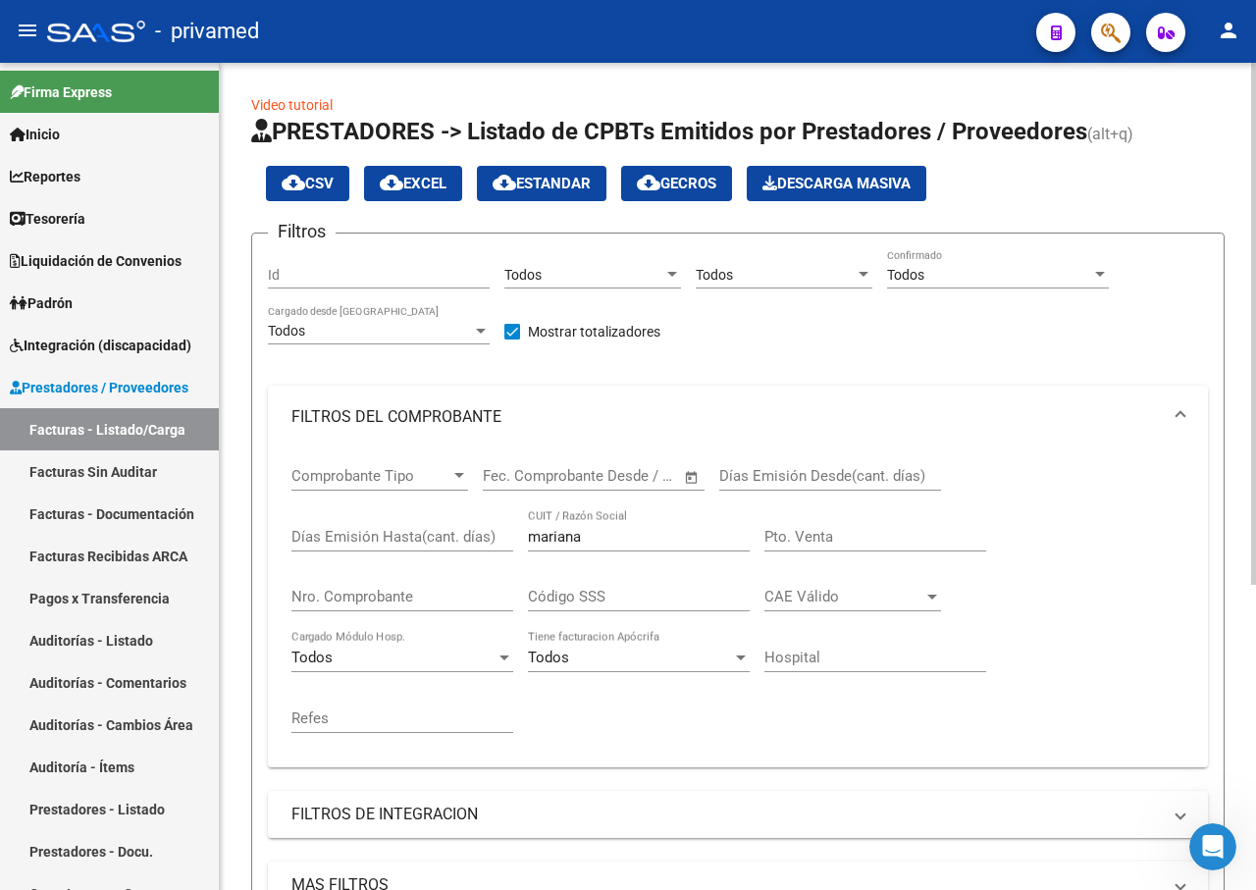
click at [503, 326] on app-bool-drop-down "Todos Cargado desde [GEOGRAPHIC_DATA]" at bounding box center [386, 331] width 237 height 16
click at [362, 268] on input "Id" at bounding box center [379, 275] width 222 height 17
click at [460, 475] on div at bounding box center [459, 475] width 10 height 5
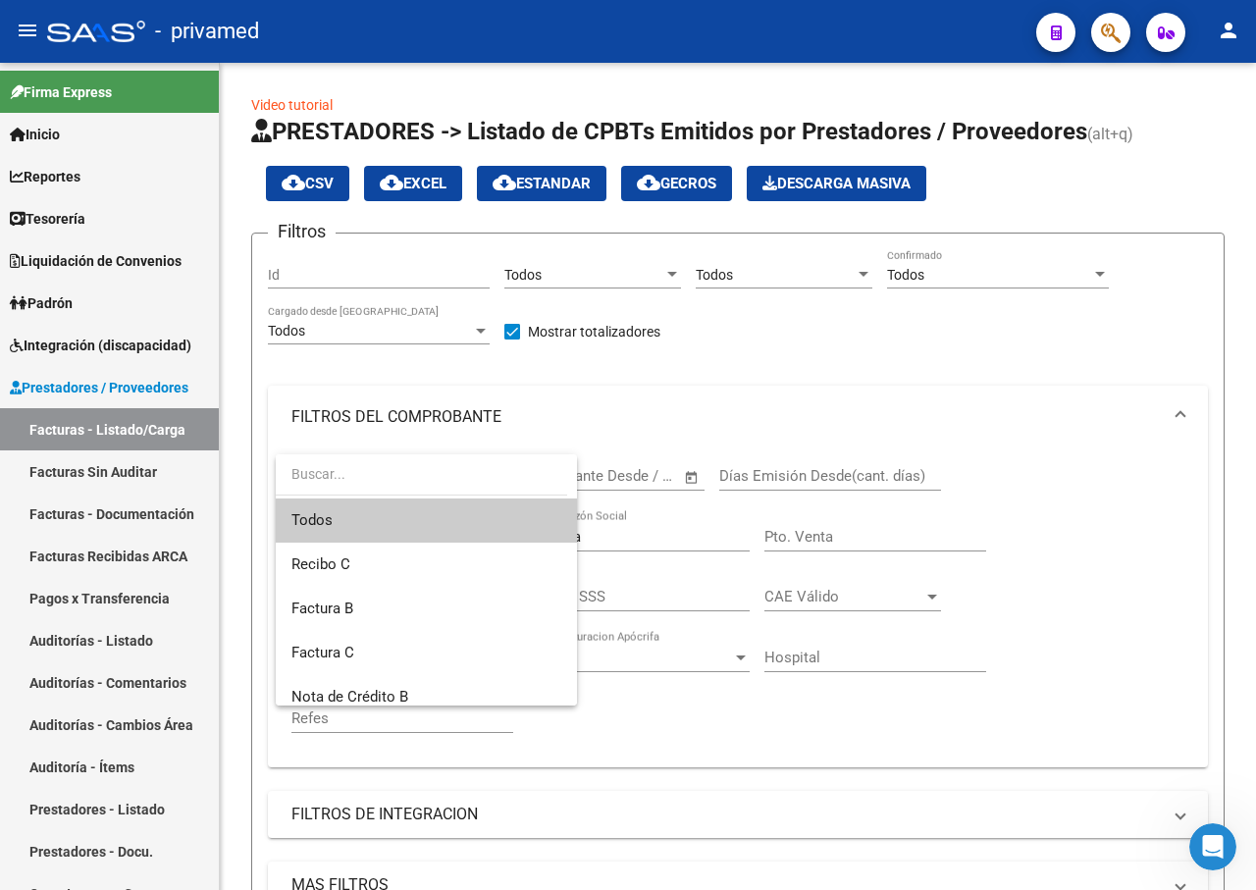
click at [1131, 371] on div at bounding box center [628, 445] width 1256 height 890
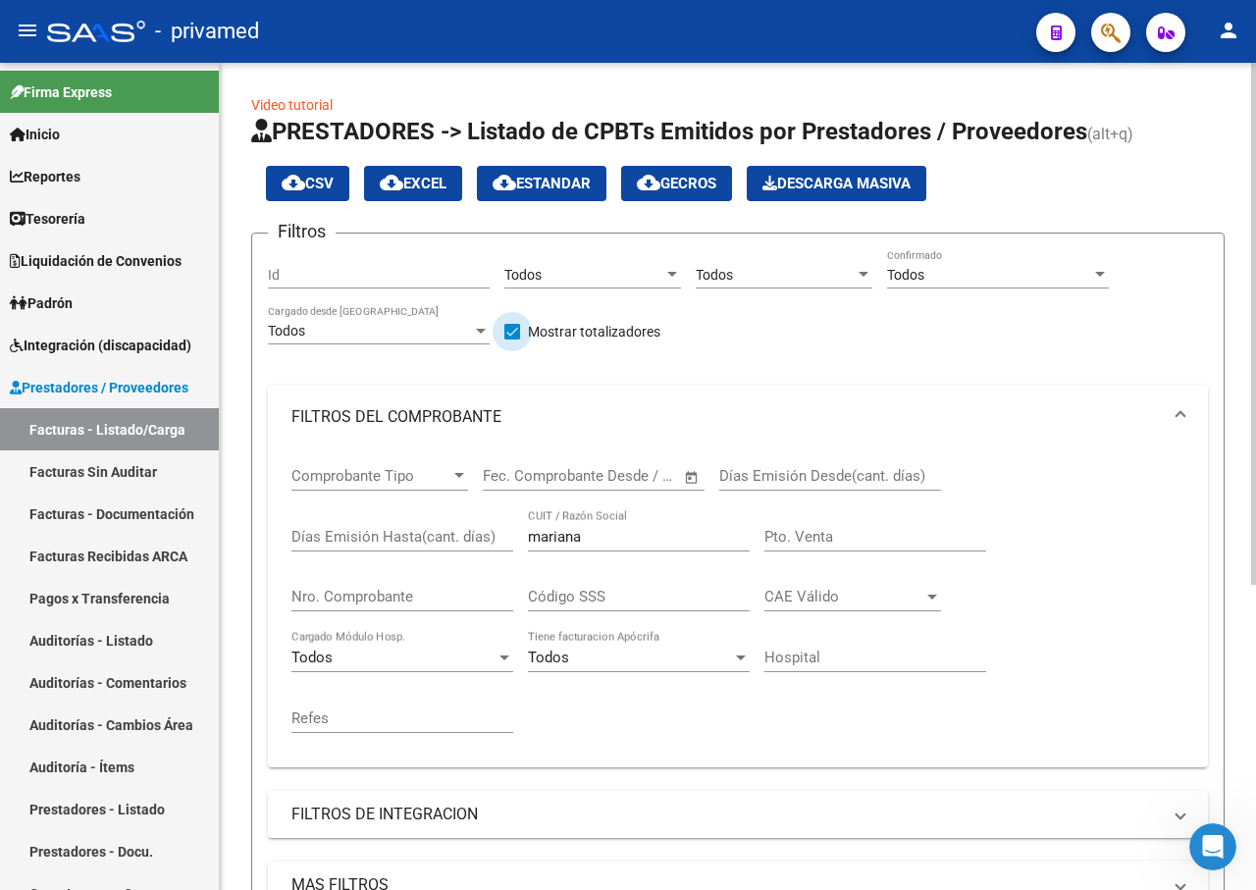
click at [516, 328] on span at bounding box center [512, 332] width 16 height 16
click at [512, 340] on input "Mostrar totalizadores" at bounding box center [511, 340] width 1 height 1
click at [503, 326] on app-bool-drop-down "Todos Cargado desde [GEOGRAPHIC_DATA]" at bounding box center [386, 331] width 237 height 16
click at [512, 329] on span at bounding box center [512, 332] width 16 height 16
click at [512, 340] on input "Mostrar totalizadores" at bounding box center [511, 340] width 1 height 1
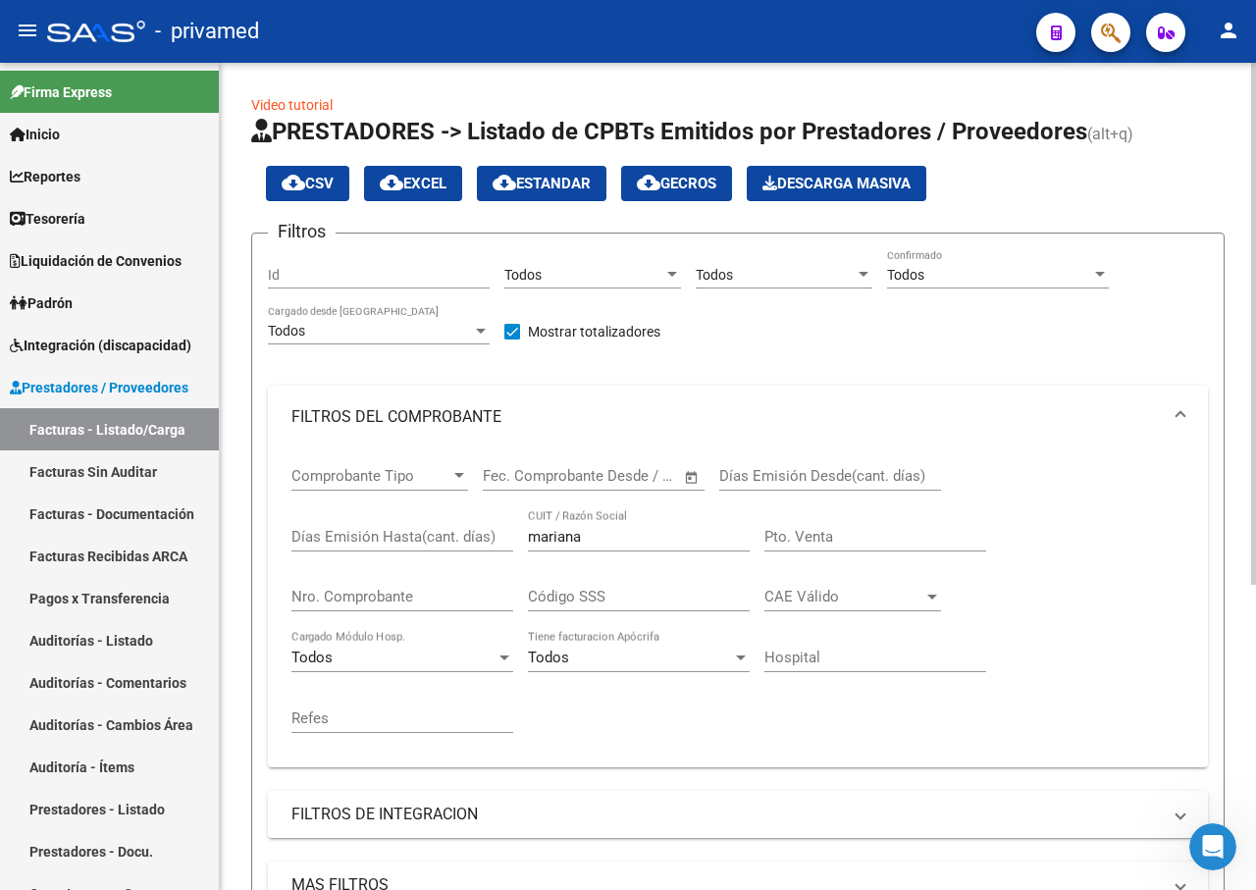
checkbox input "false"
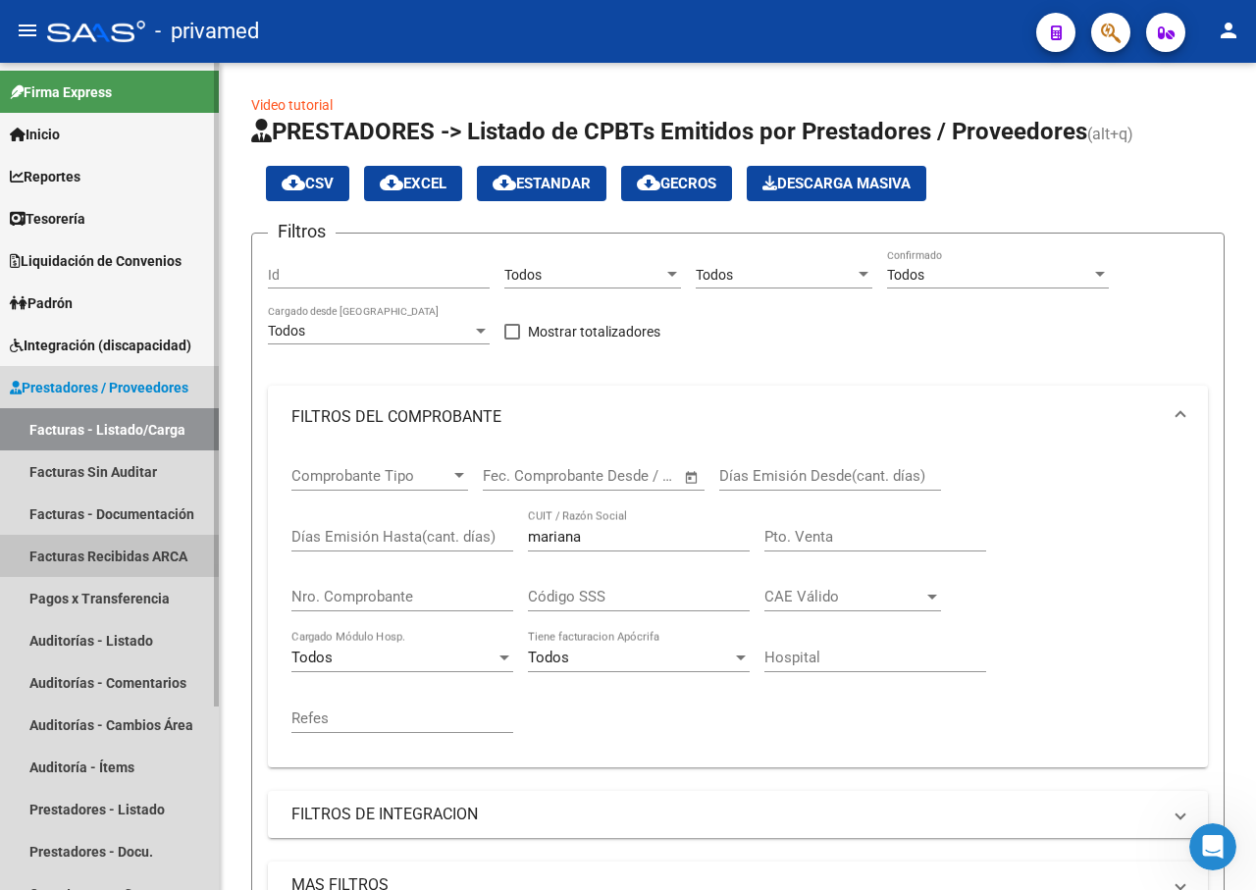
click at [82, 555] on link "Facturas Recibidas ARCA" at bounding box center [109, 556] width 219 height 42
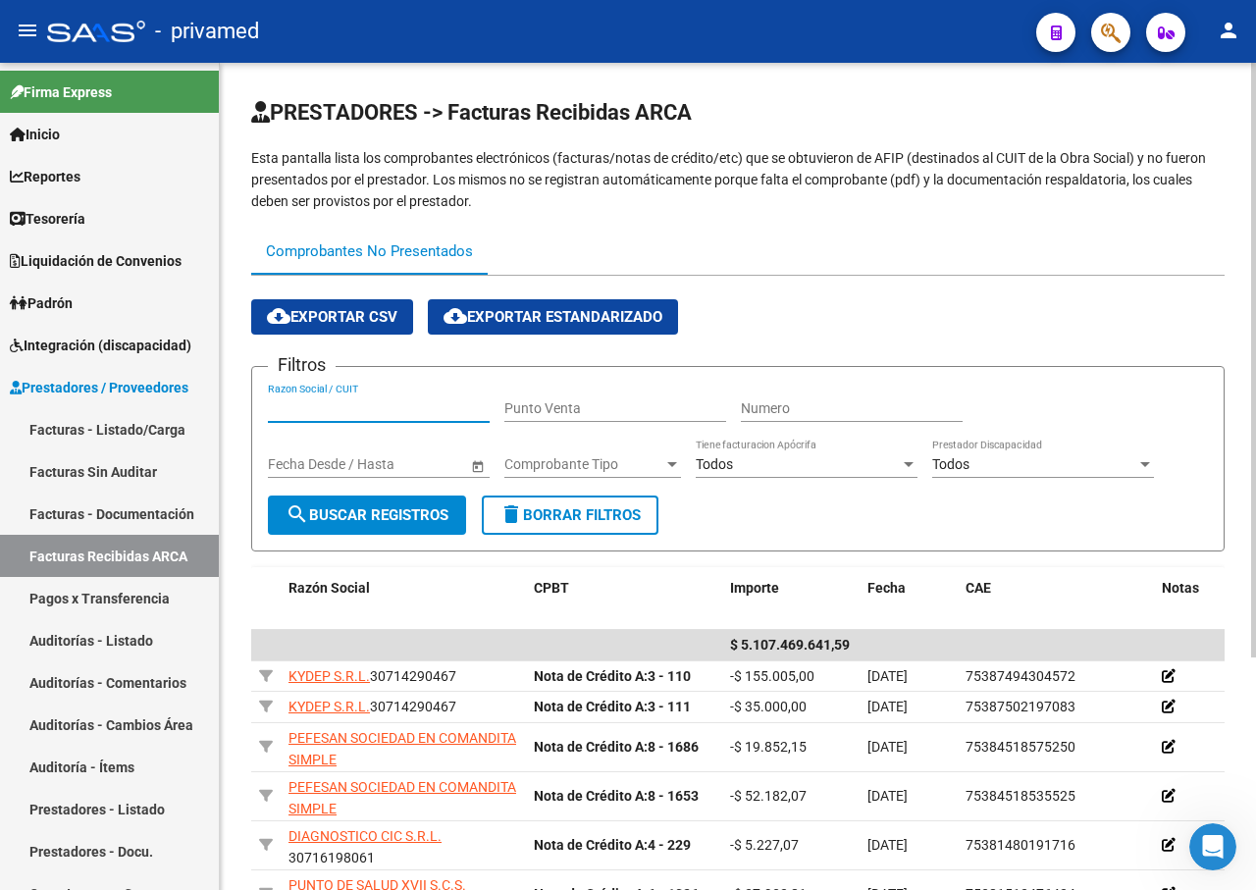
click at [366, 403] on input "Razon Social / CUIT" at bounding box center [379, 408] width 222 height 17
type input "[PERSON_NAME]"
click at [394, 510] on span "search Buscar Registros" at bounding box center [367, 515] width 163 height 18
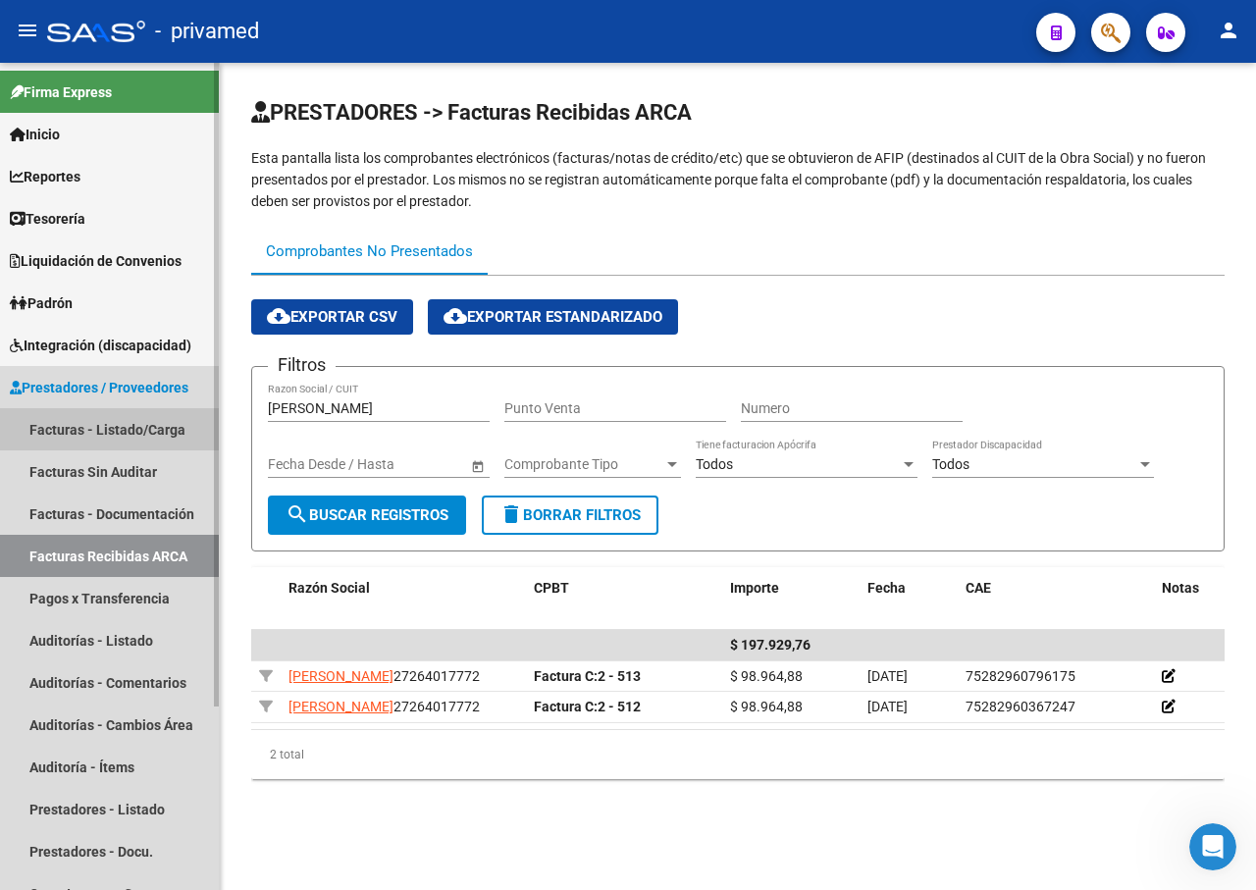
click at [90, 416] on link "Facturas - Listado/Carga" at bounding box center [109, 429] width 219 height 42
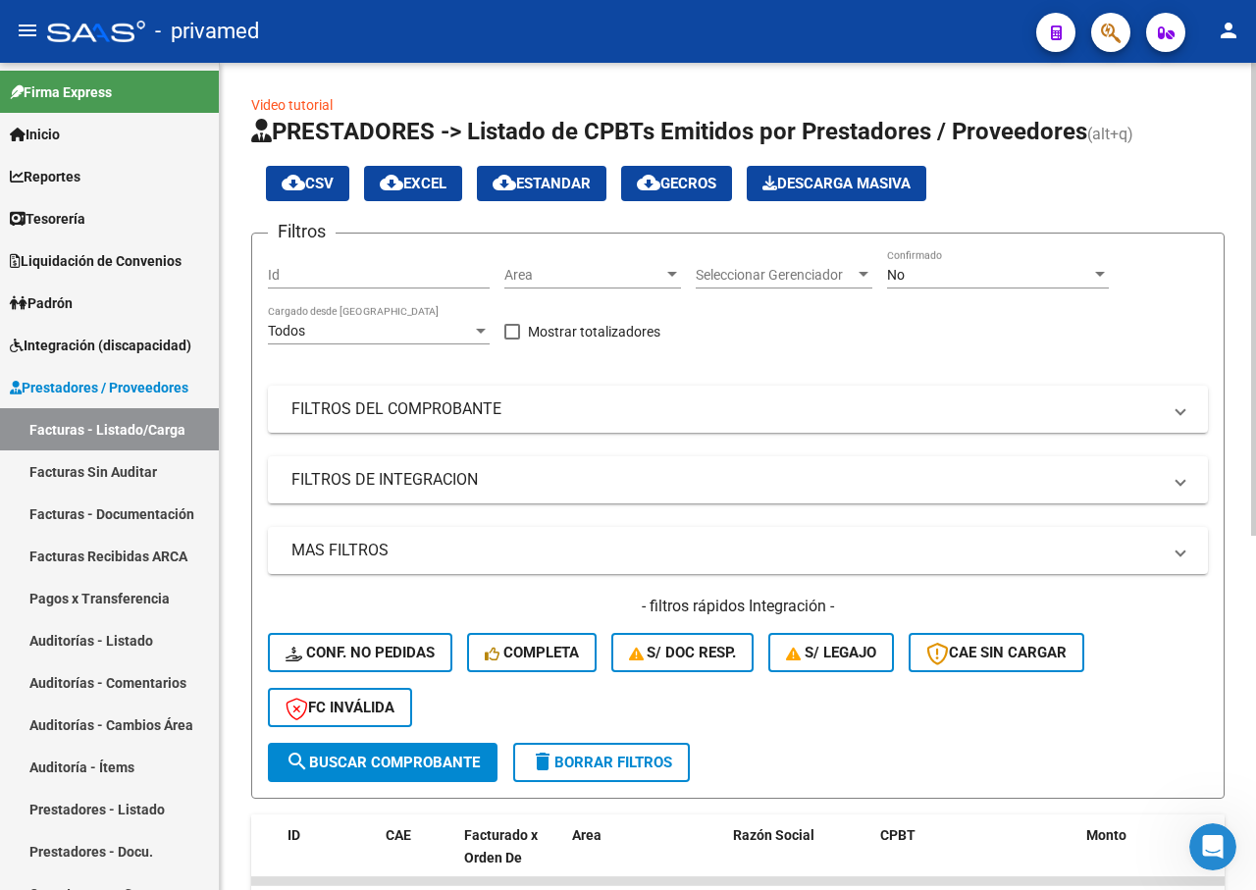
click at [1030, 265] on div "No Confirmado" at bounding box center [998, 268] width 222 height 39
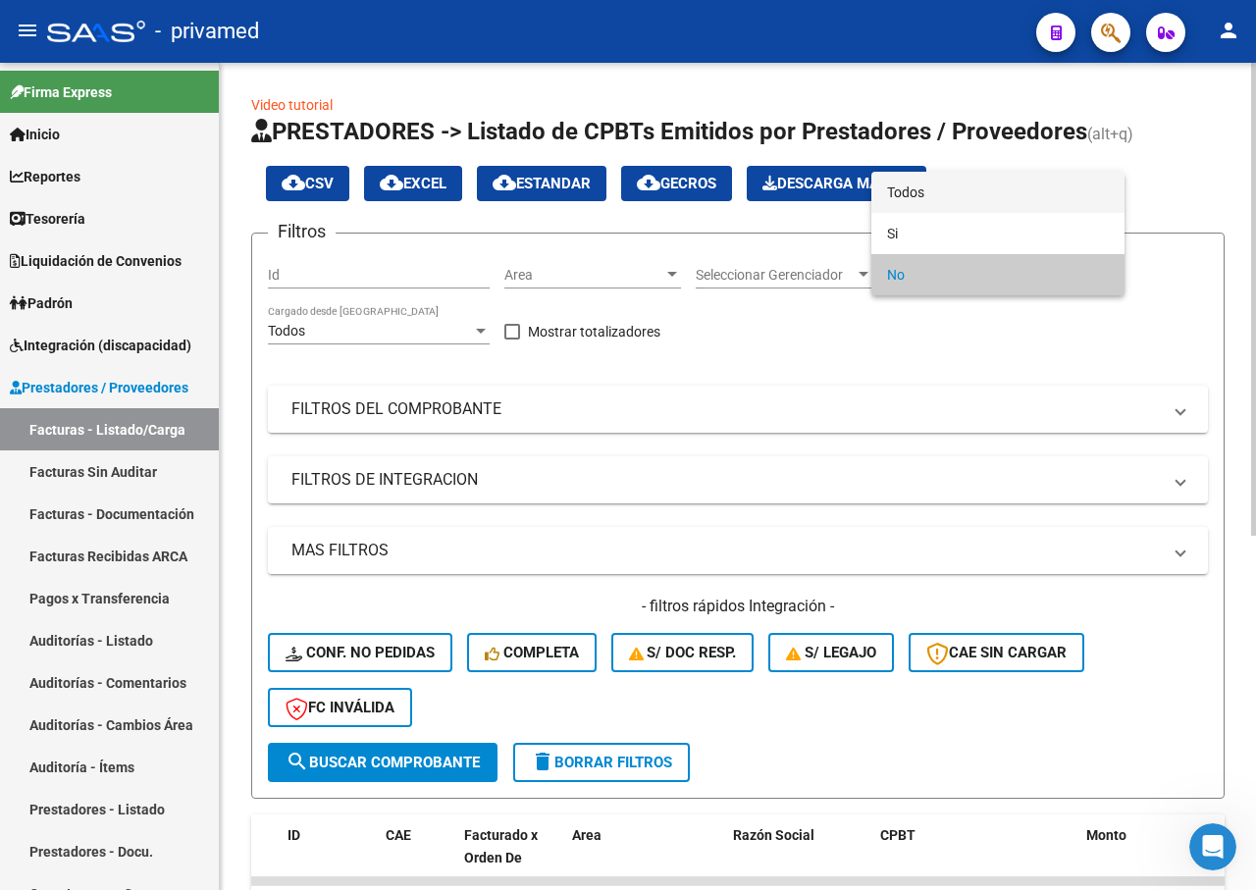
click at [946, 189] on span "Todos" at bounding box center [998, 192] width 222 height 41
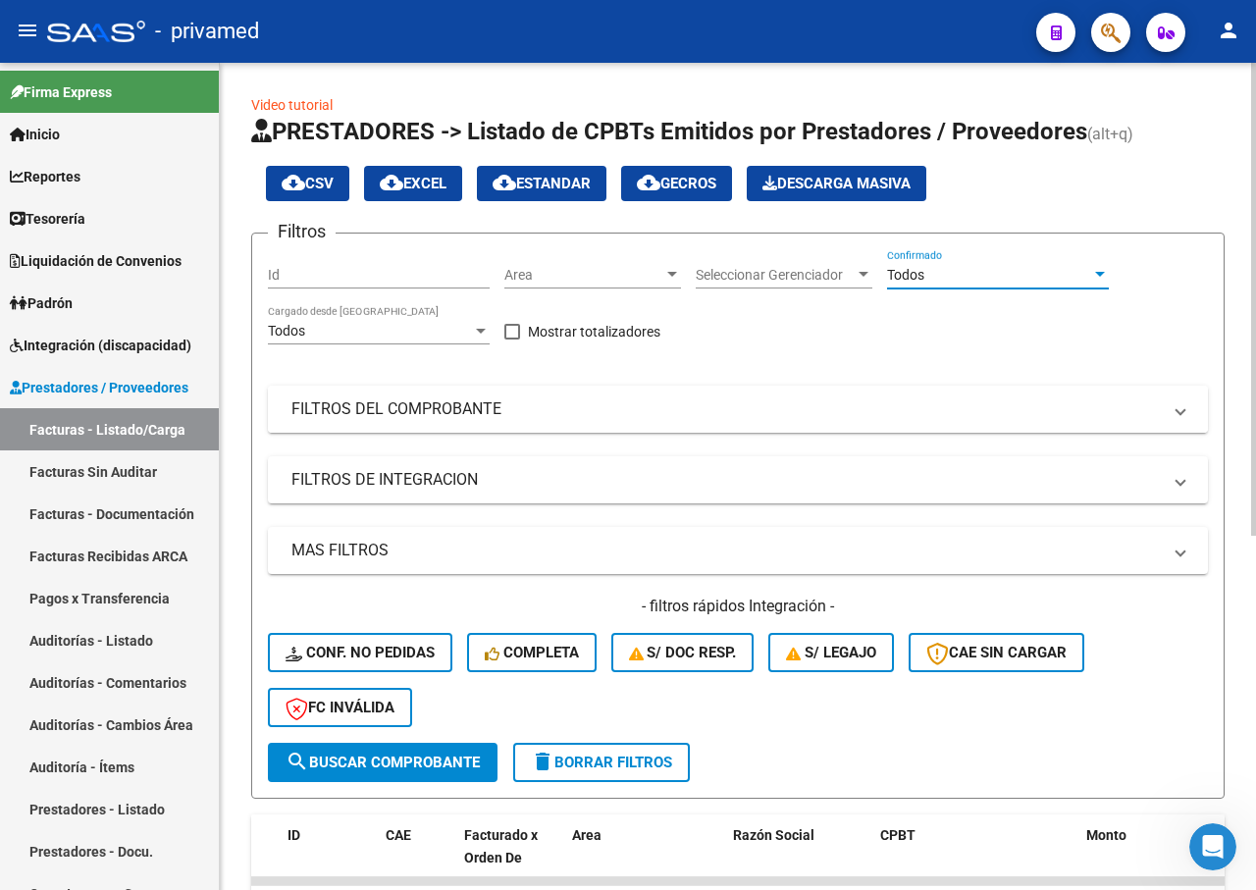
click at [524, 407] on mat-panel-title "FILTROS DEL COMPROBANTE" at bounding box center [726, 409] width 870 height 22
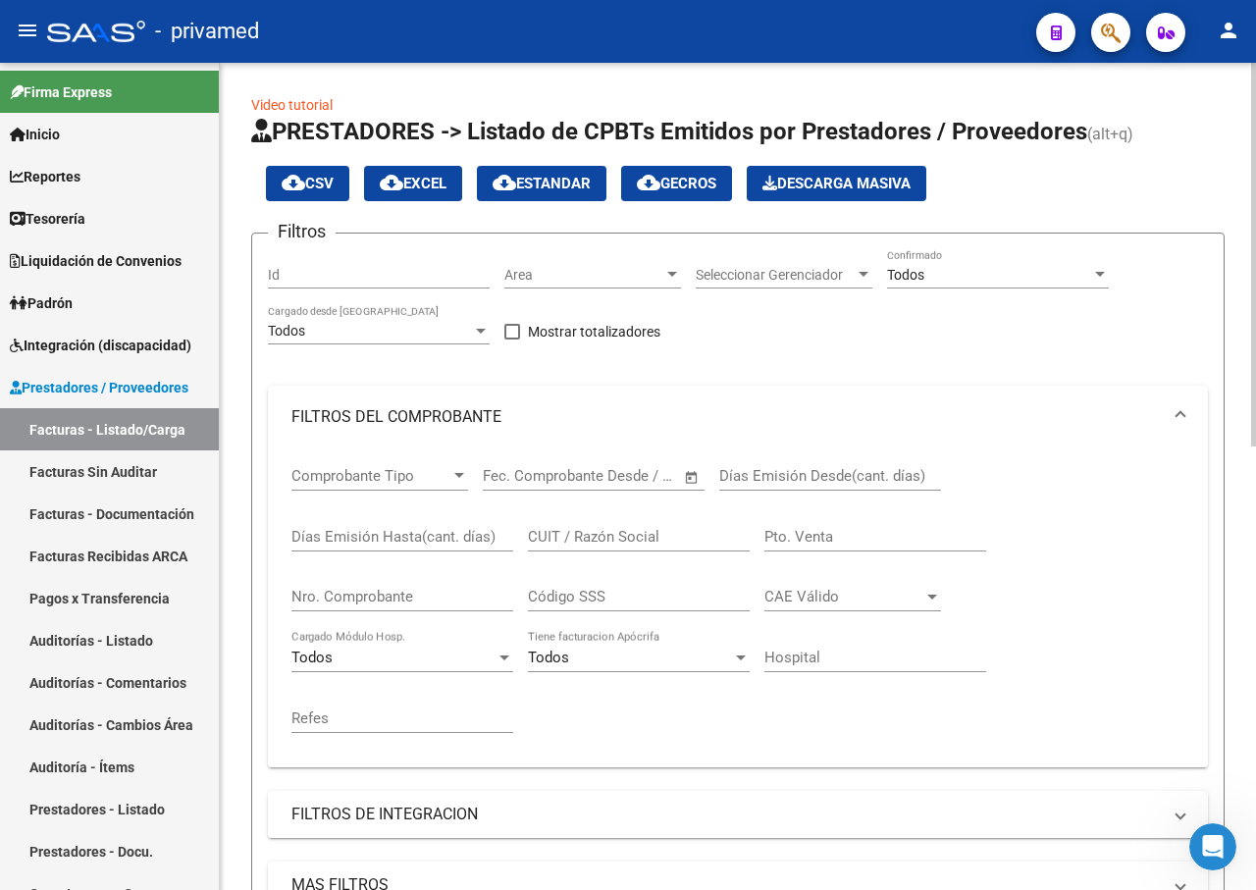
click at [626, 541] on input "CUIT / Razón Social" at bounding box center [639, 537] width 222 height 18
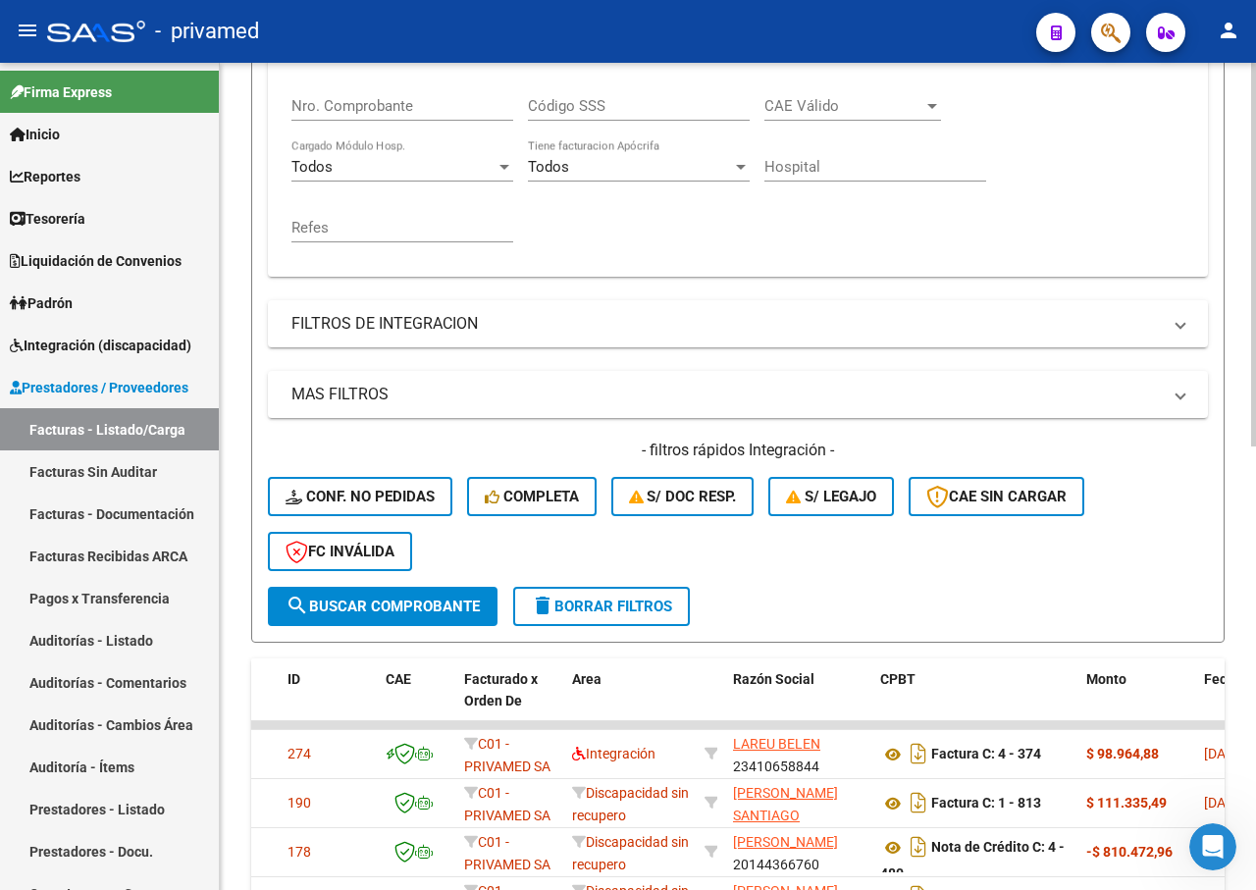
scroll to position [589, 0]
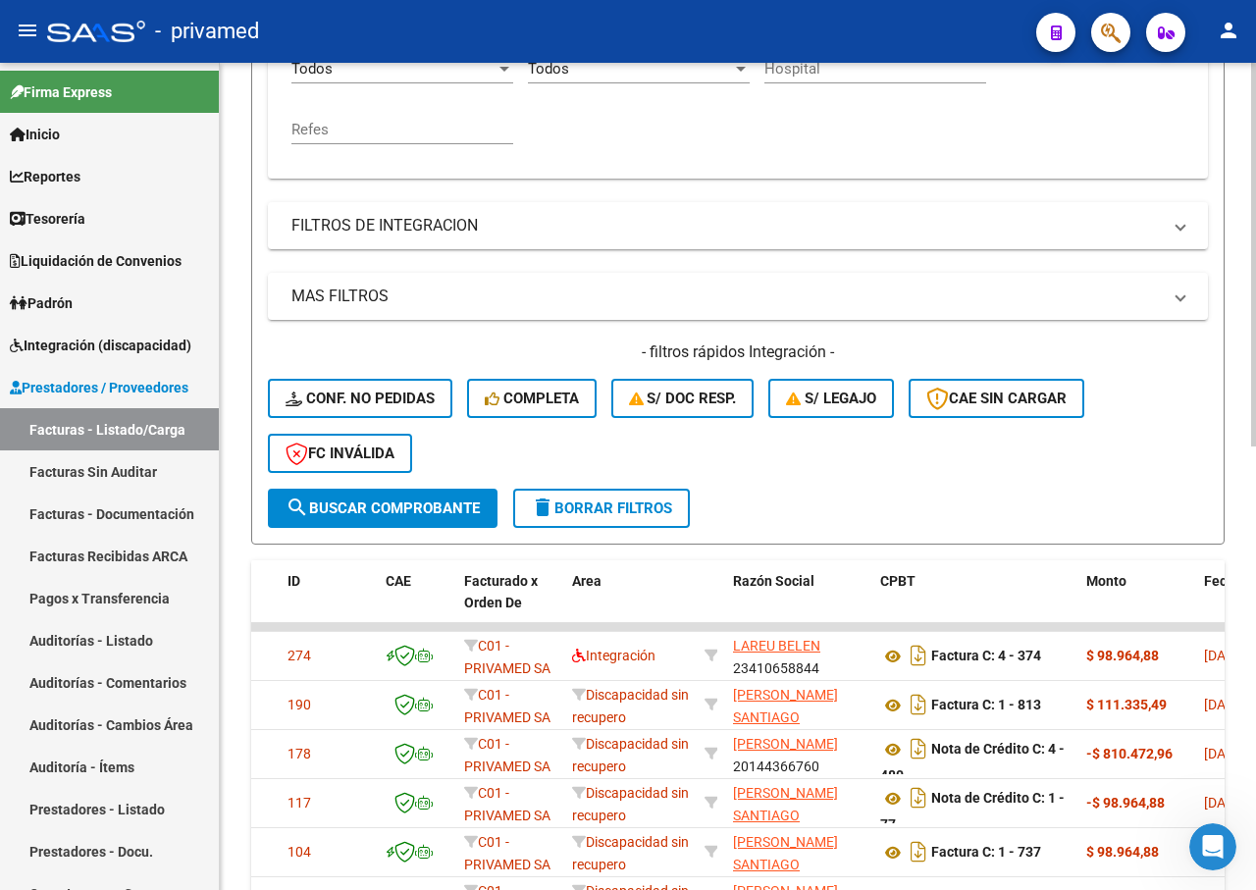
type input "[PERSON_NAME]"
click at [404, 511] on span "search Buscar Comprobante" at bounding box center [383, 509] width 194 height 18
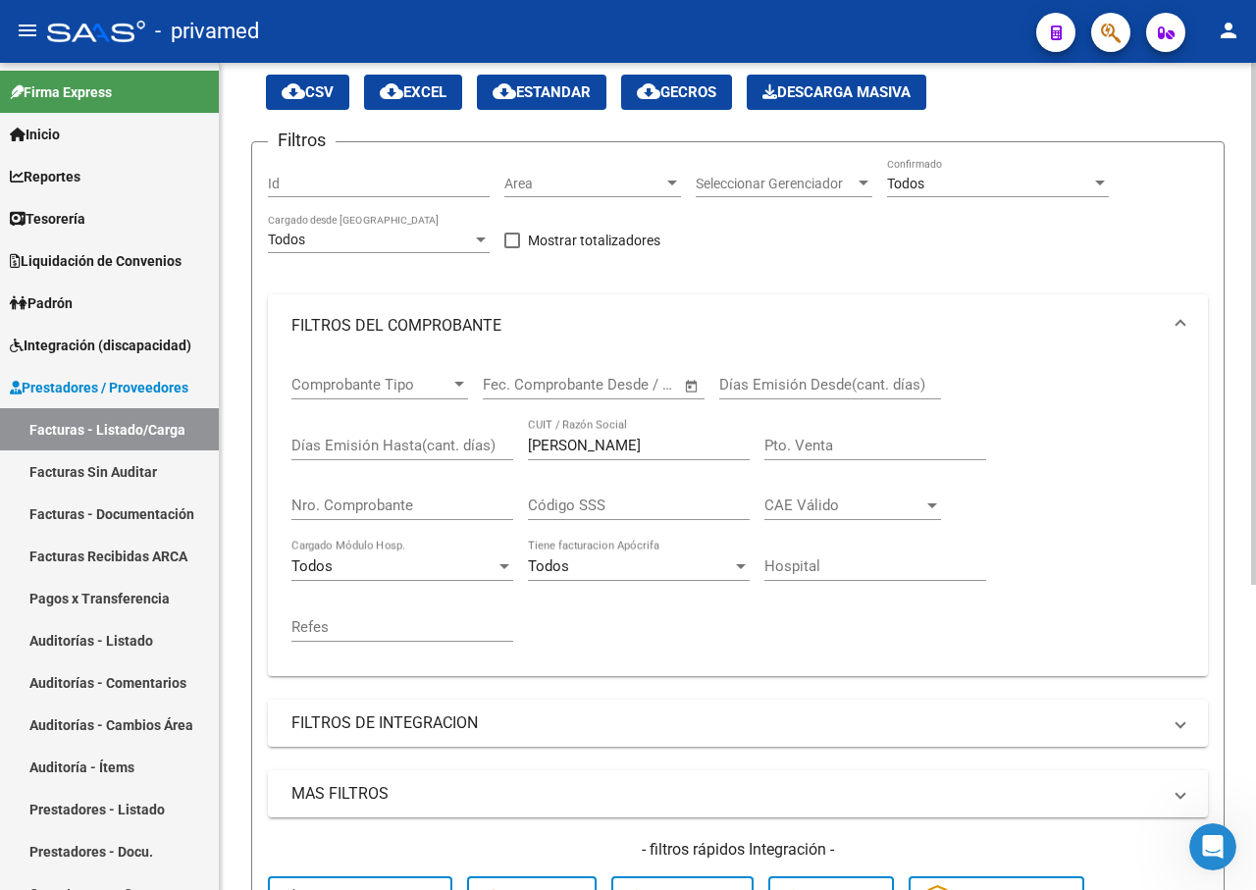
scroll to position [0, 0]
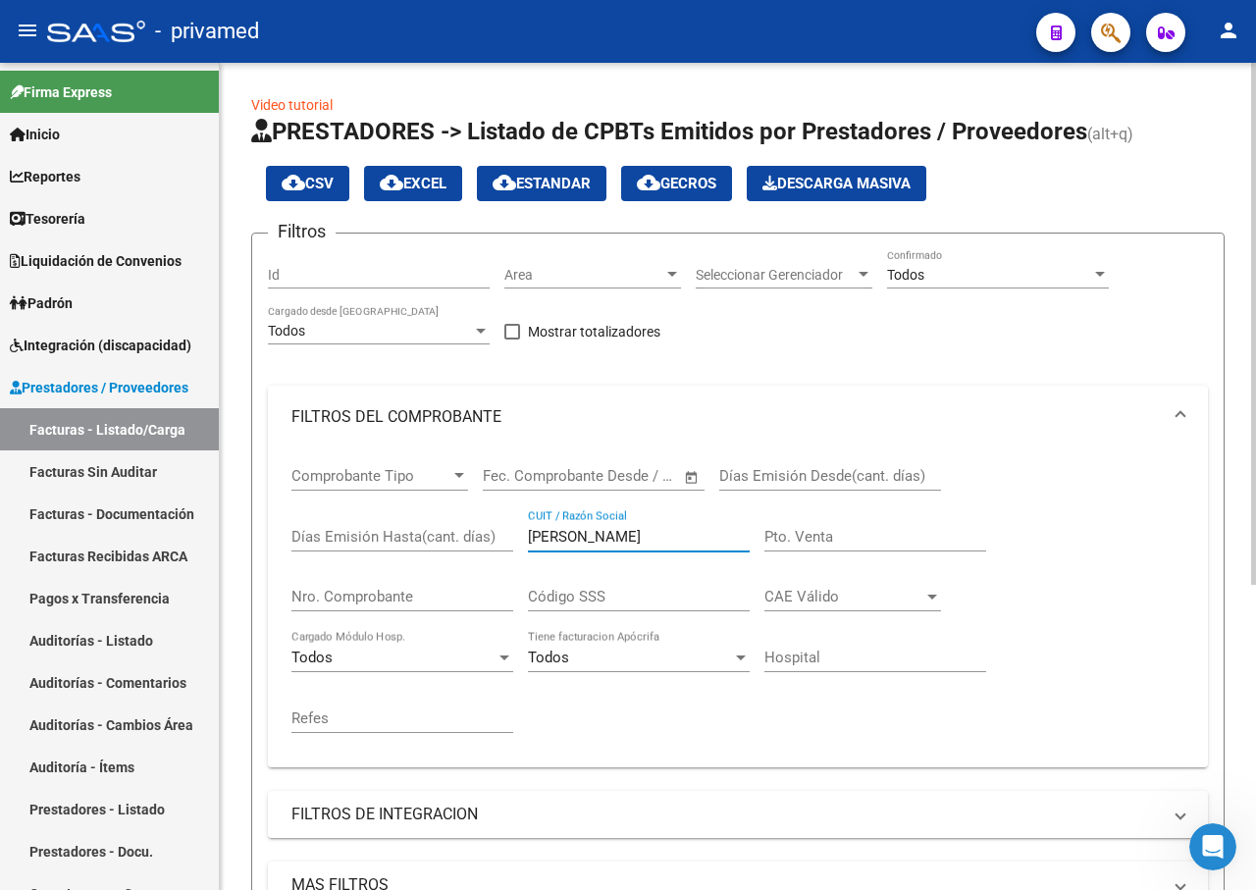
drag, startPoint x: 553, startPoint y: 537, endPoint x: 471, endPoint y: 536, distance: 81.5
click at [471, 536] on div "Comprobante Tipo Comprobante Tipo Fecha inicio – Fecha fin Fec. Comprobante Des…" at bounding box center [737, 600] width 893 height 303
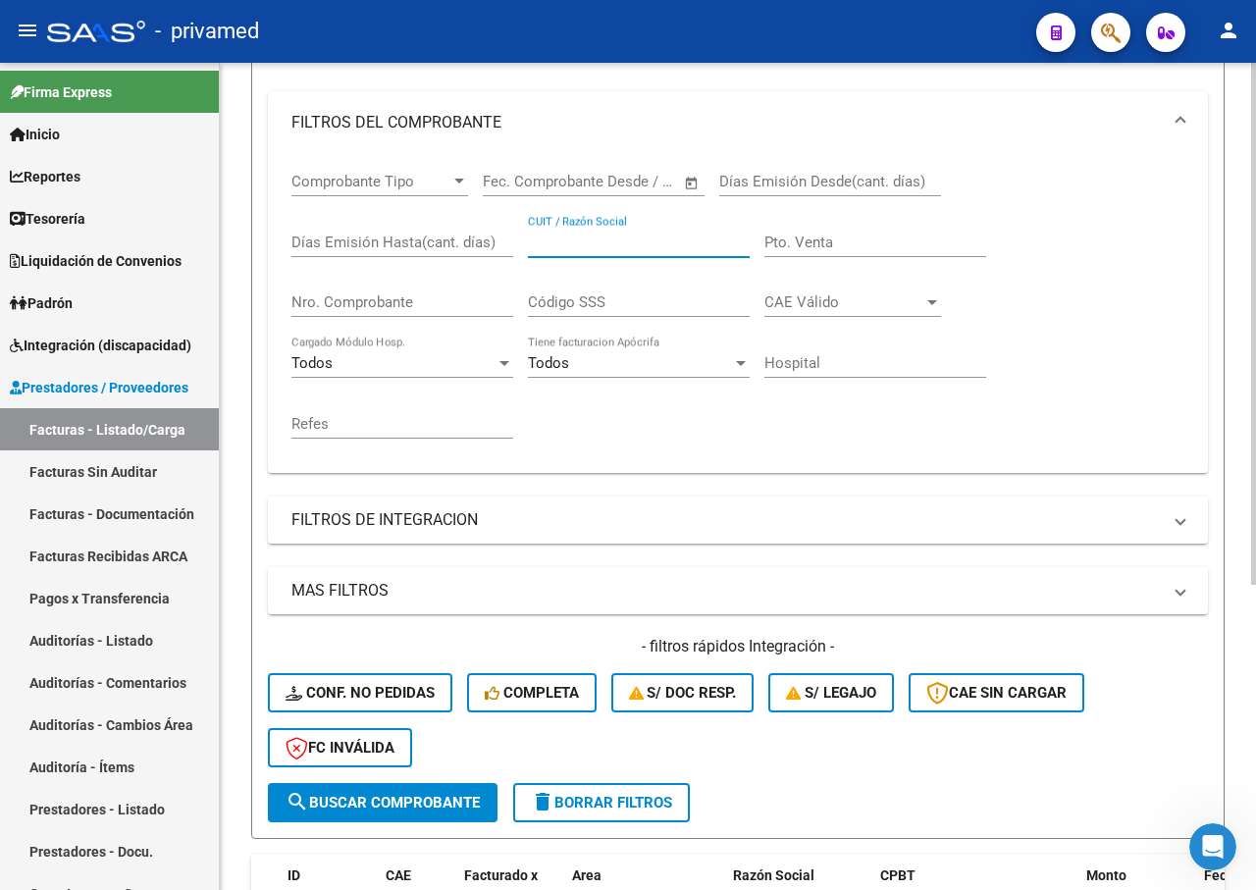
click at [445, 796] on span "search Buscar Comprobante" at bounding box center [383, 803] width 194 height 18
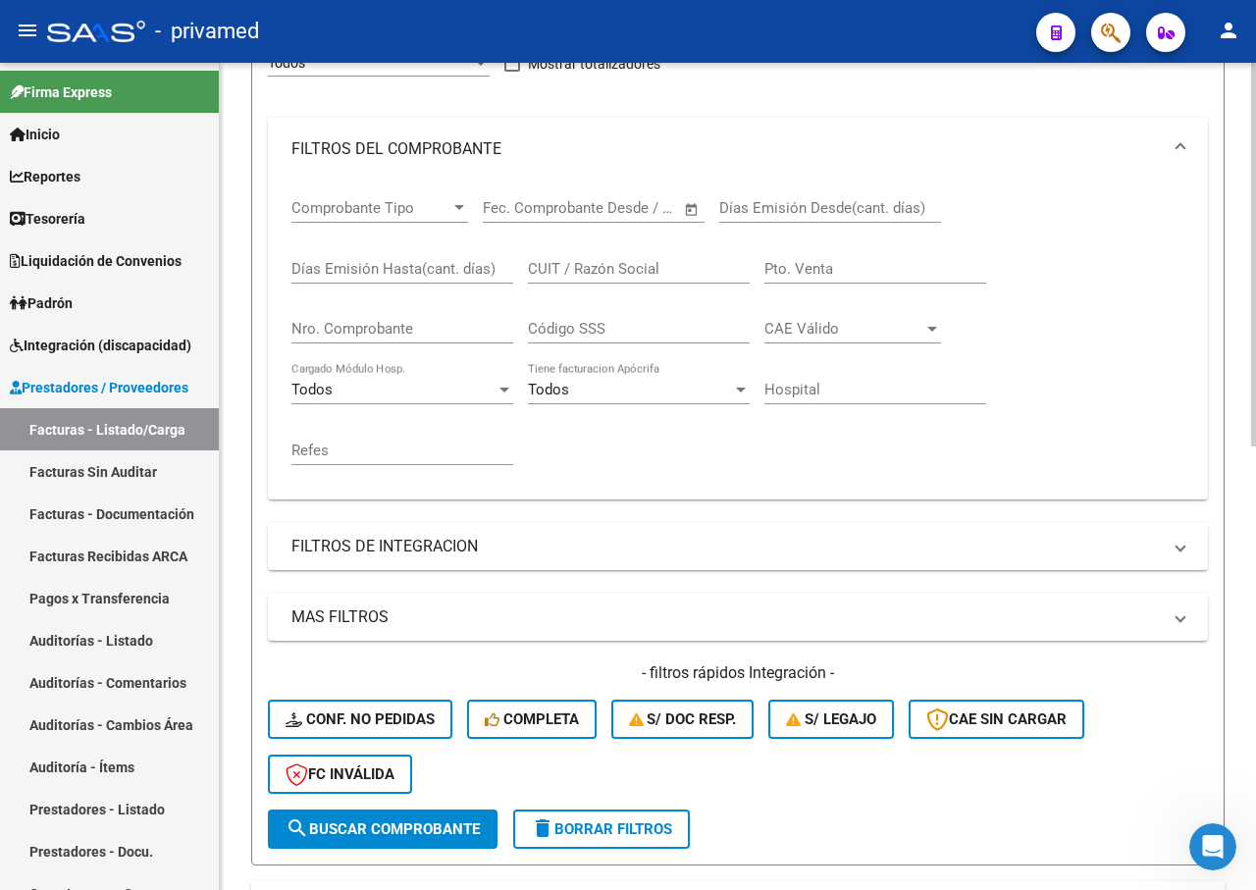
scroll to position [0, 0]
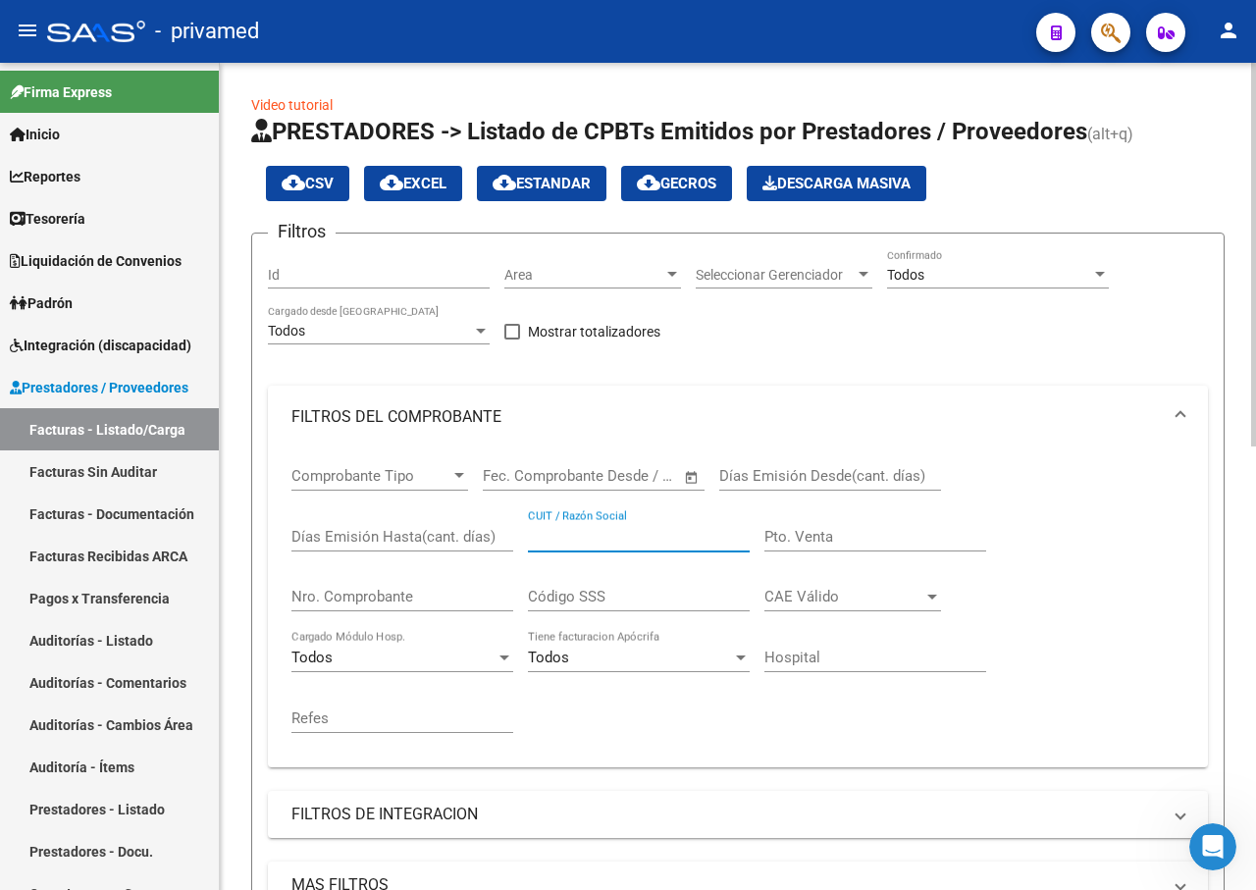
click at [589, 532] on input "CUIT / Razón Social" at bounding box center [639, 537] width 222 height 18
